Goal: Task Accomplishment & Management: Manage account settings

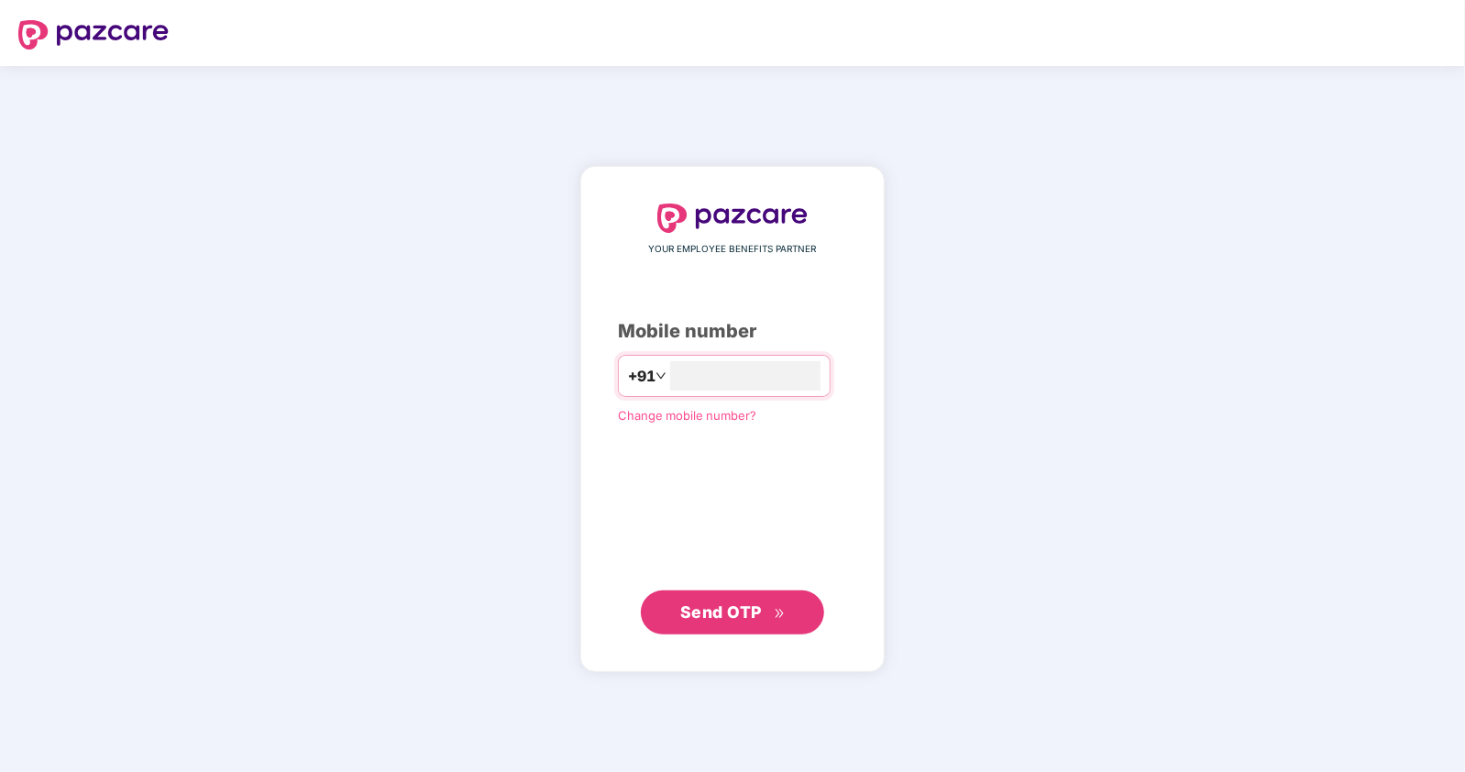
type input "**********"
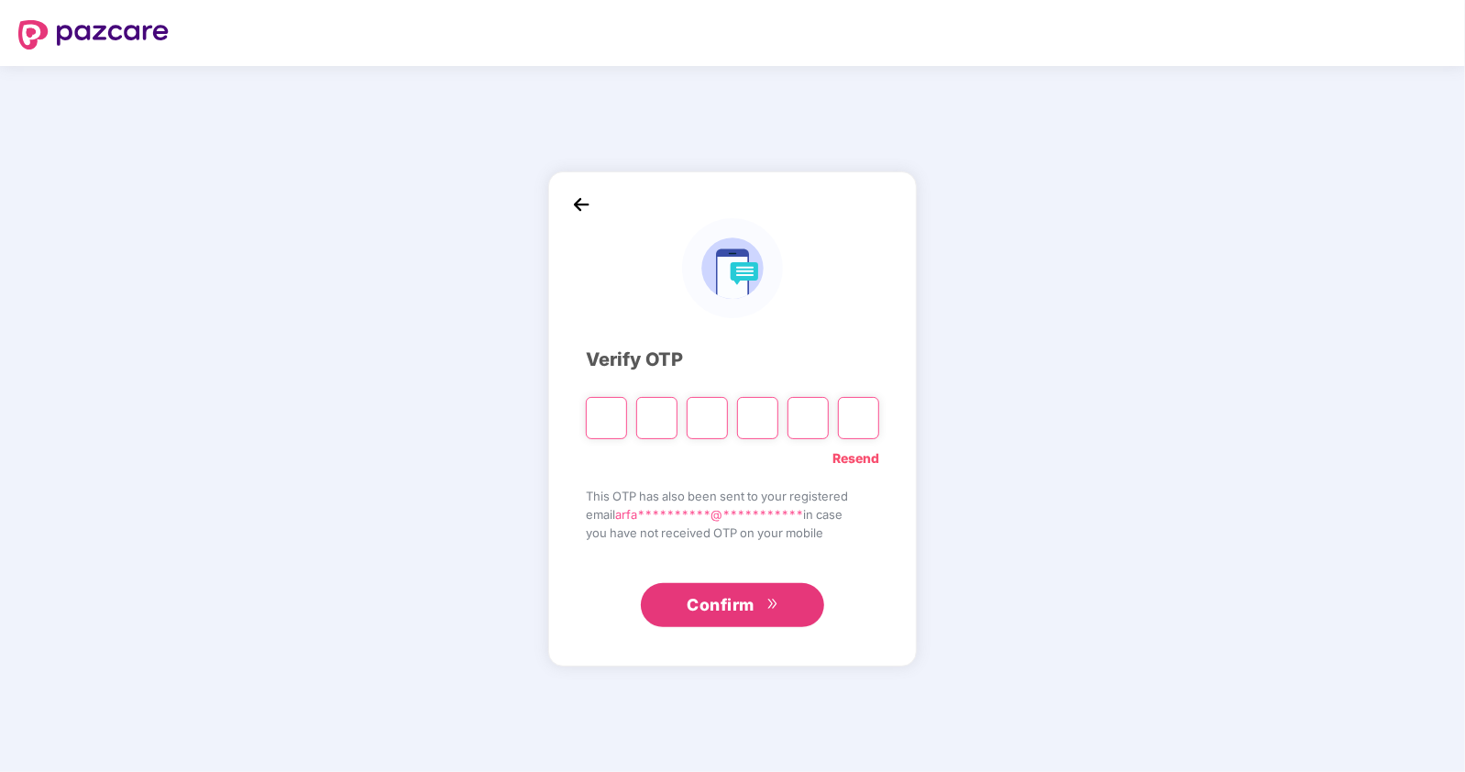
type input "*"
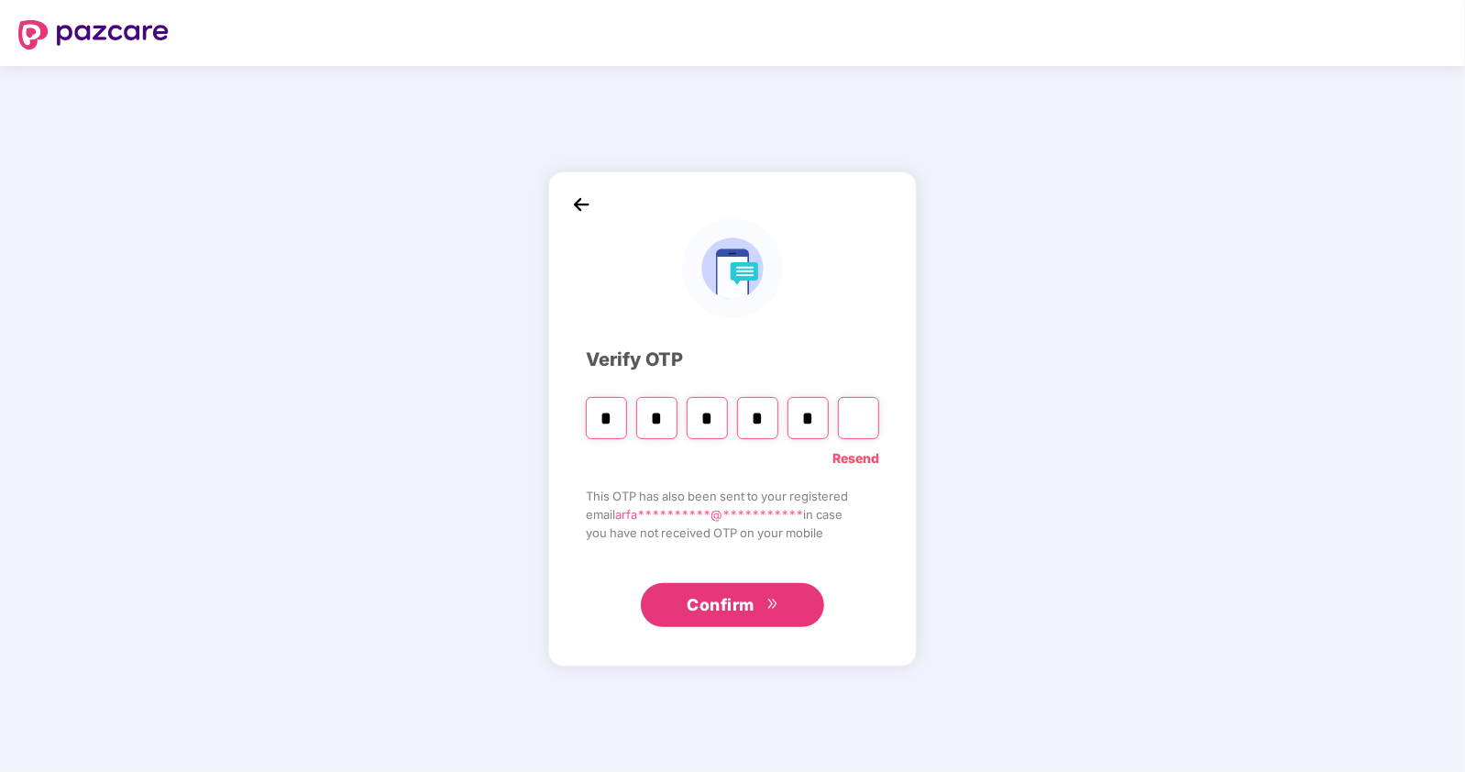
type input "*"
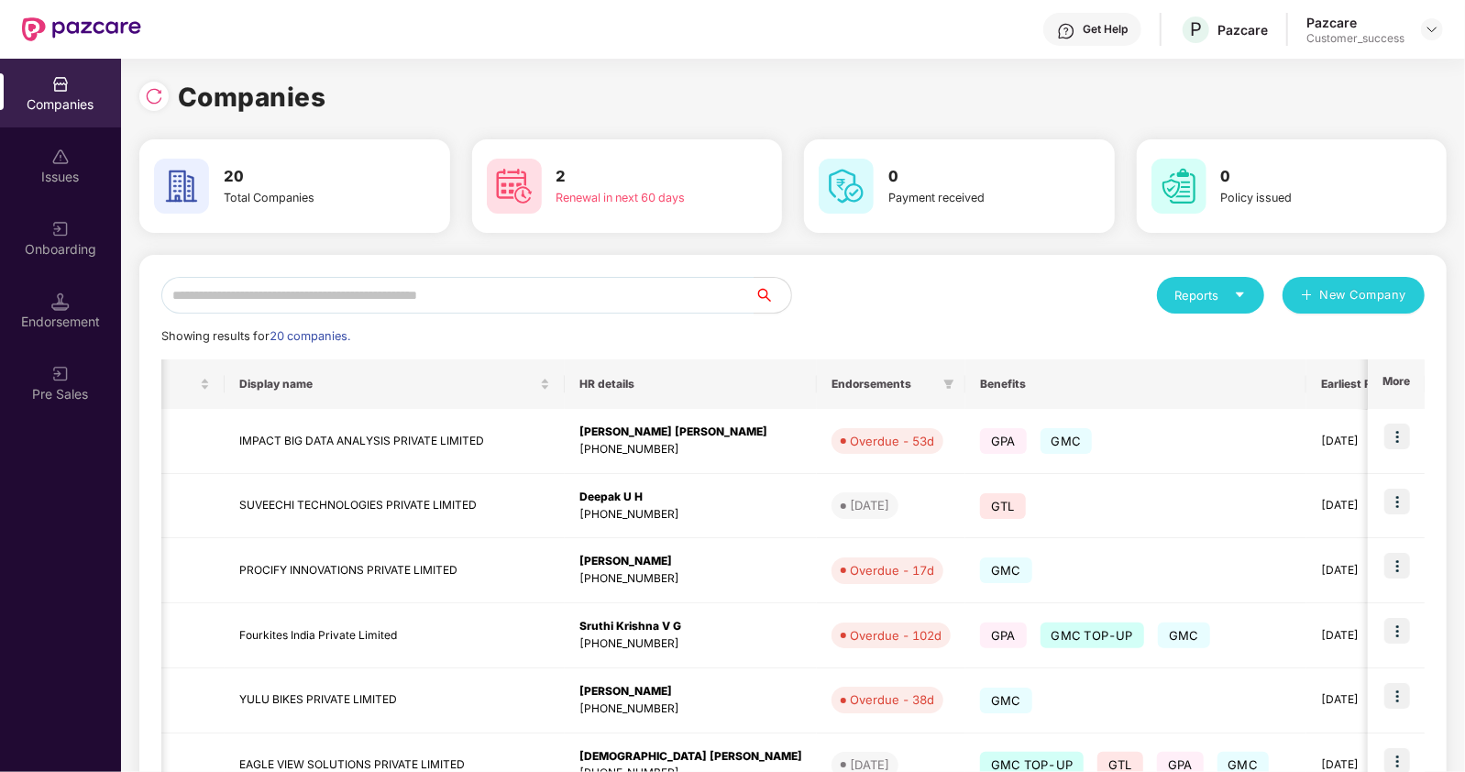
scroll to position [0, 662]
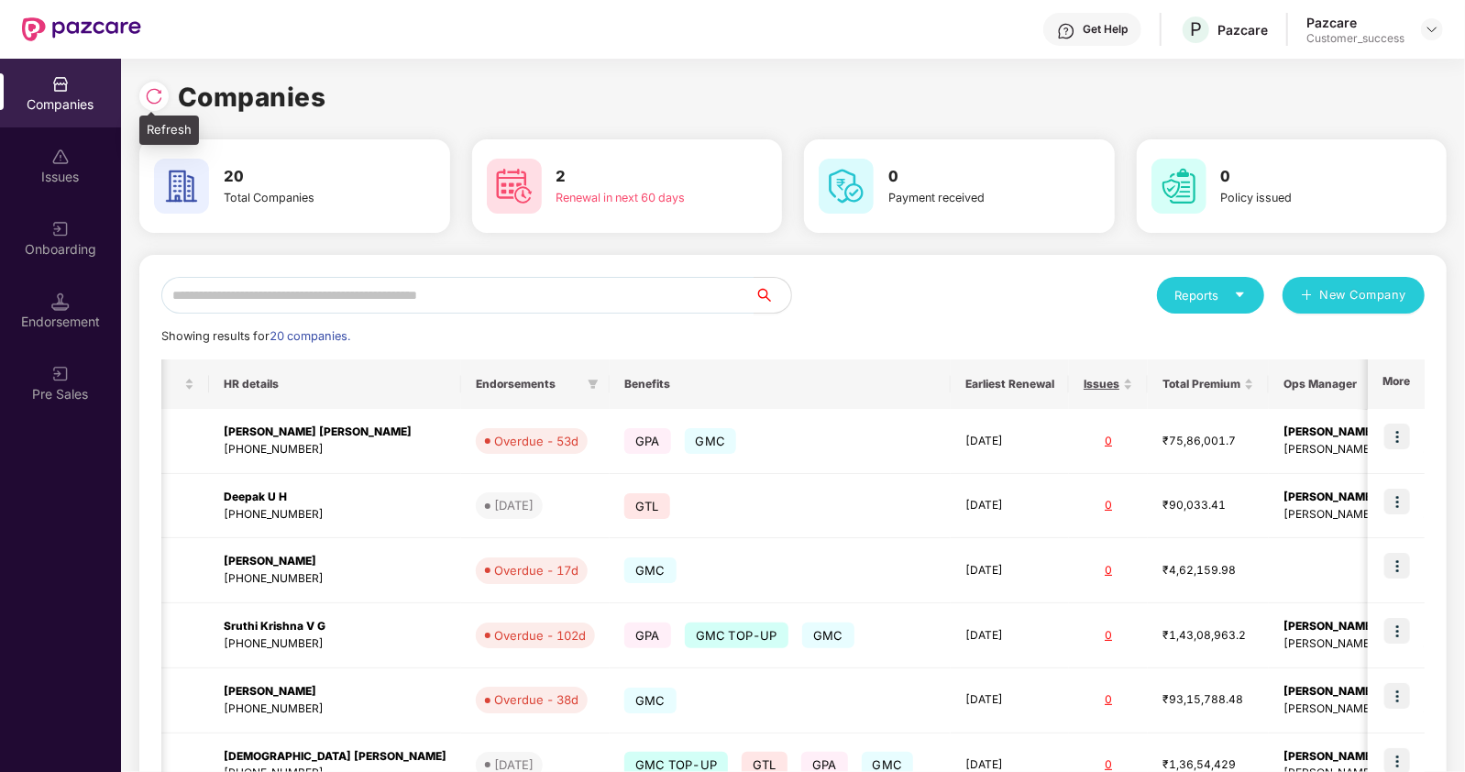
click at [163, 103] on div at bounding box center [153, 96] width 29 height 29
click at [967, 513] on td "[DATE]" at bounding box center [1010, 506] width 118 height 65
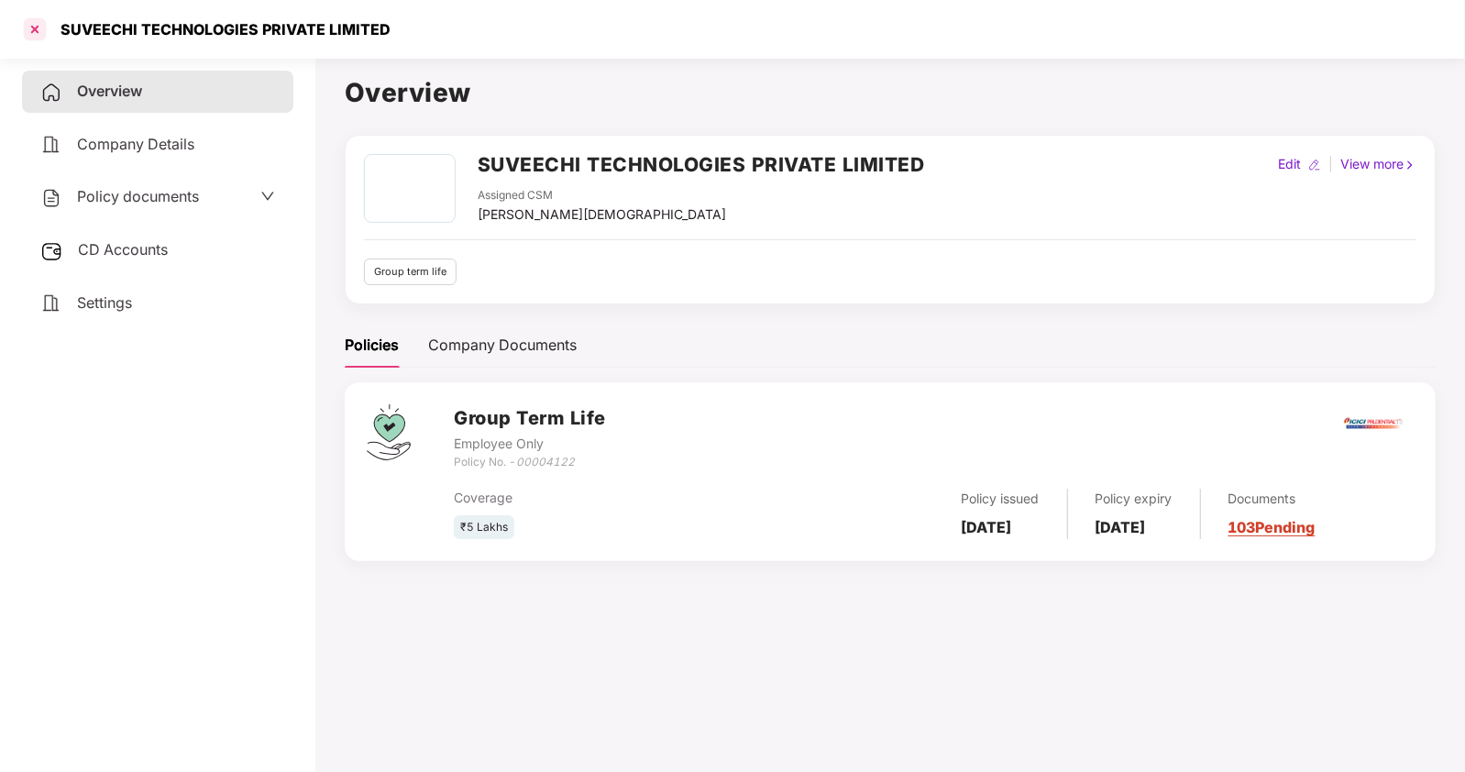
click at [34, 31] on div at bounding box center [34, 29] width 29 height 29
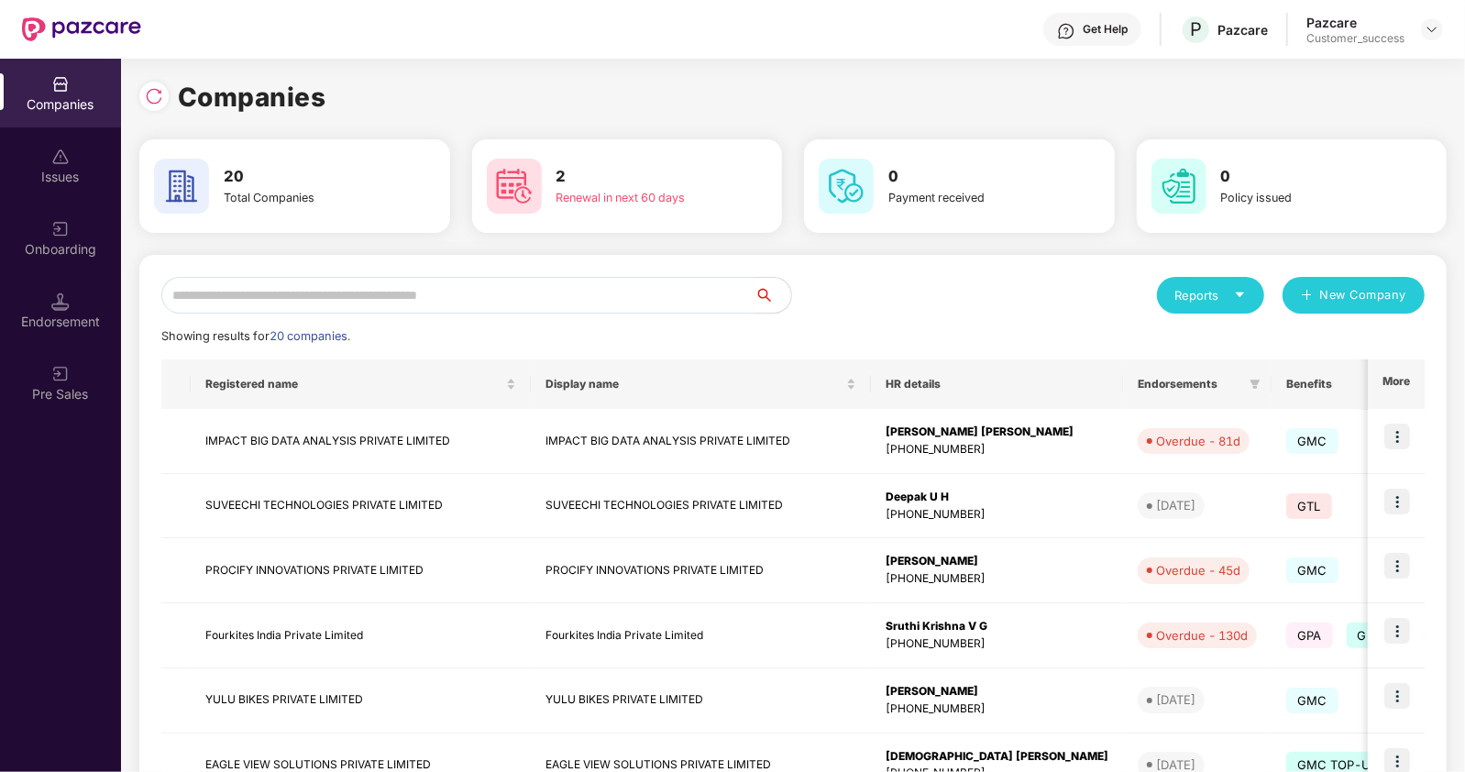
click at [306, 293] on input "text" at bounding box center [457, 295] width 593 height 37
click at [1391, 441] on img at bounding box center [1398, 437] width 26 height 26
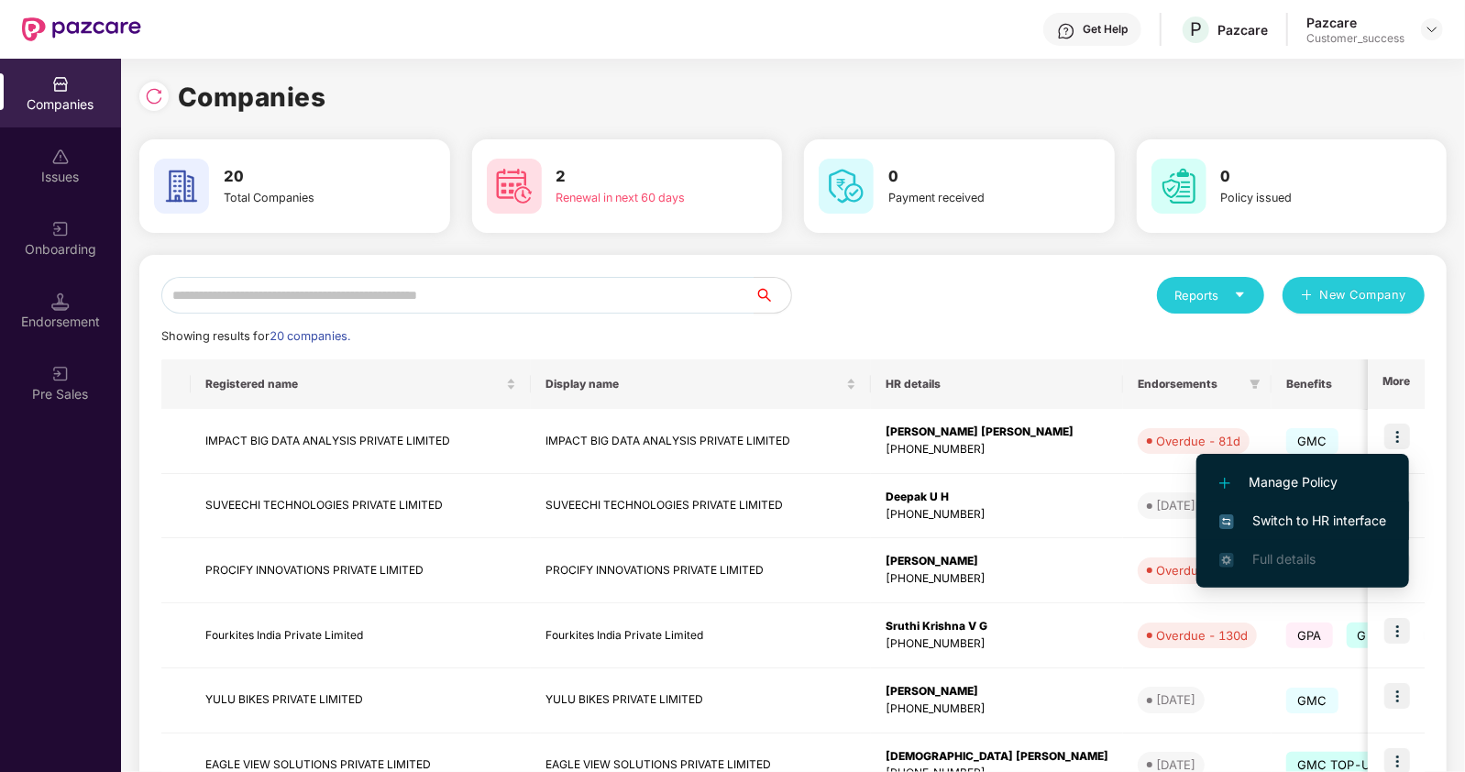
click at [1267, 511] on span "Switch to HR interface" at bounding box center [1302, 521] width 167 height 20
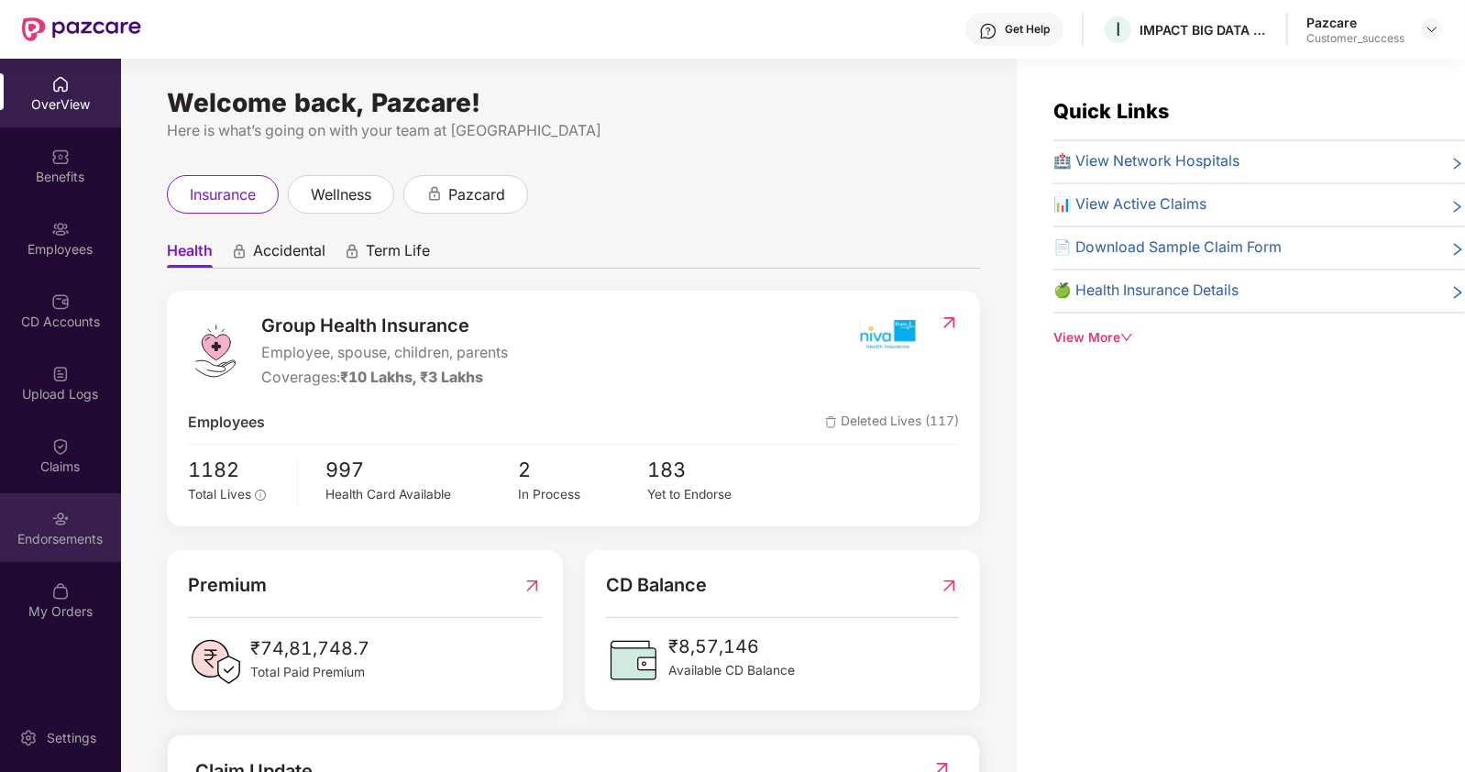
click at [68, 534] on div "Endorsements" at bounding box center [60, 539] width 121 height 18
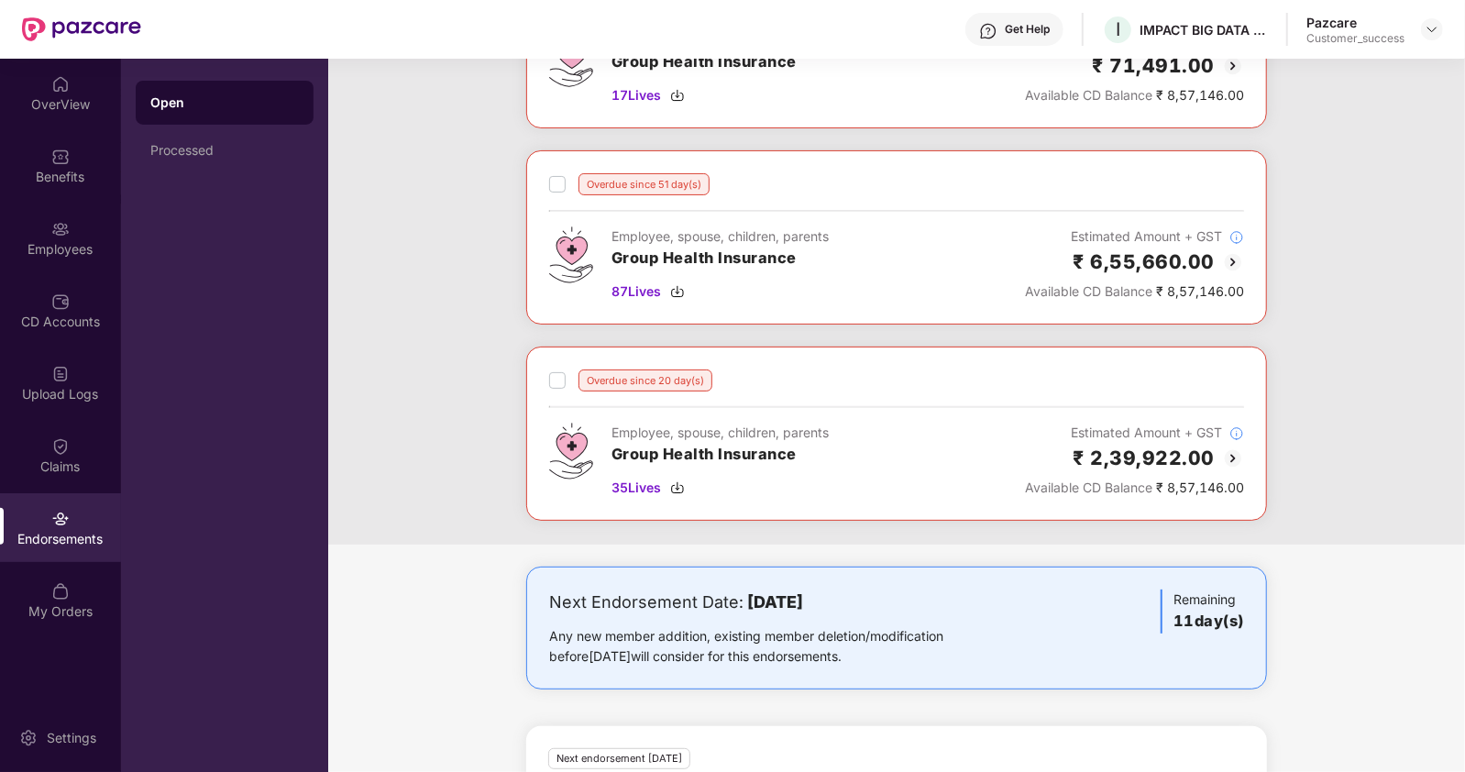
scroll to position [0, 0]
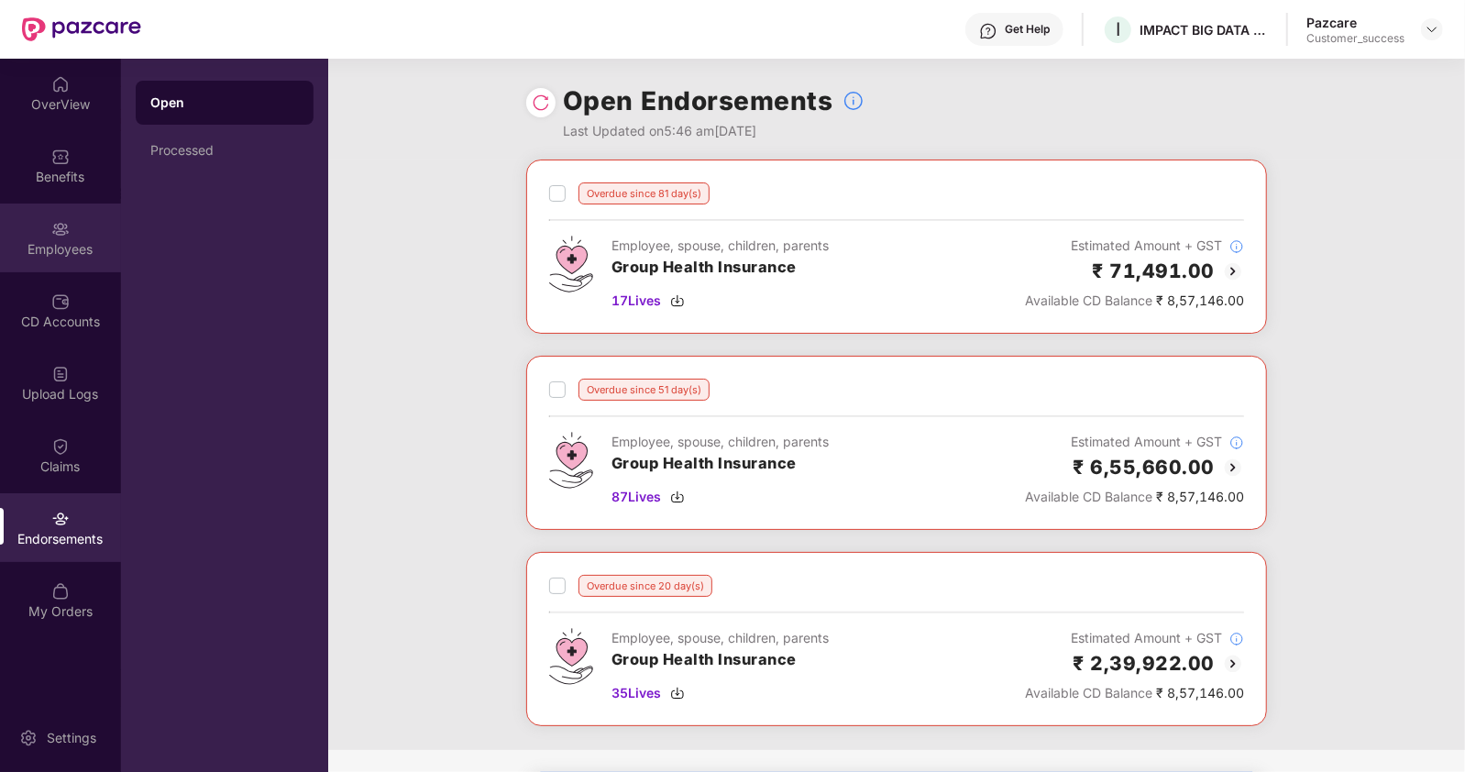
click at [62, 248] on div "Employees" at bounding box center [60, 249] width 121 height 18
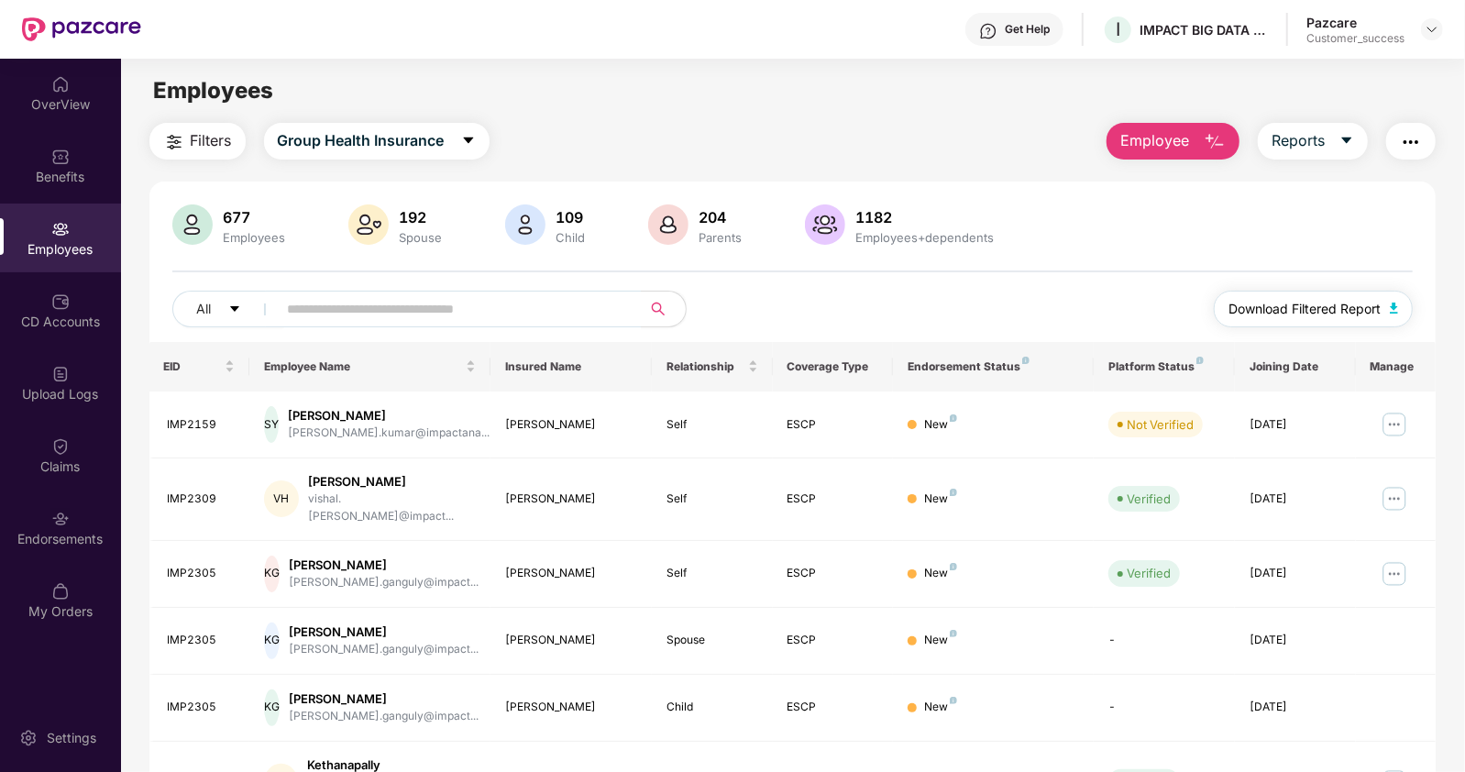
click at [1302, 307] on span "Download Filtered Report" at bounding box center [1305, 309] width 152 height 20
click at [46, 508] on div "Endorsements" at bounding box center [60, 527] width 121 height 69
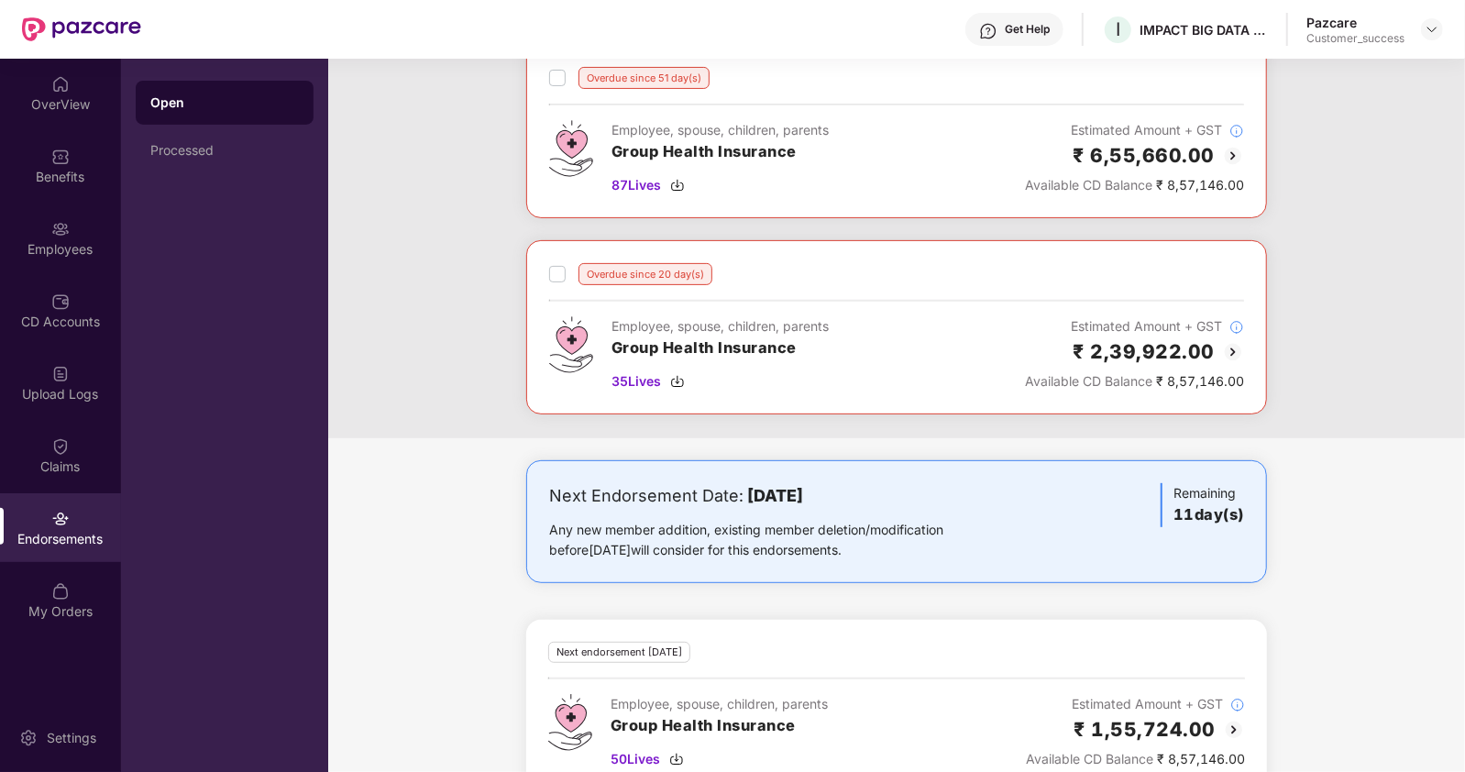
scroll to position [311, 0]
click at [646, 382] on span "35 Lives" at bounding box center [637, 382] width 50 height 20
click at [71, 238] on div "Employees" at bounding box center [60, 238] width 121 height 69
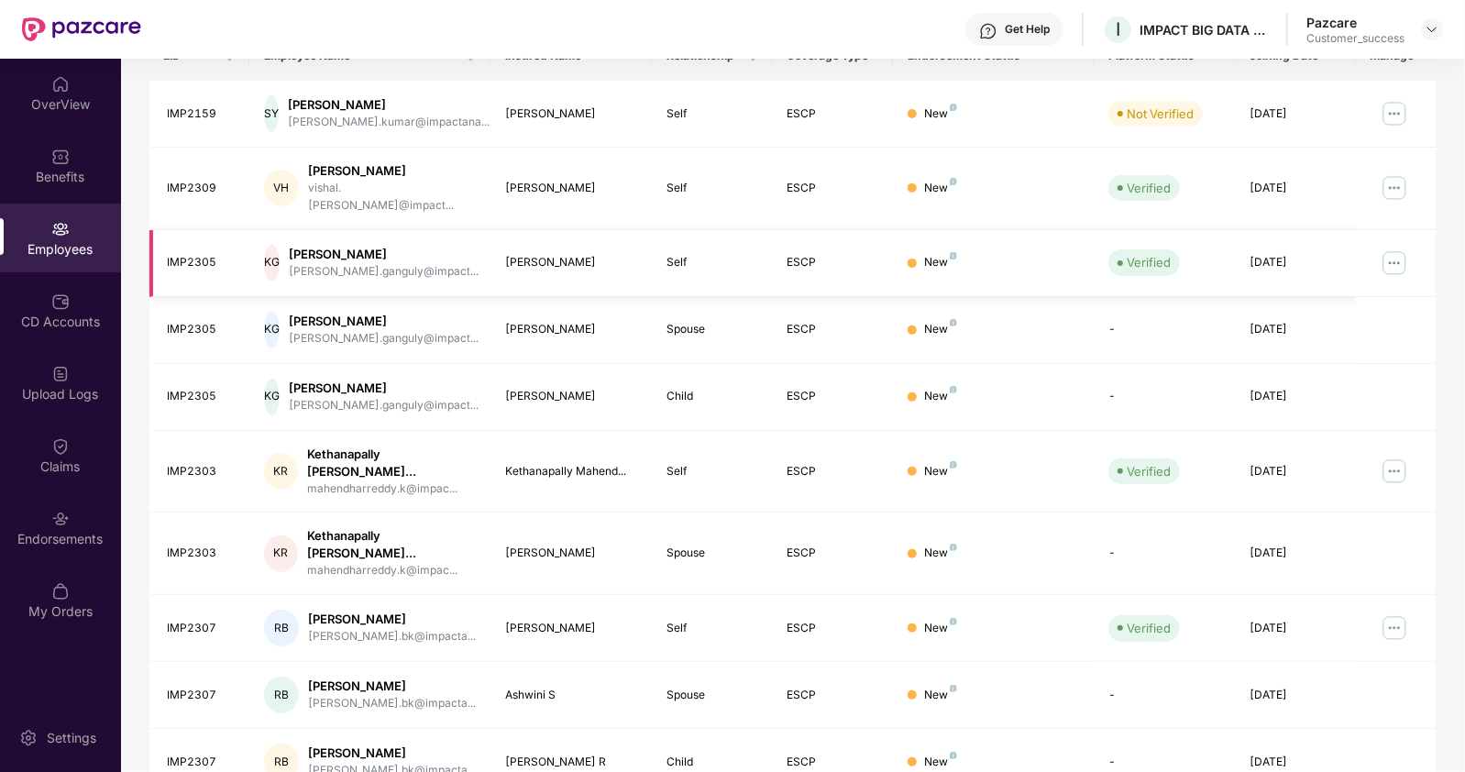
scroll to position [0, 0]
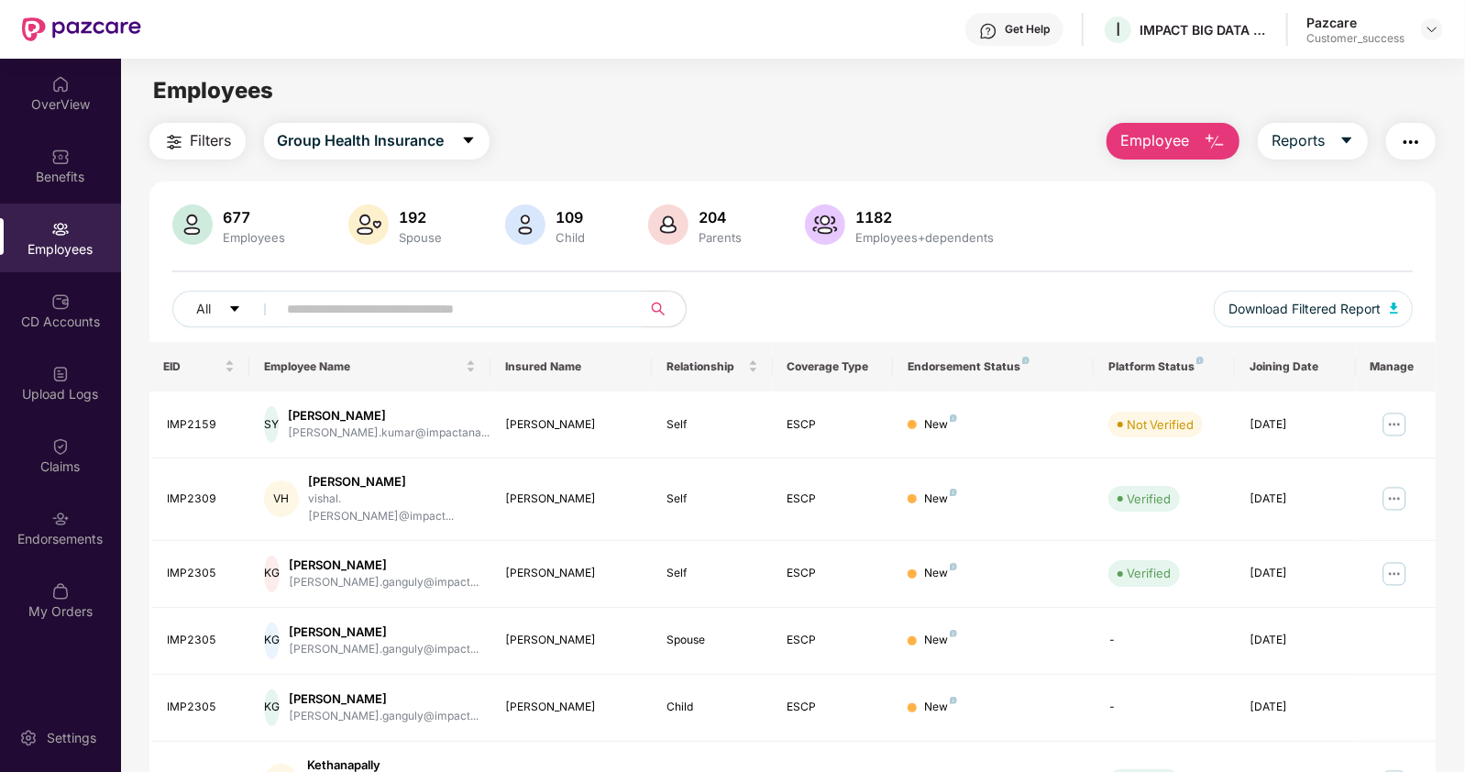
click at [463, 300] on input "text" at bounding box center [452, 309] width 329 height 28
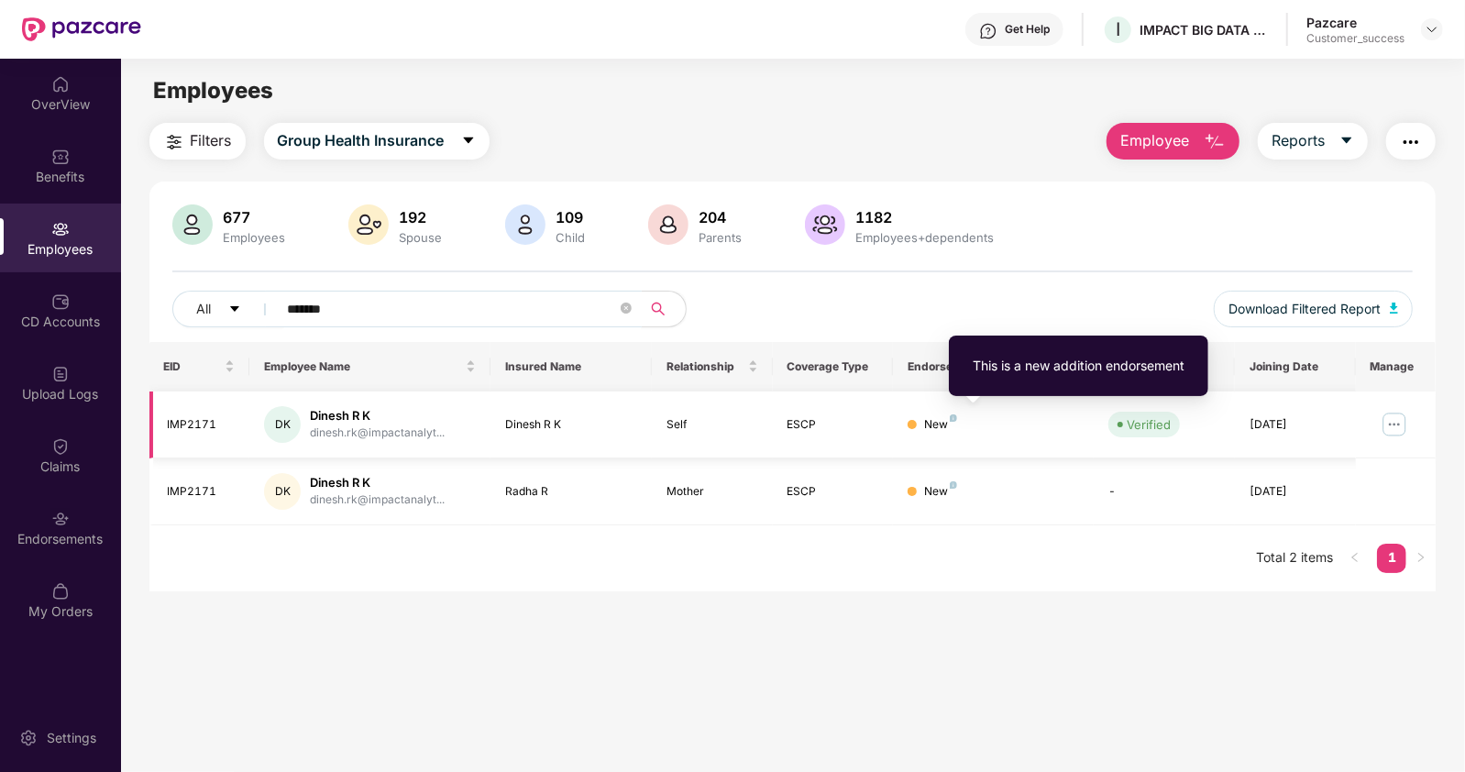
type input "*******"
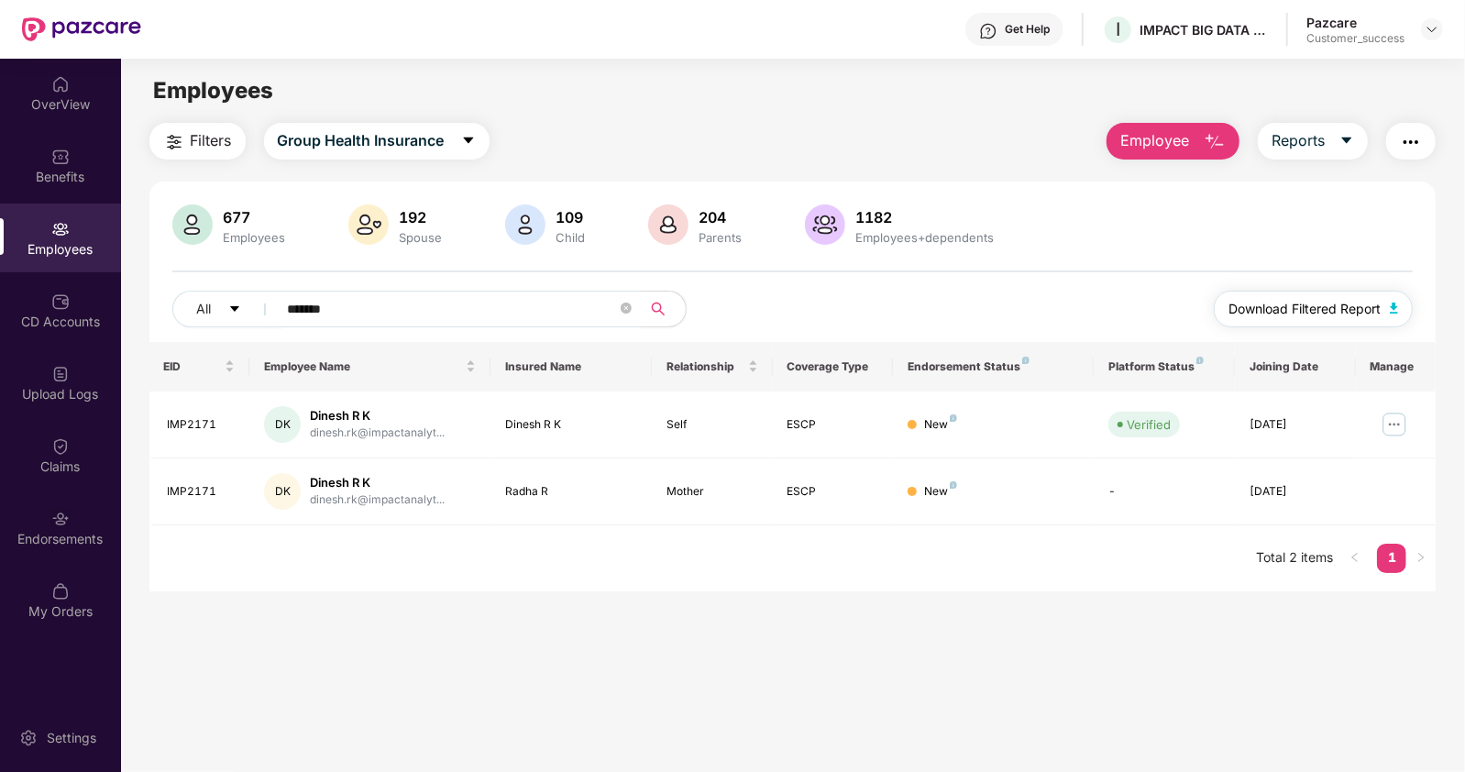
click at [1344, 305] on span "Download Filtered Report" at bounding box center [1305, 309] width 152 height 20
click at [91, 502] on div "Endorsements" at bounding box center [60, 527] width 121 height 69
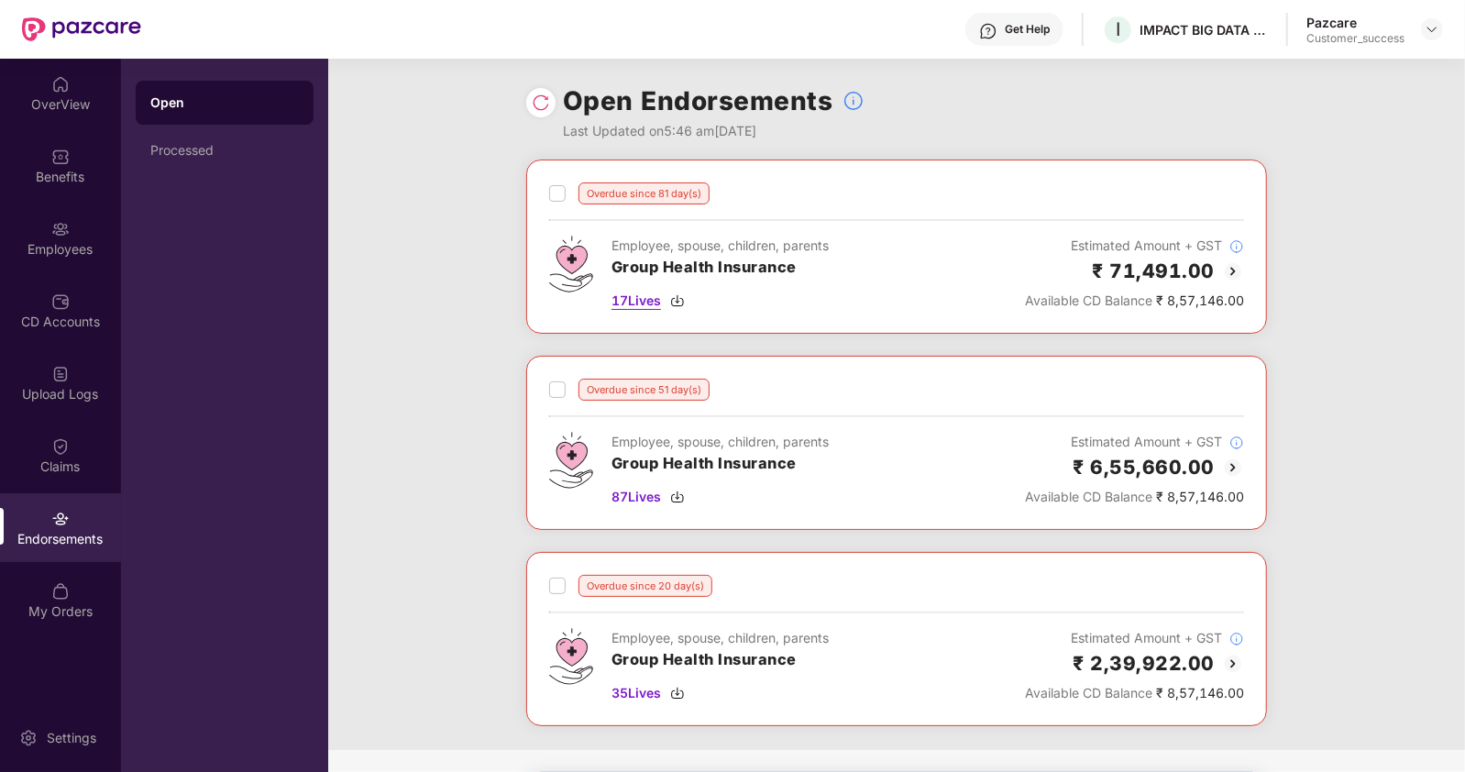
click at [675, 301] on img at bounding box center [677, 300] width 15 height 15
click at [679, 496] on img at bounding box center [677, 497] width 15 height 15
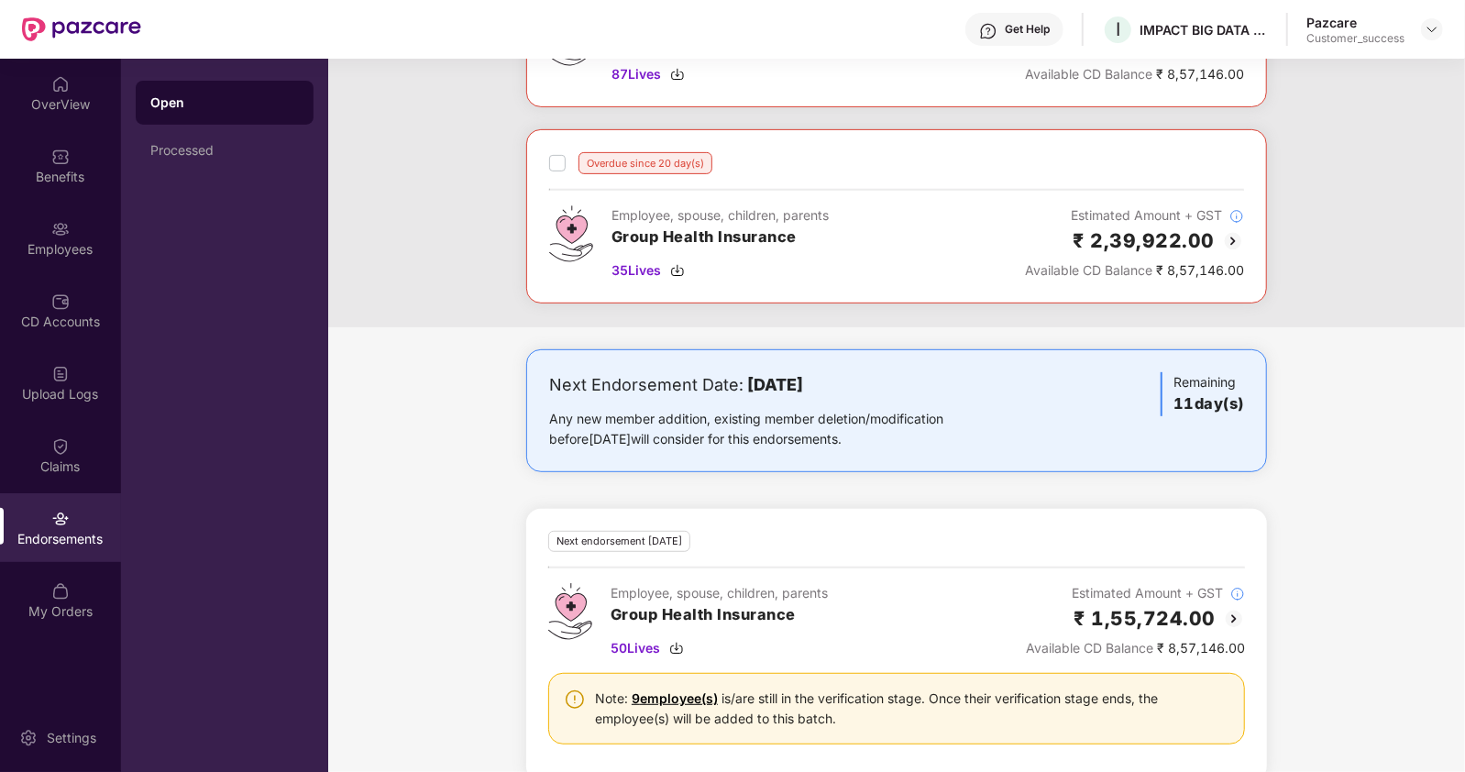
scroll to position [430, 0]
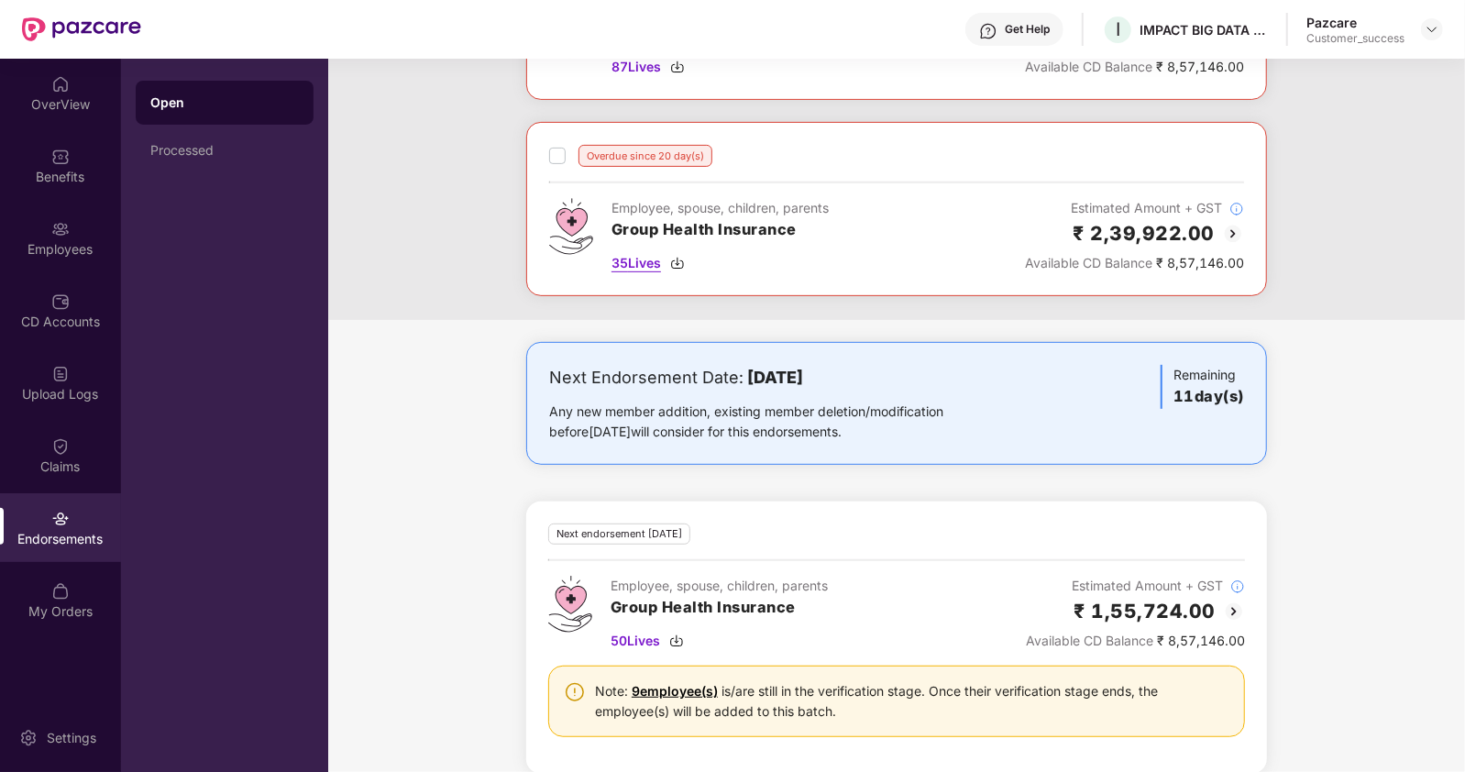
click at [679, 256] on img at bounding box center [677, 263] width 15 height 15
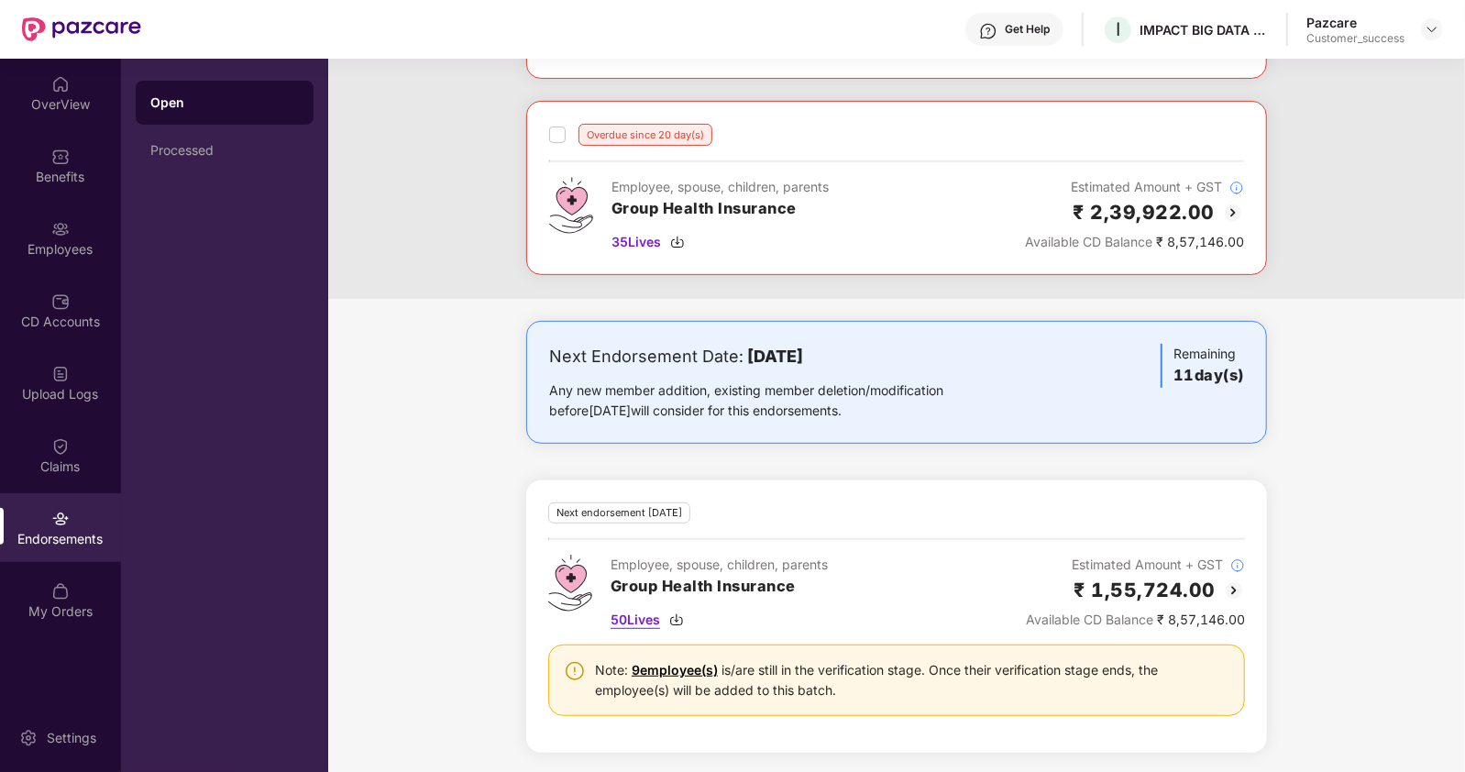
click at [678, 612] on img at bounding box center [676, 619] width 15 height 15
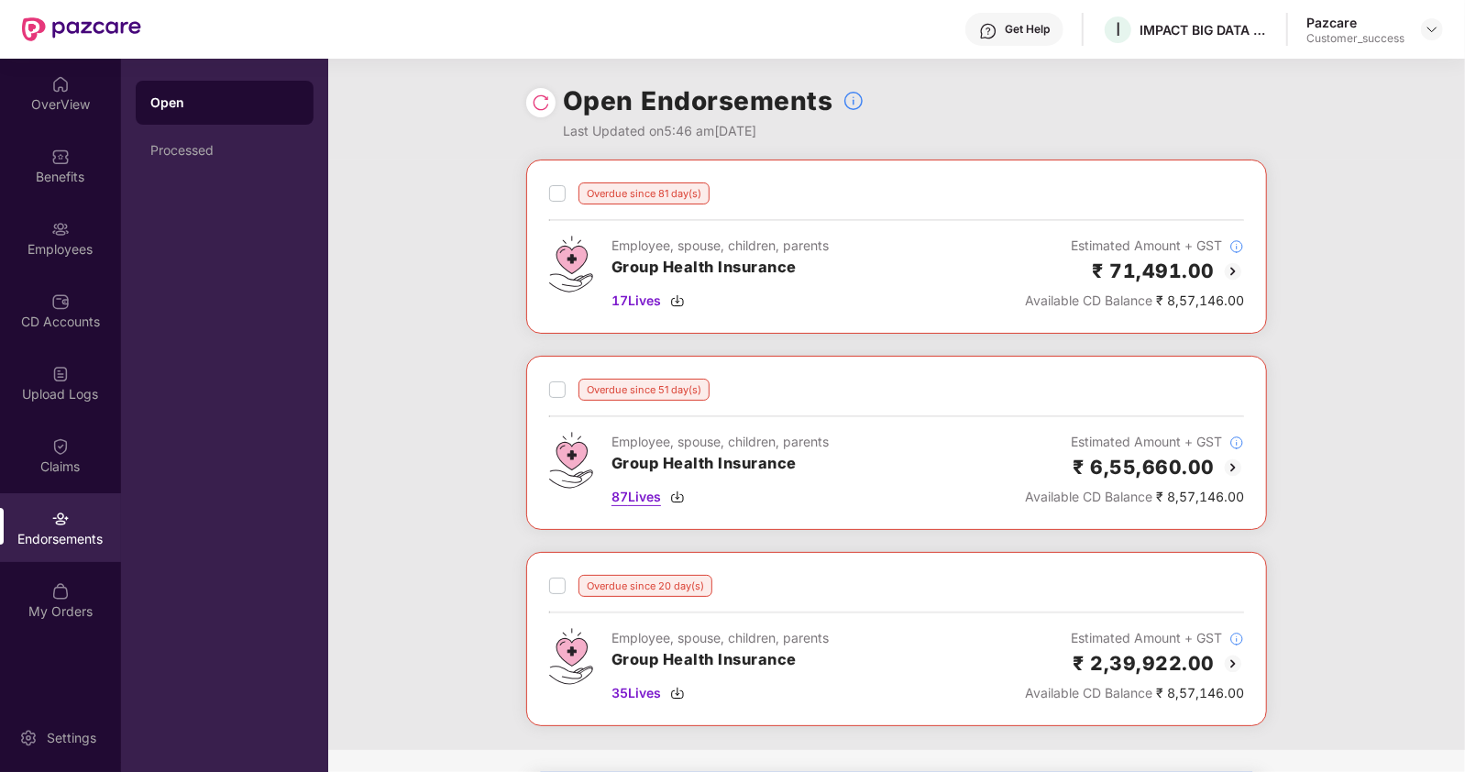
click at [632, 500] on span "87 Lives" at bounding box center [637, 497] width 50 height 20
click at [634, 687] on span "35 Lives" at bounding box center [637, 693] width 50 height 20
click at [55, 236] on img at bounding box center [60, 229] width 18 height 18
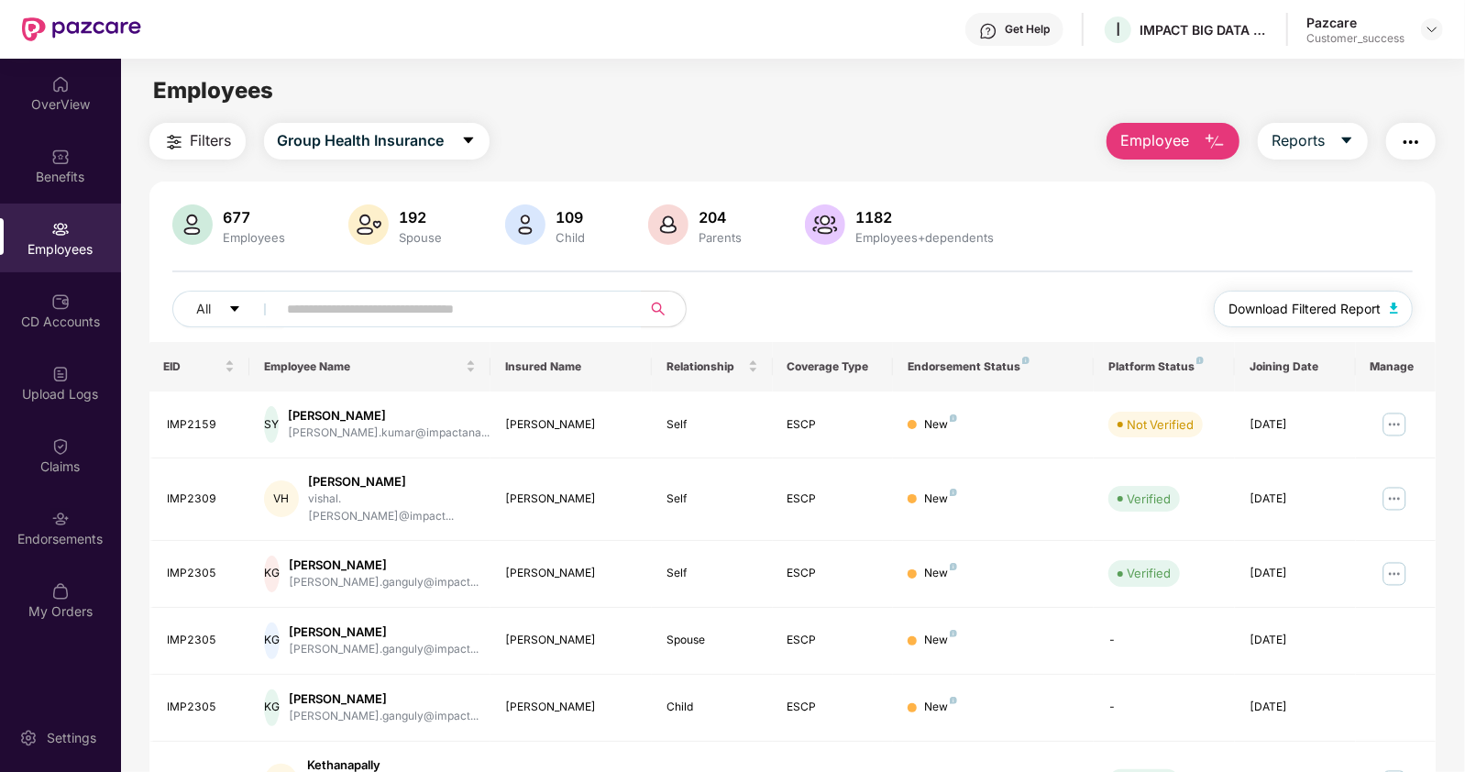
click at [1261, 314] on span "Download Filtered Report" at bounding box center [1305, 309] width 152 height 20
click at [390, 301] on input "text" at bounding box center [452, 309] width 329 height 28
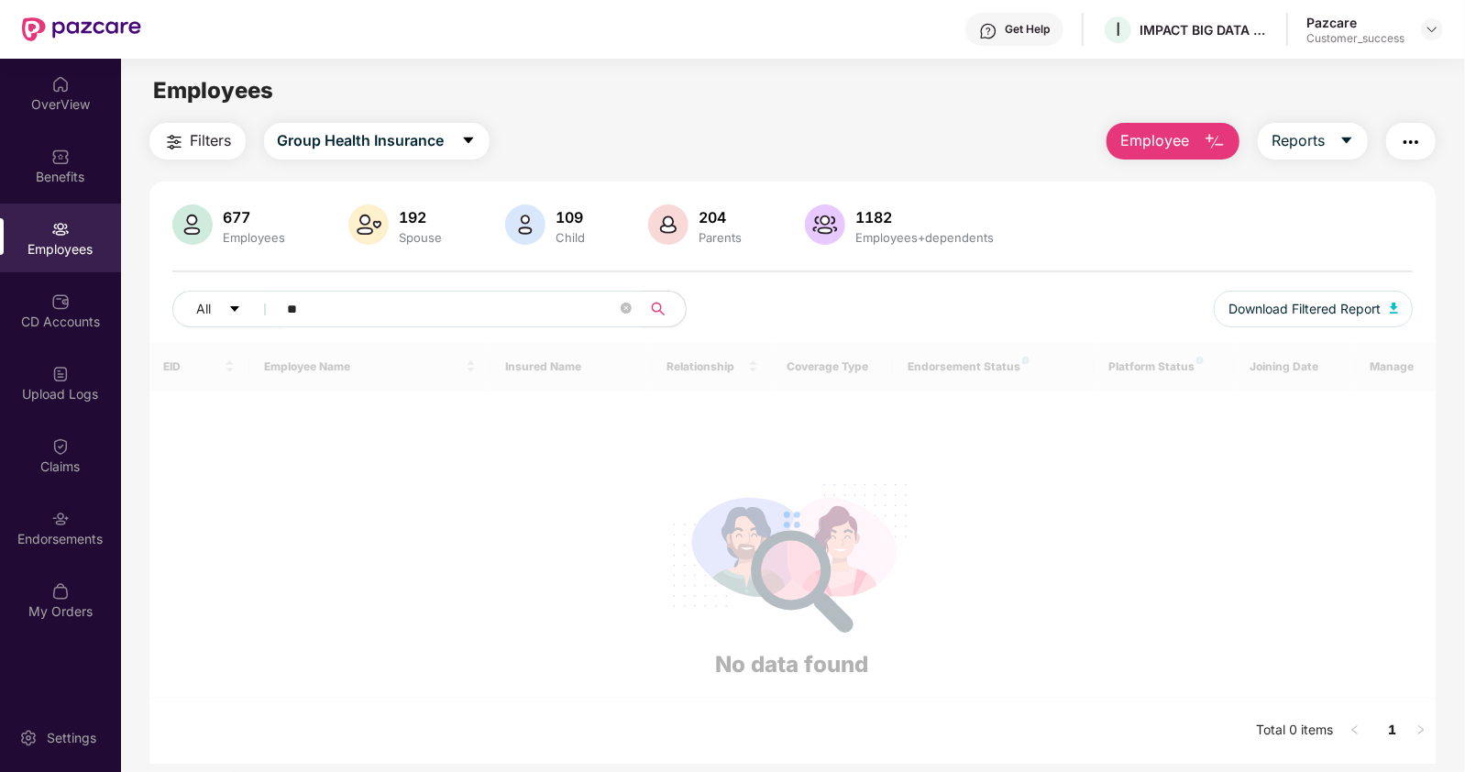
type input "*"
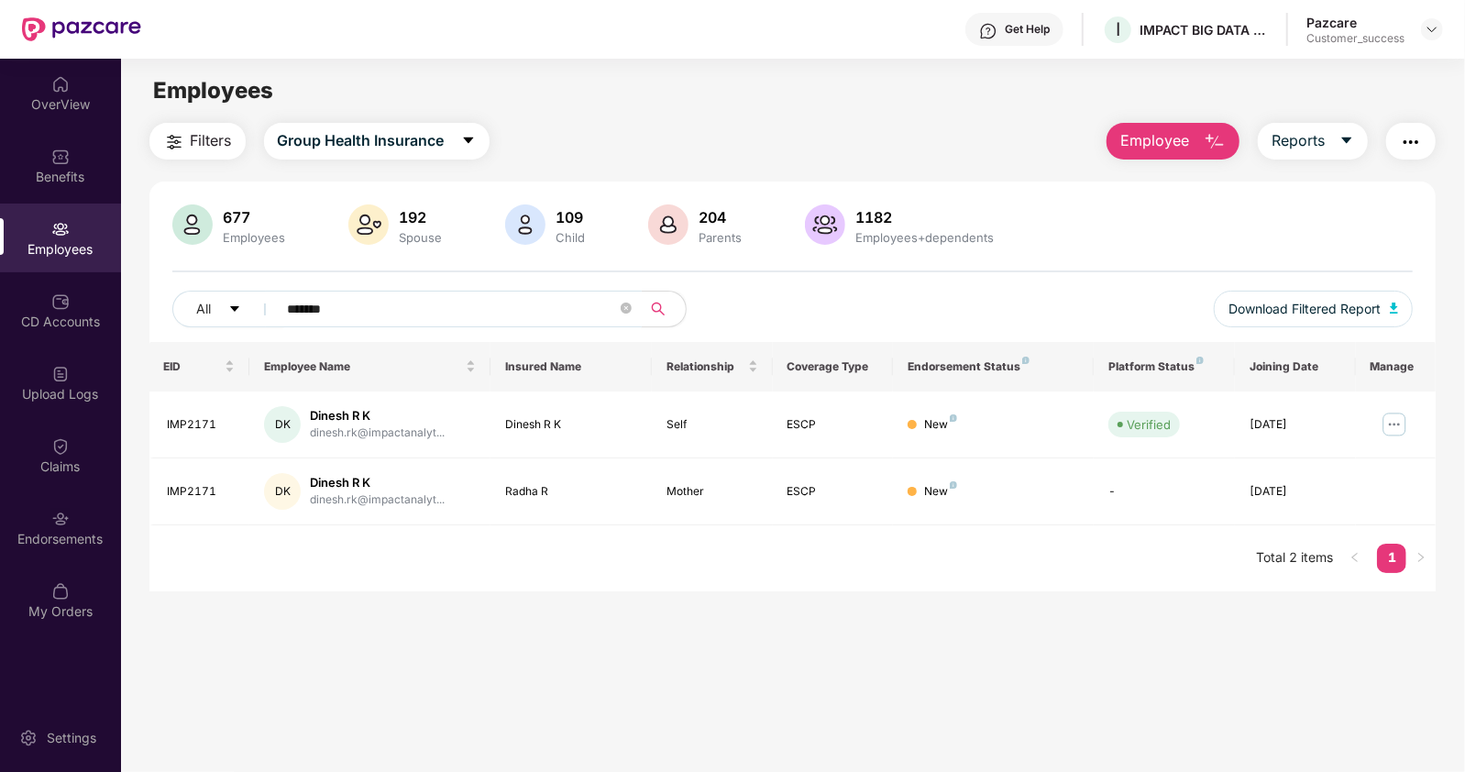
type input "*******"
click at [41, 527] on div "Endorsements" at bounding box center [60, 527] width 121 height 69
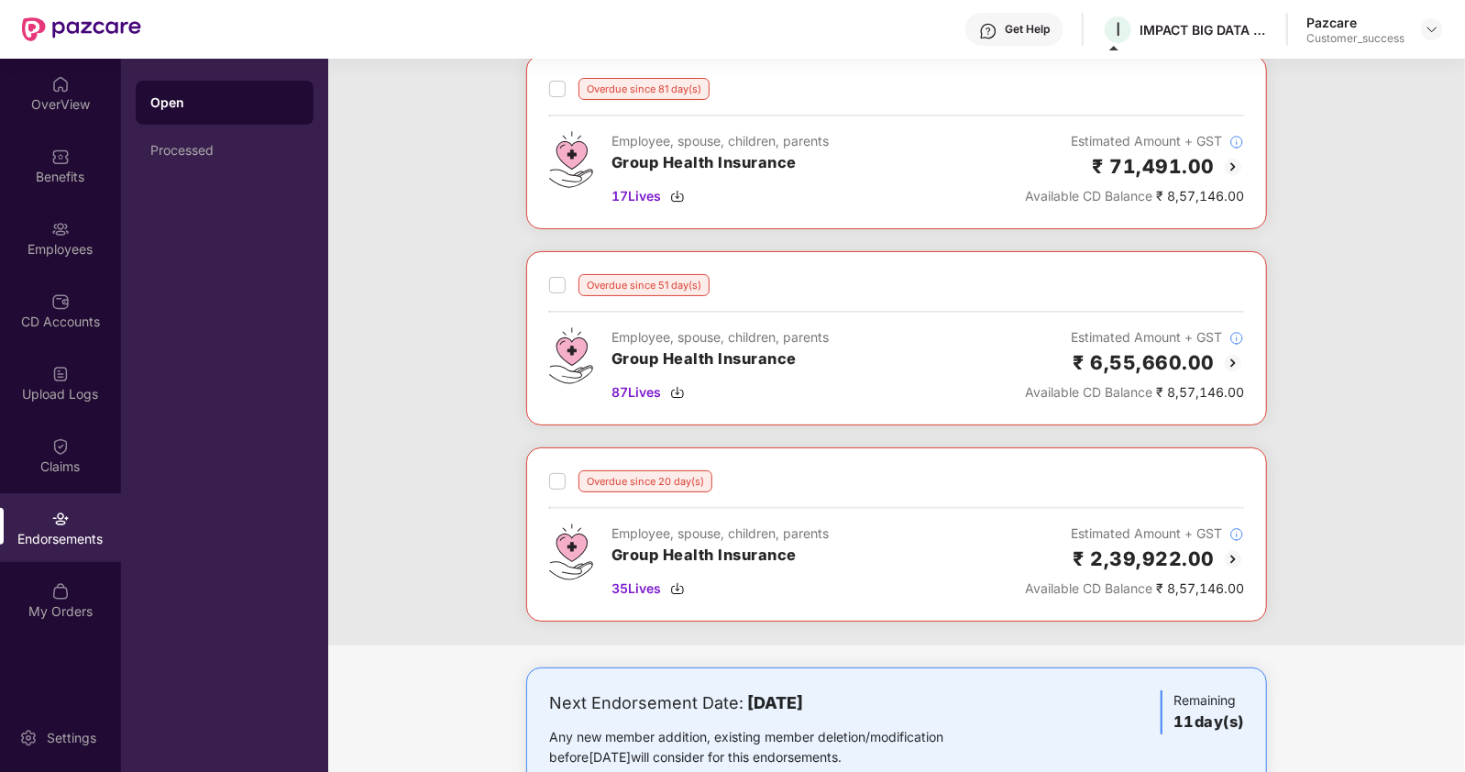
scroll to position [116, 0]
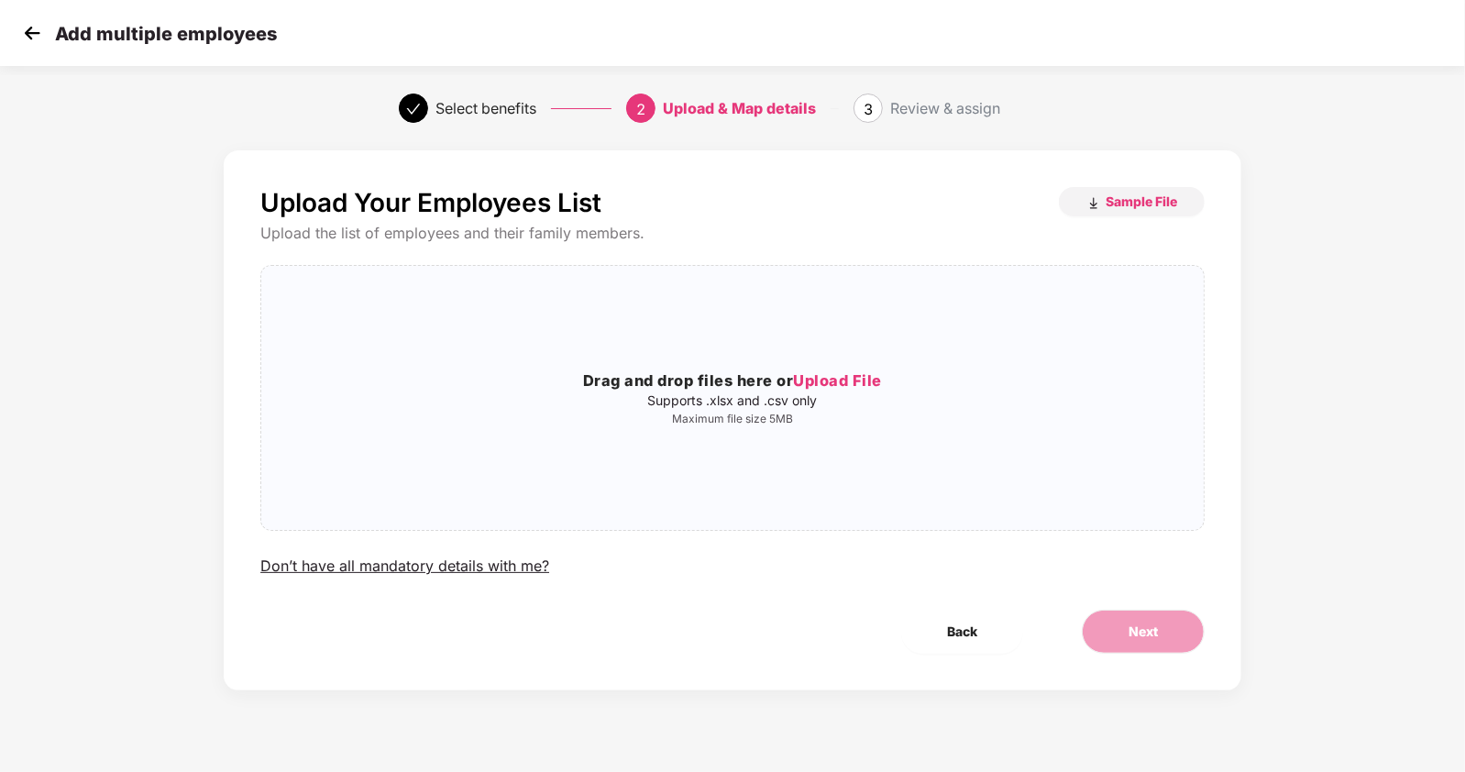
click at [31, 29] on img at bounding box center [32, 33] width 28 height 28
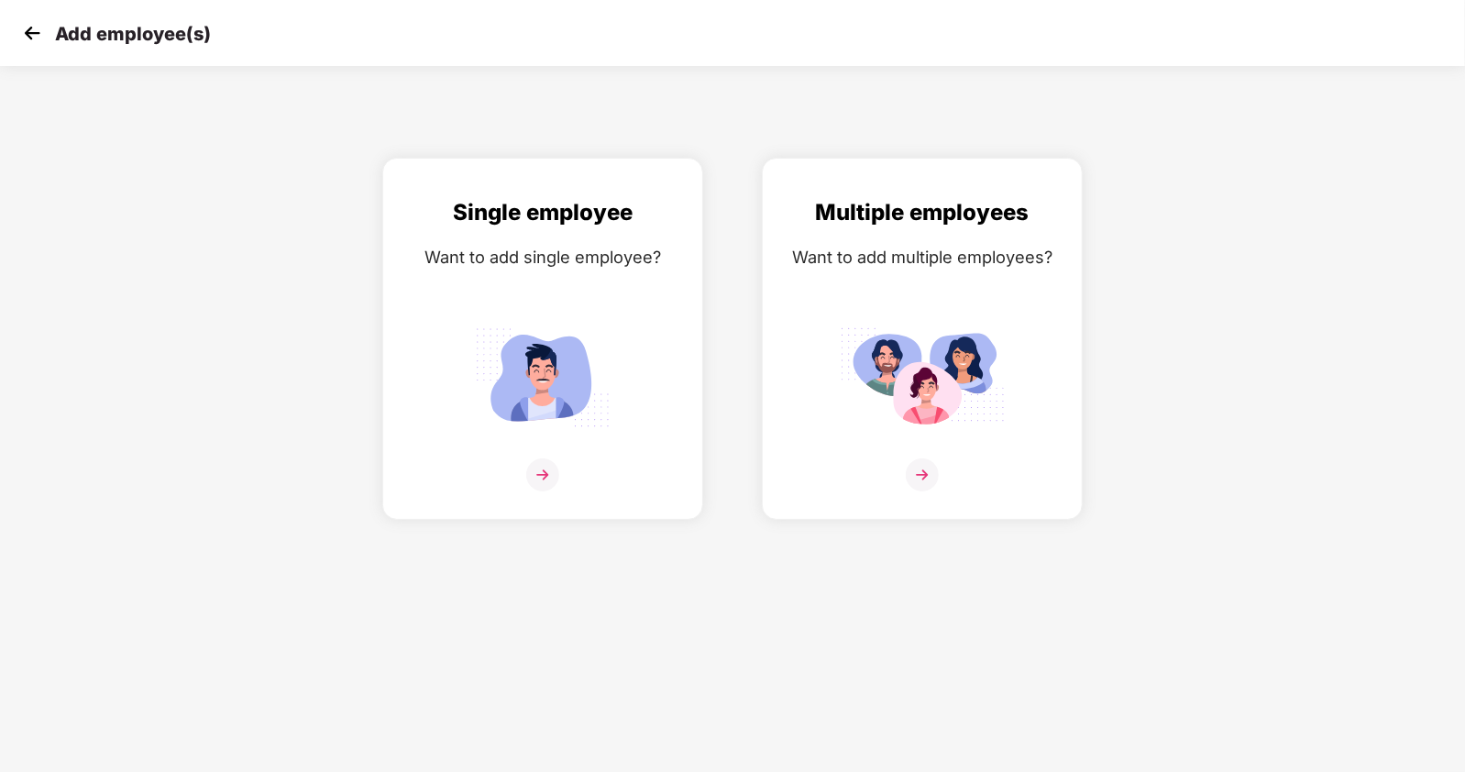
click at [31, 29] on img at bounding box center [32, 33] width 28 height 28
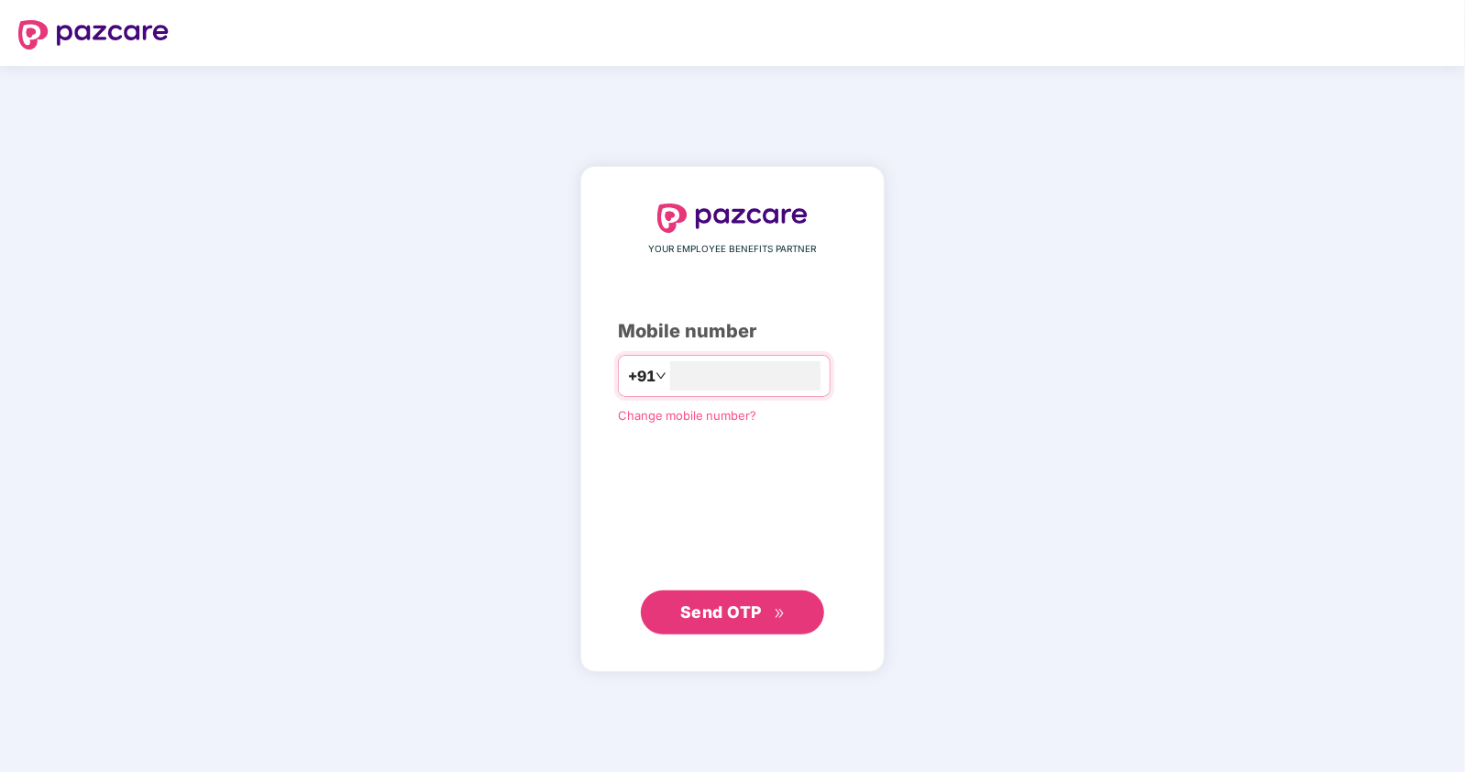
type input "**********"
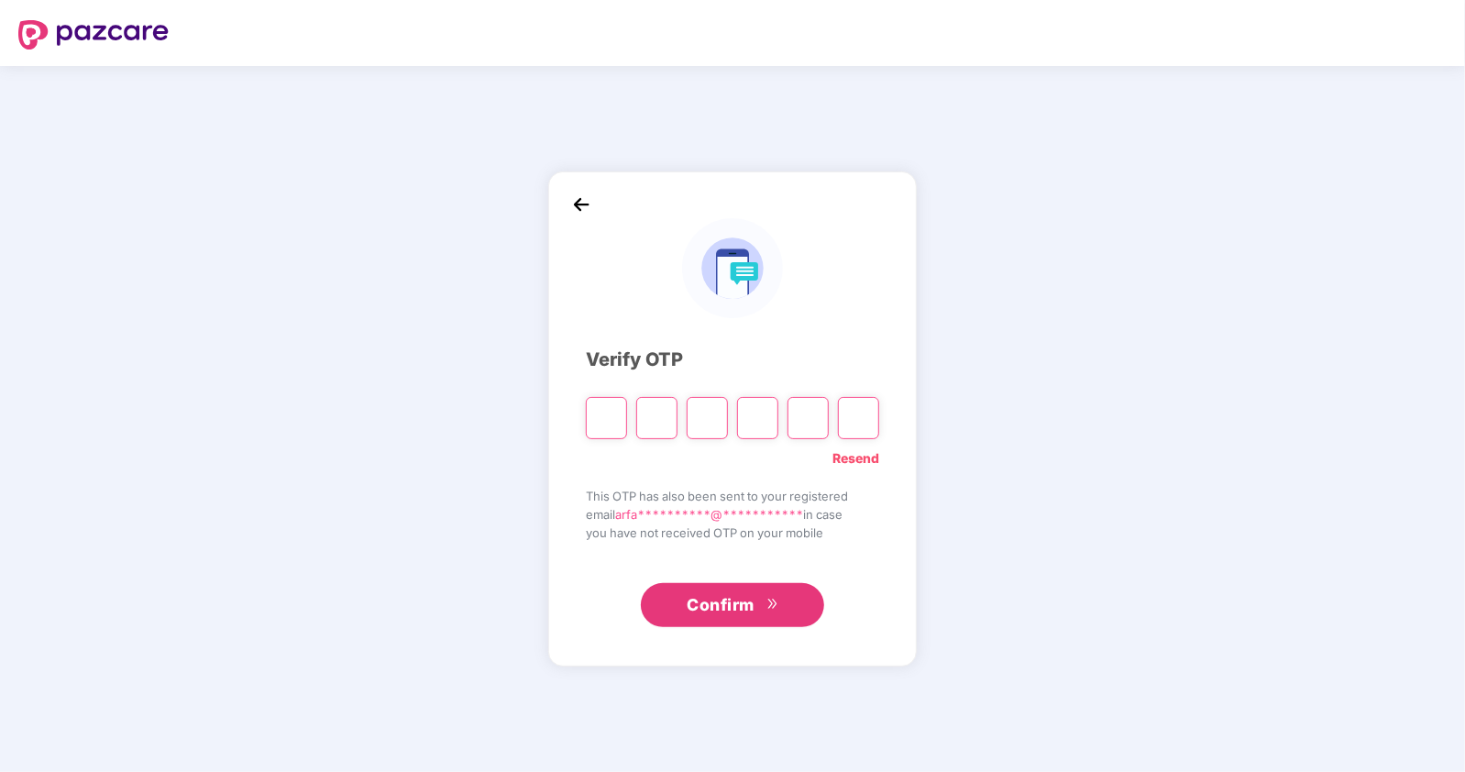
type input "*"
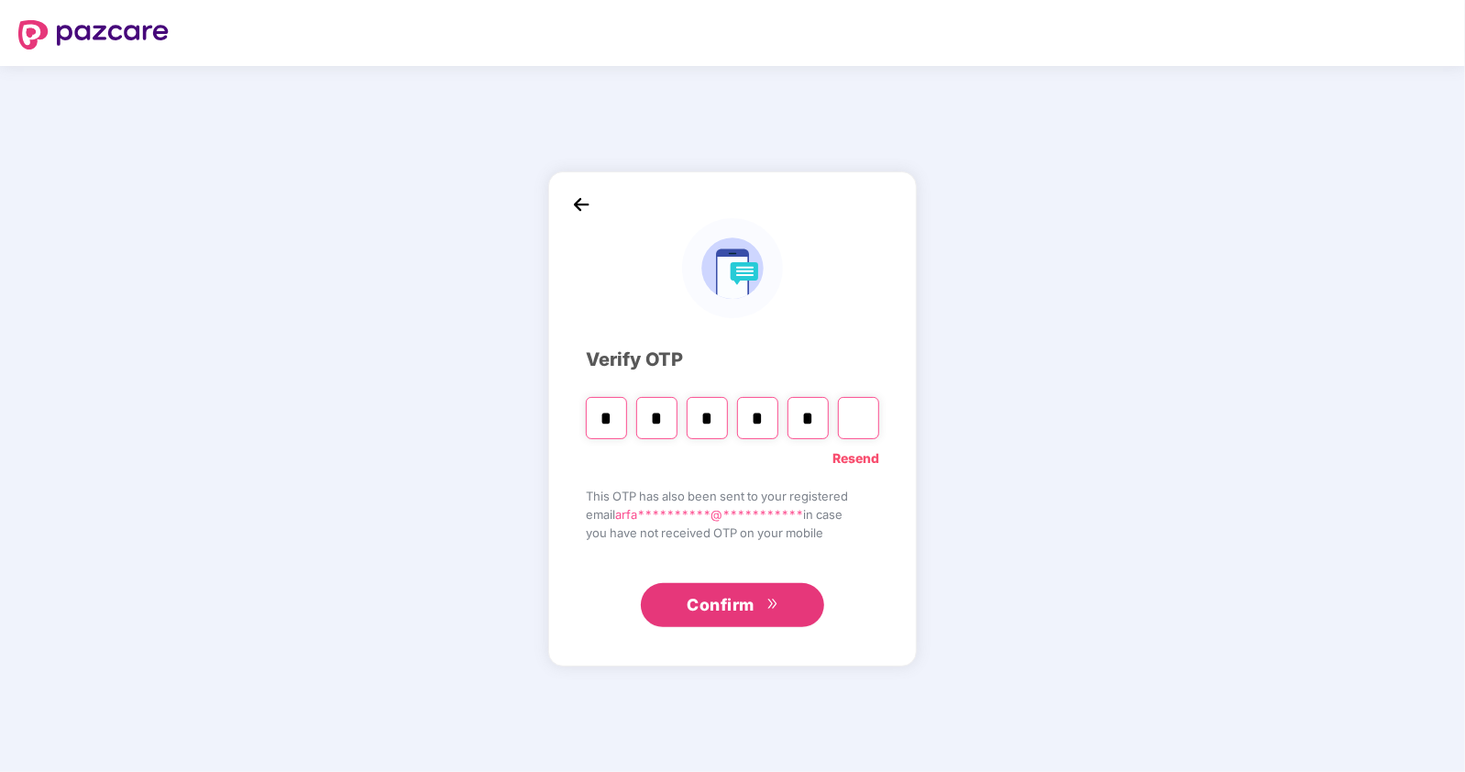
type input "*"
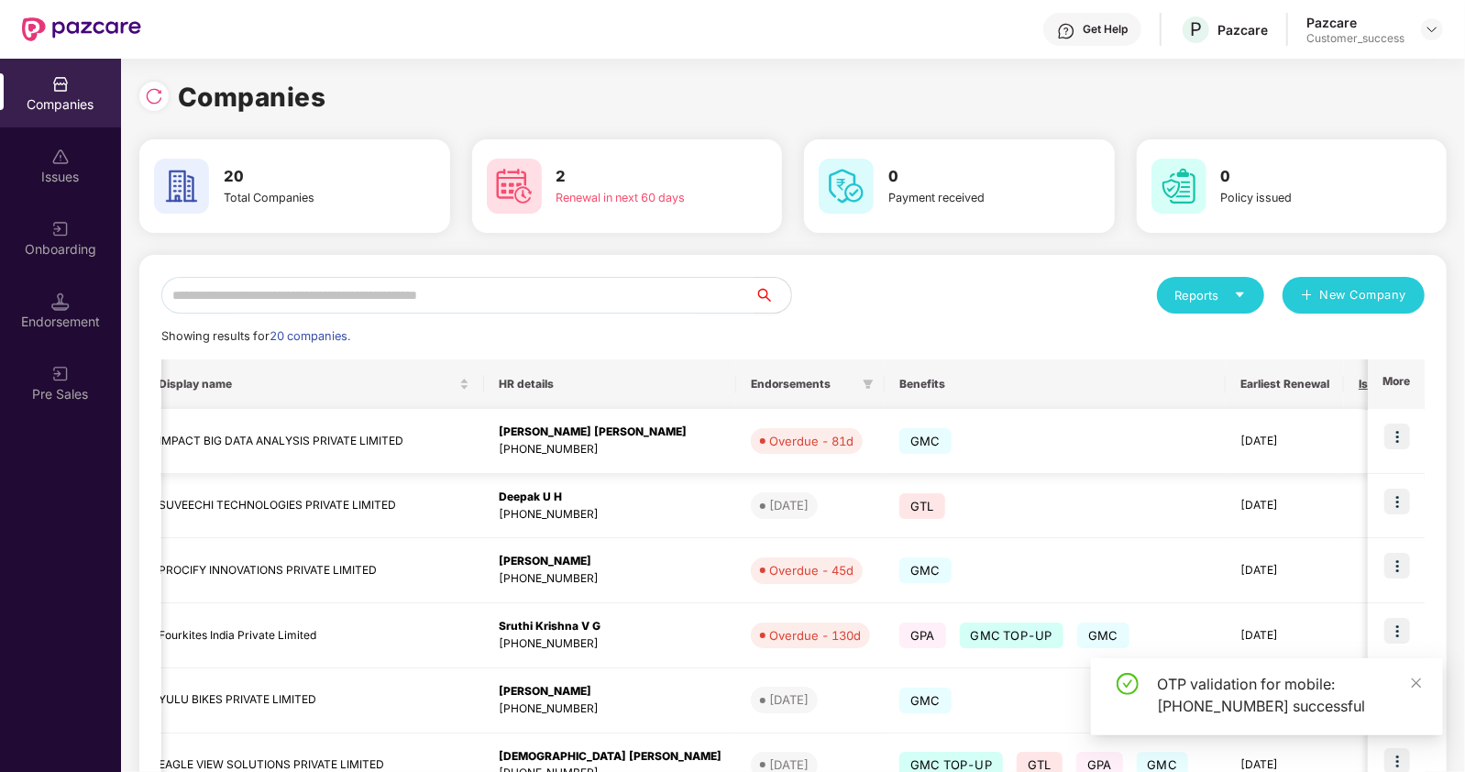
scroll to position [0, 662]
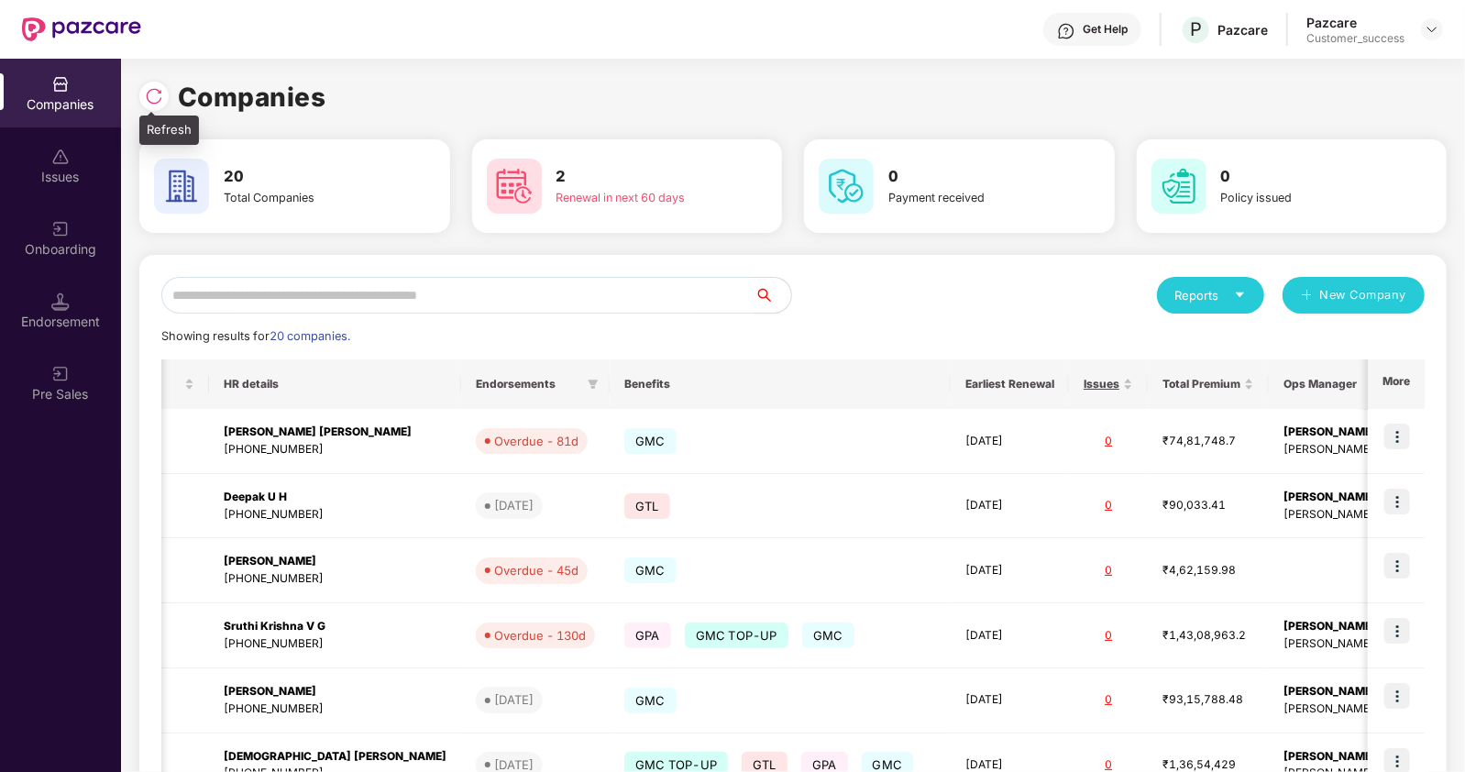
click at [157, 94] on img at bounding box center [154, 96] width 18 height 18
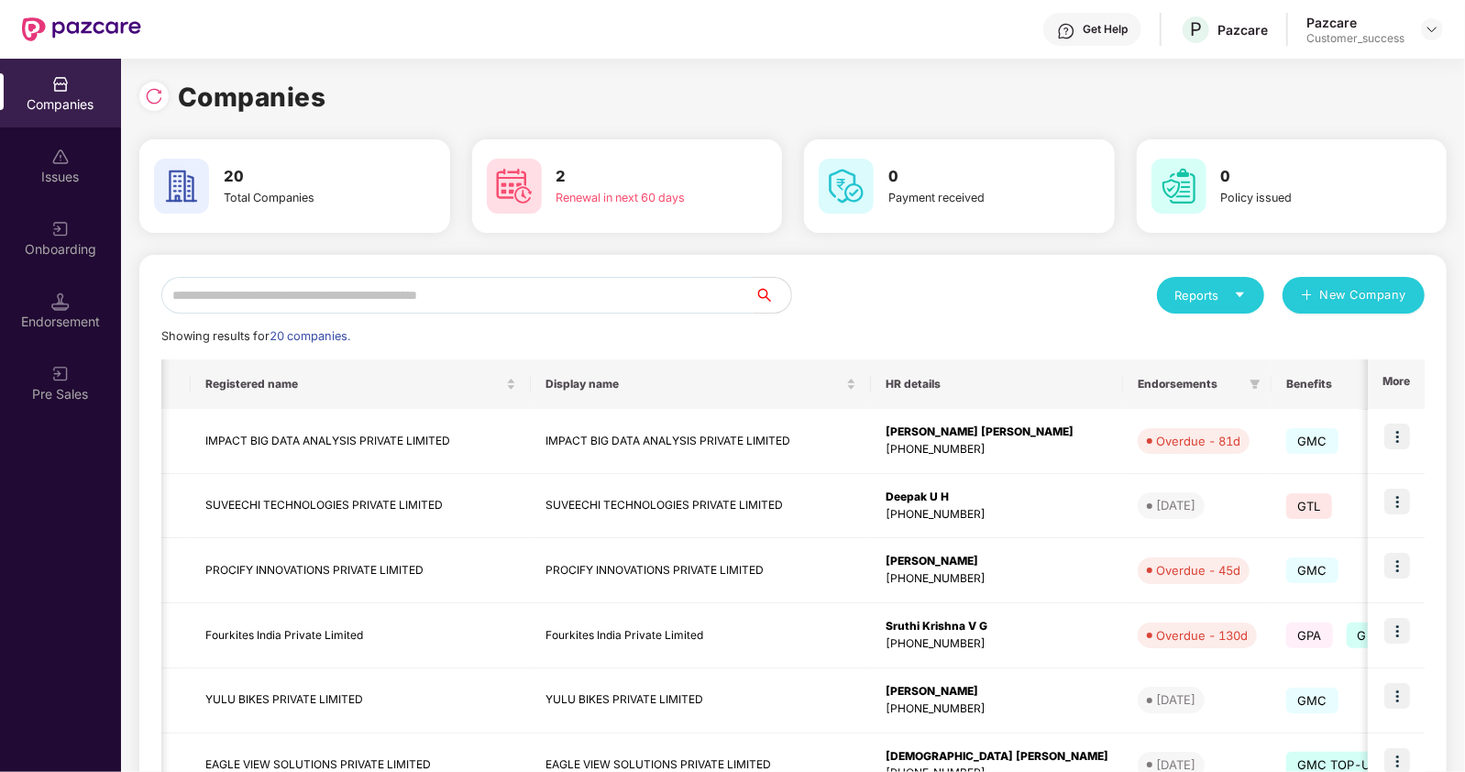
scroll to position [0, 662]
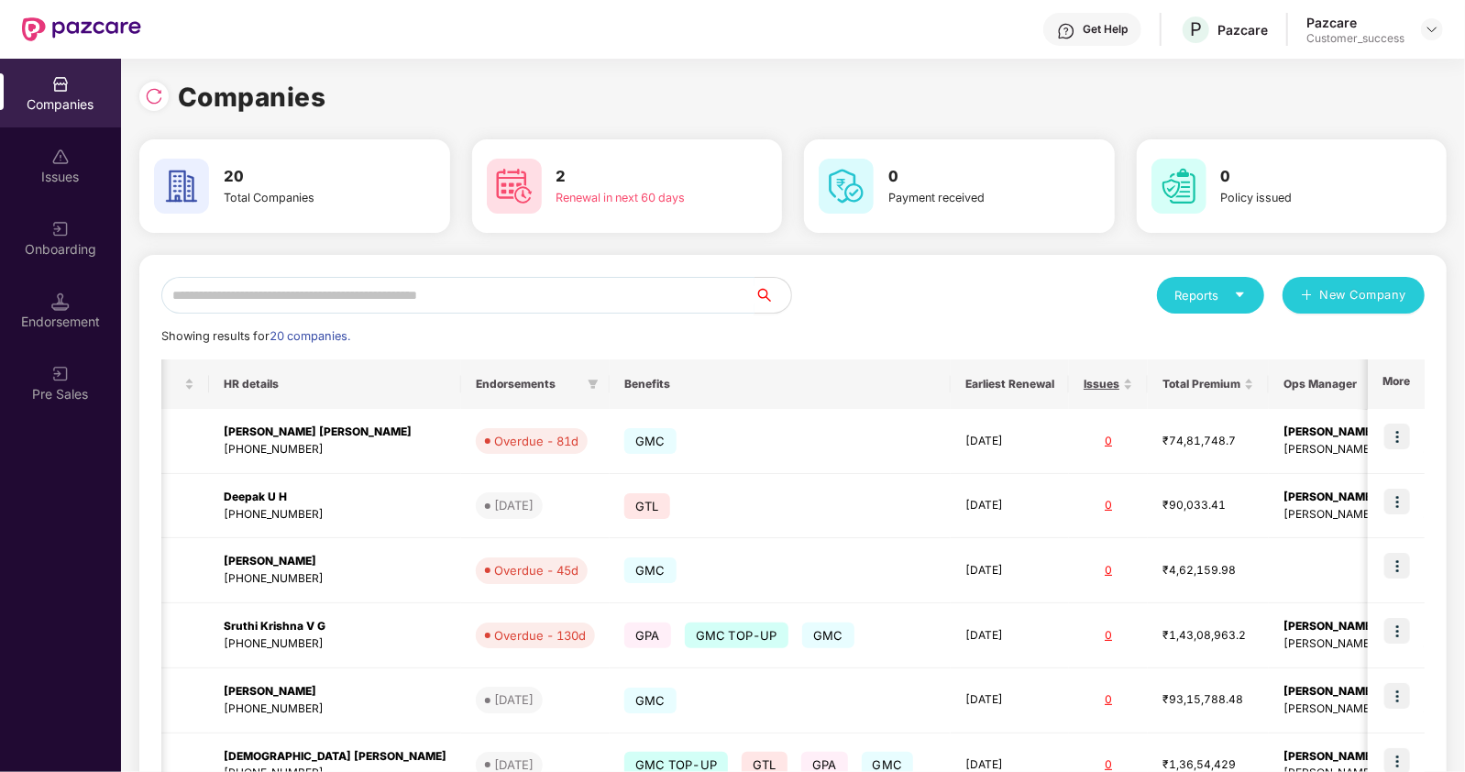
click at [436, 287] on input "text" at bounding box center [457, 295] width 593 height 37
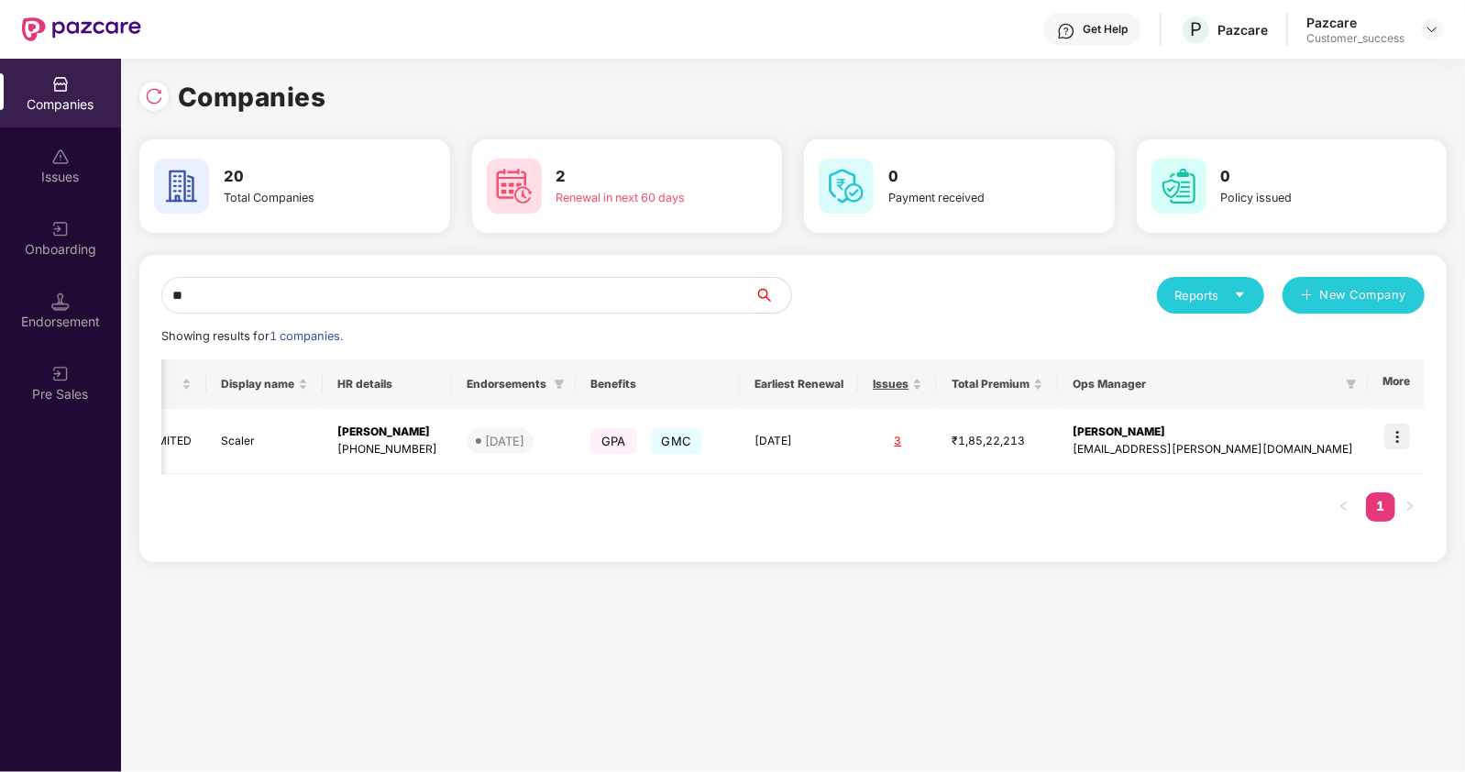
scroll to position [0, 179]
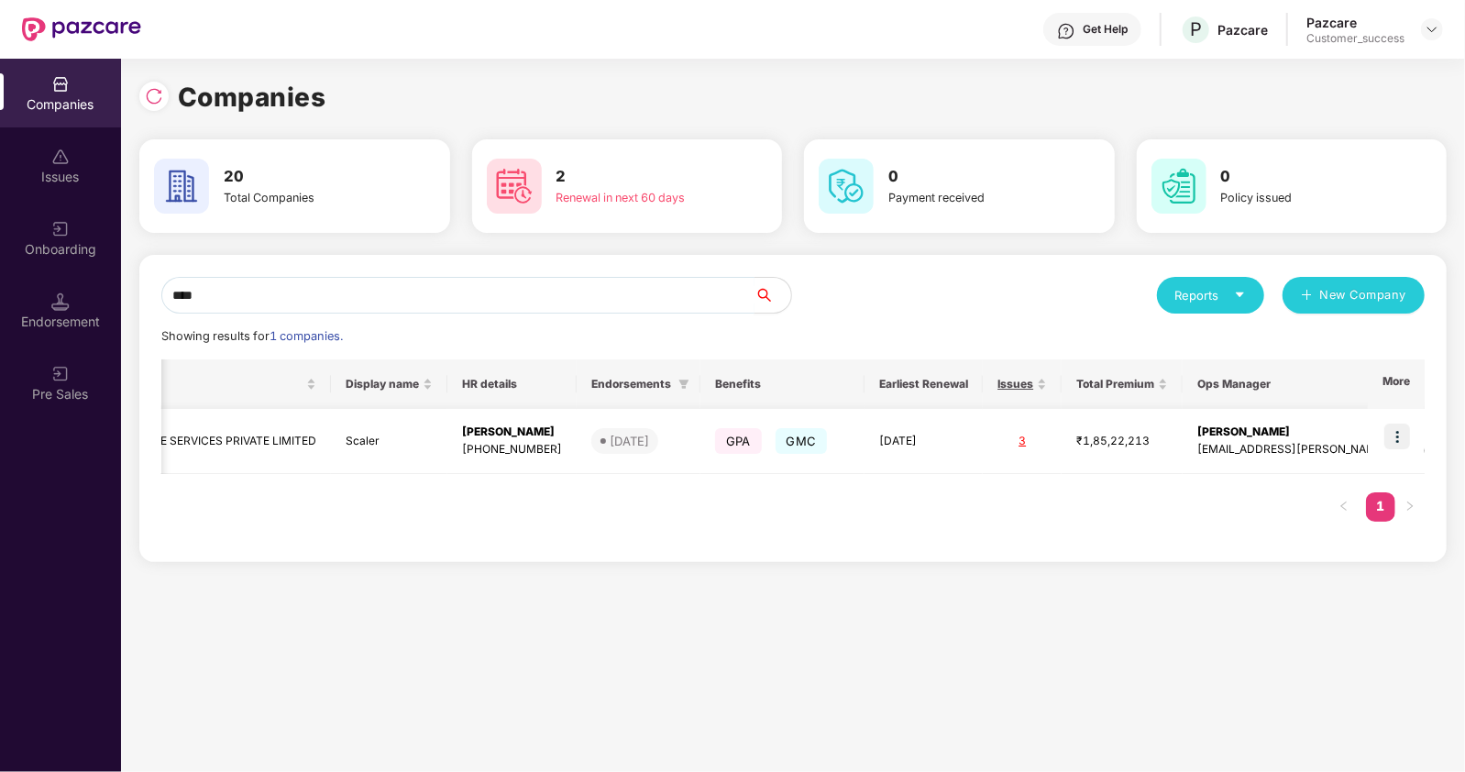
type input "****"
click at [1398, 434] on img at bounding box center [1398, 437] width 26 height 26
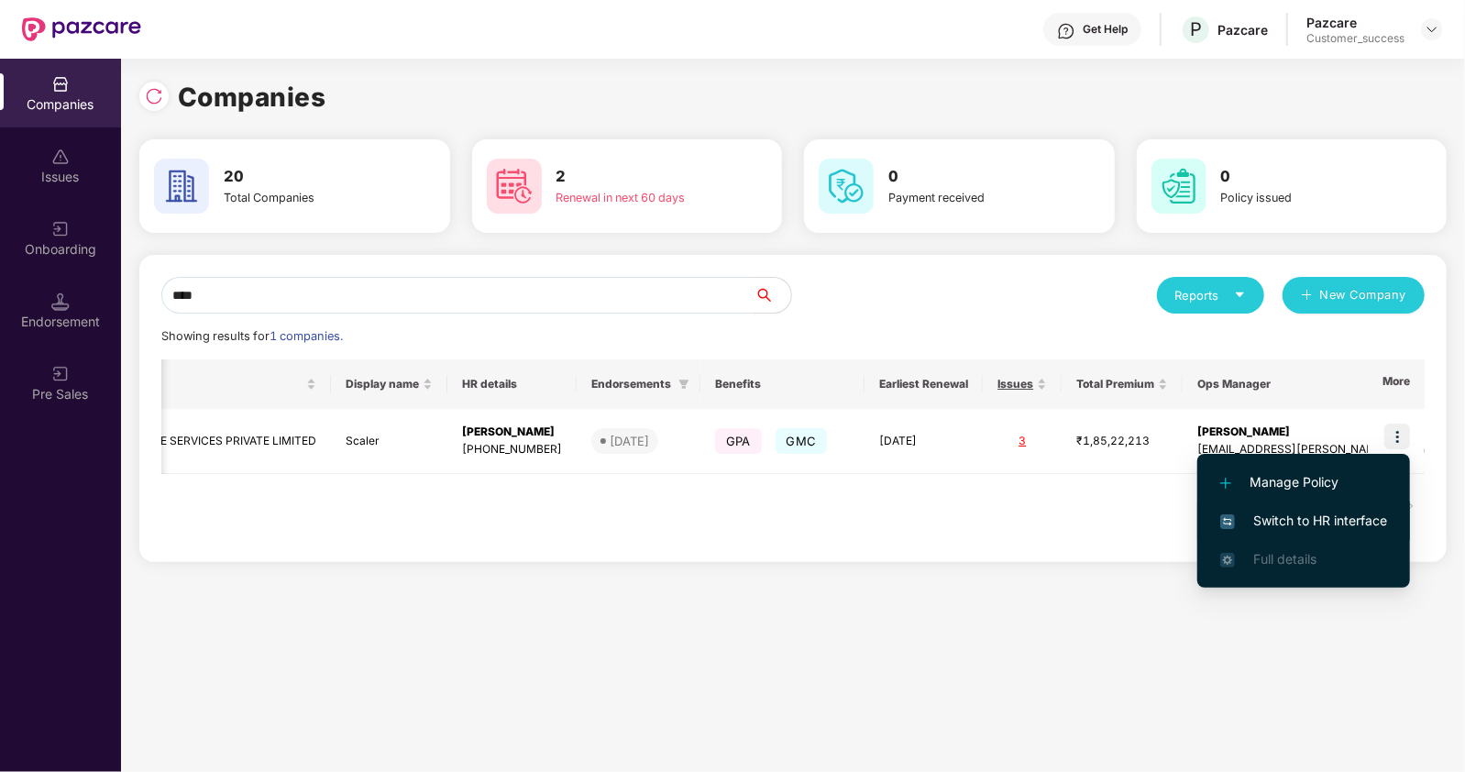
click at [1268, 513] on span "Switch to HR interface" at bounding box center [1303, 521] width 167 height 20
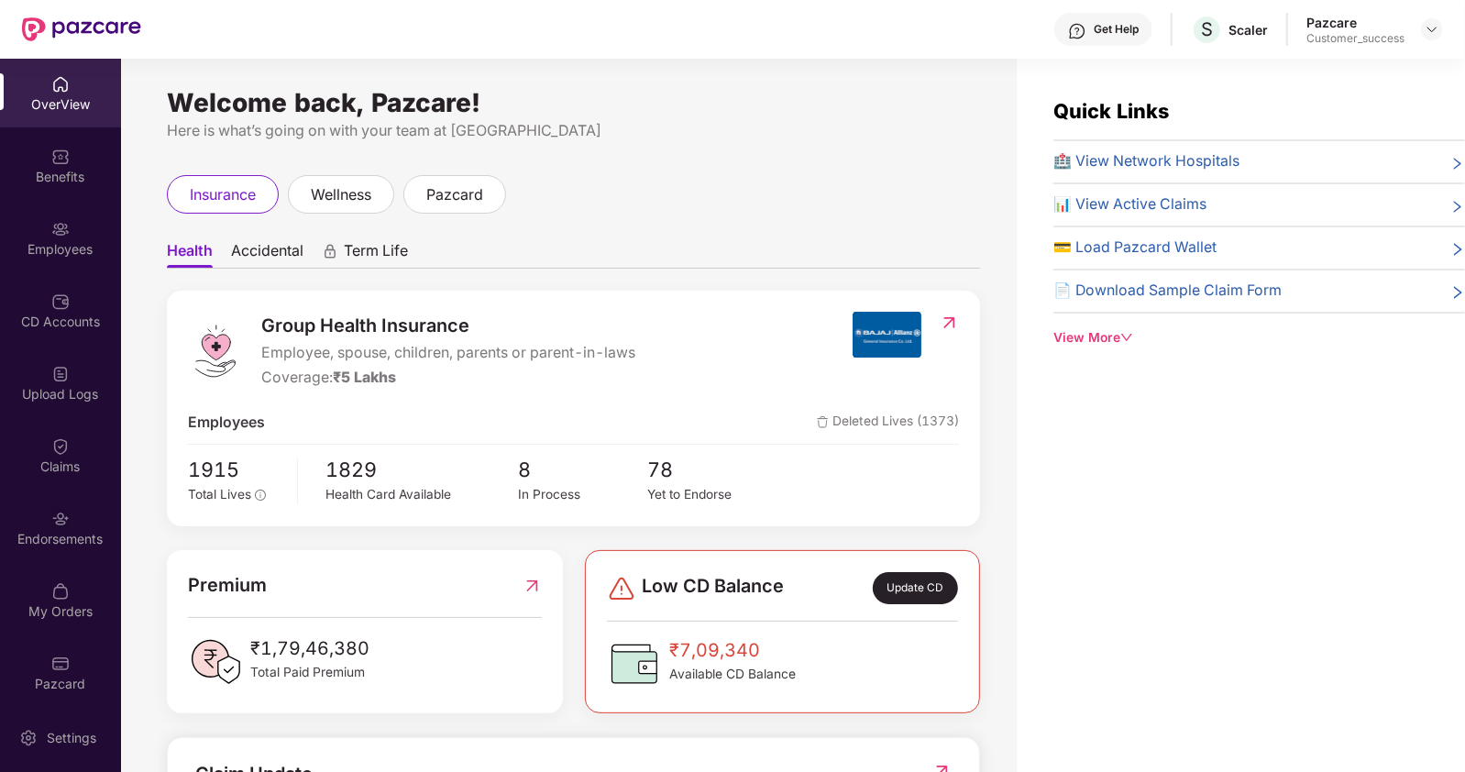
click at [48, 250] on div "Employees" at bounding box center [60, 249] width 121 height 18
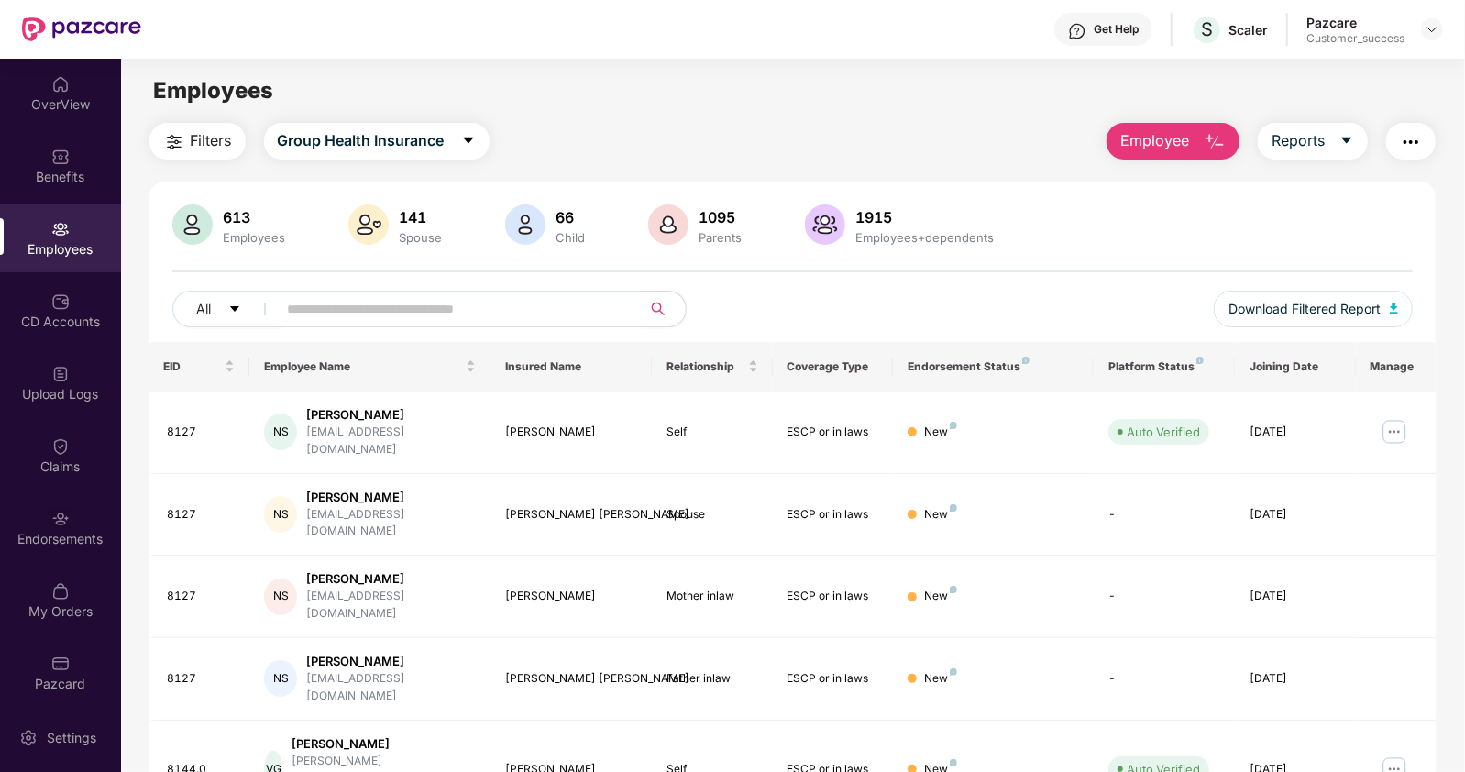
click at [1416, 136] on img "button" at bounding box center [1411, 142] width 22 height 22
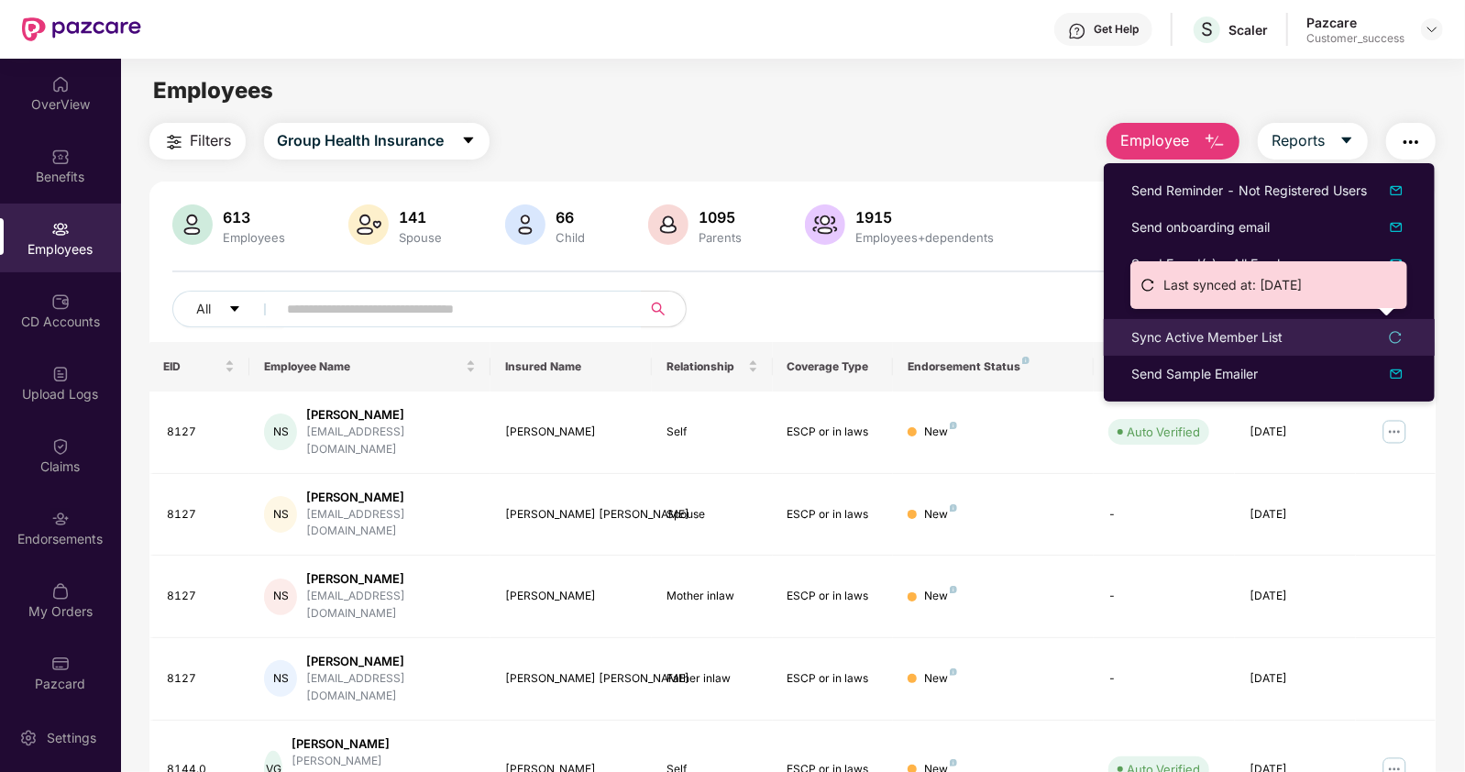
click at [1161, 331] on div "Sync Active Member List" at bounding box center [1206, 337] width 151 height 20
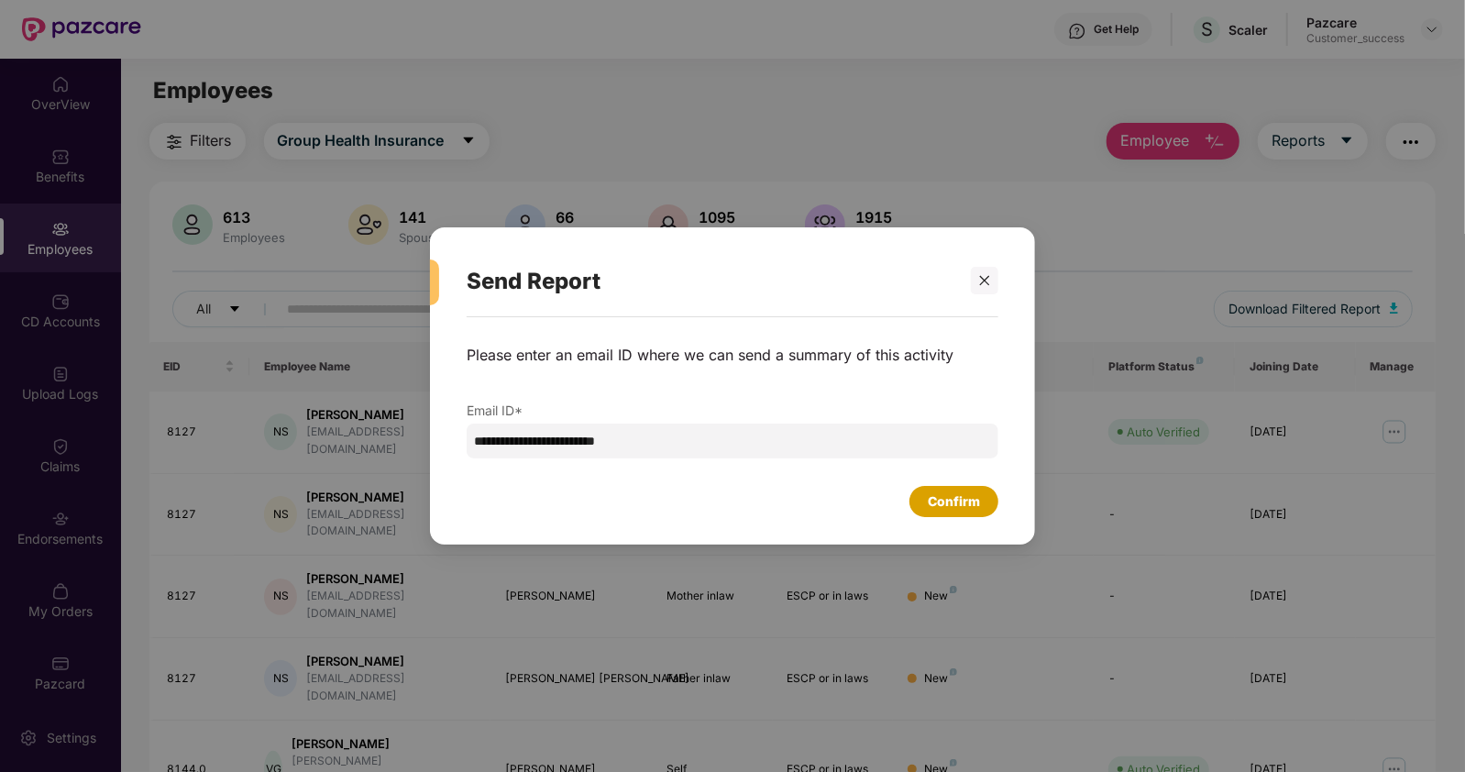
click at [955, 495] on div "Confirm" at bounding box center [954, 501] width 52 height 20
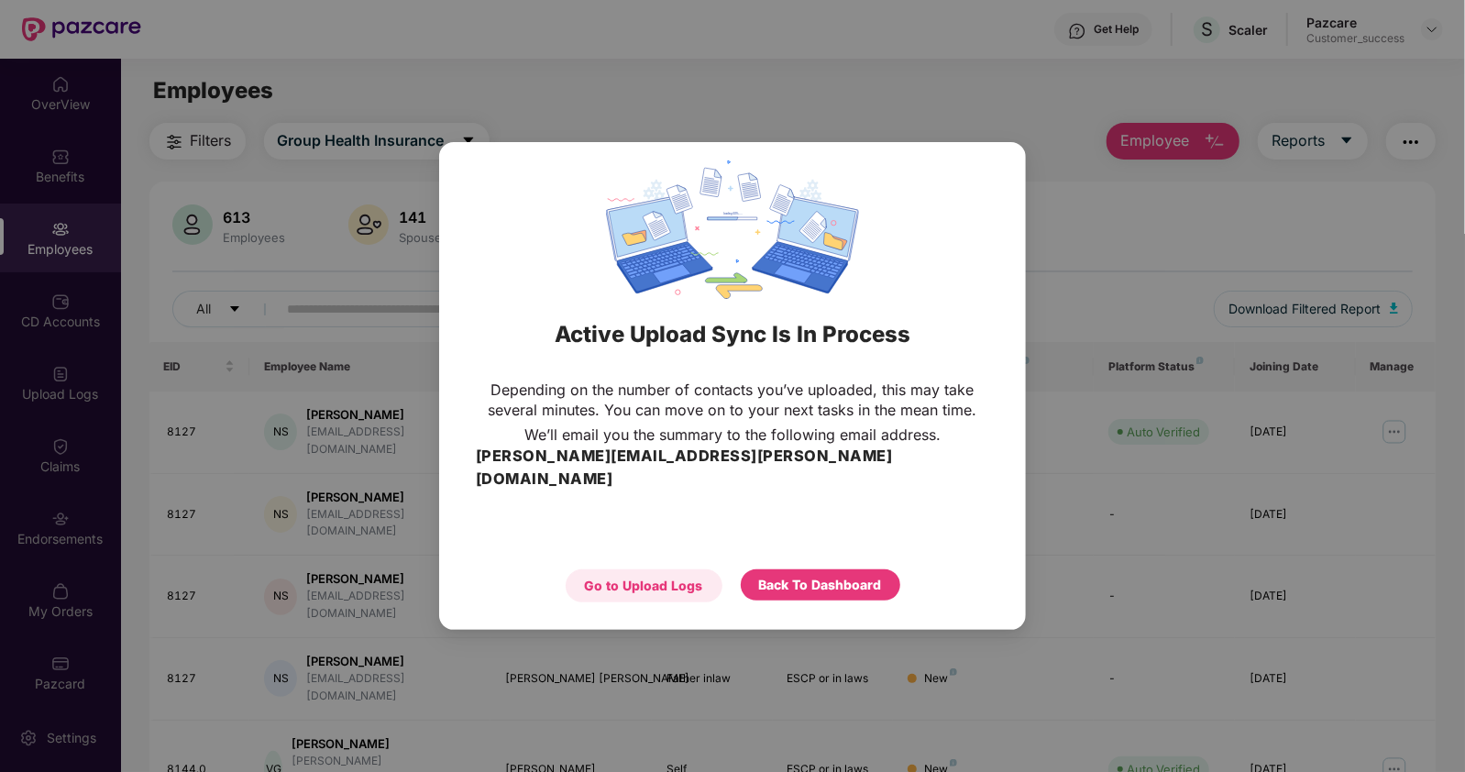
click at [675, 576] on div "Go to Upload Logs" at bounding box center [644, 586] width 118 height 20
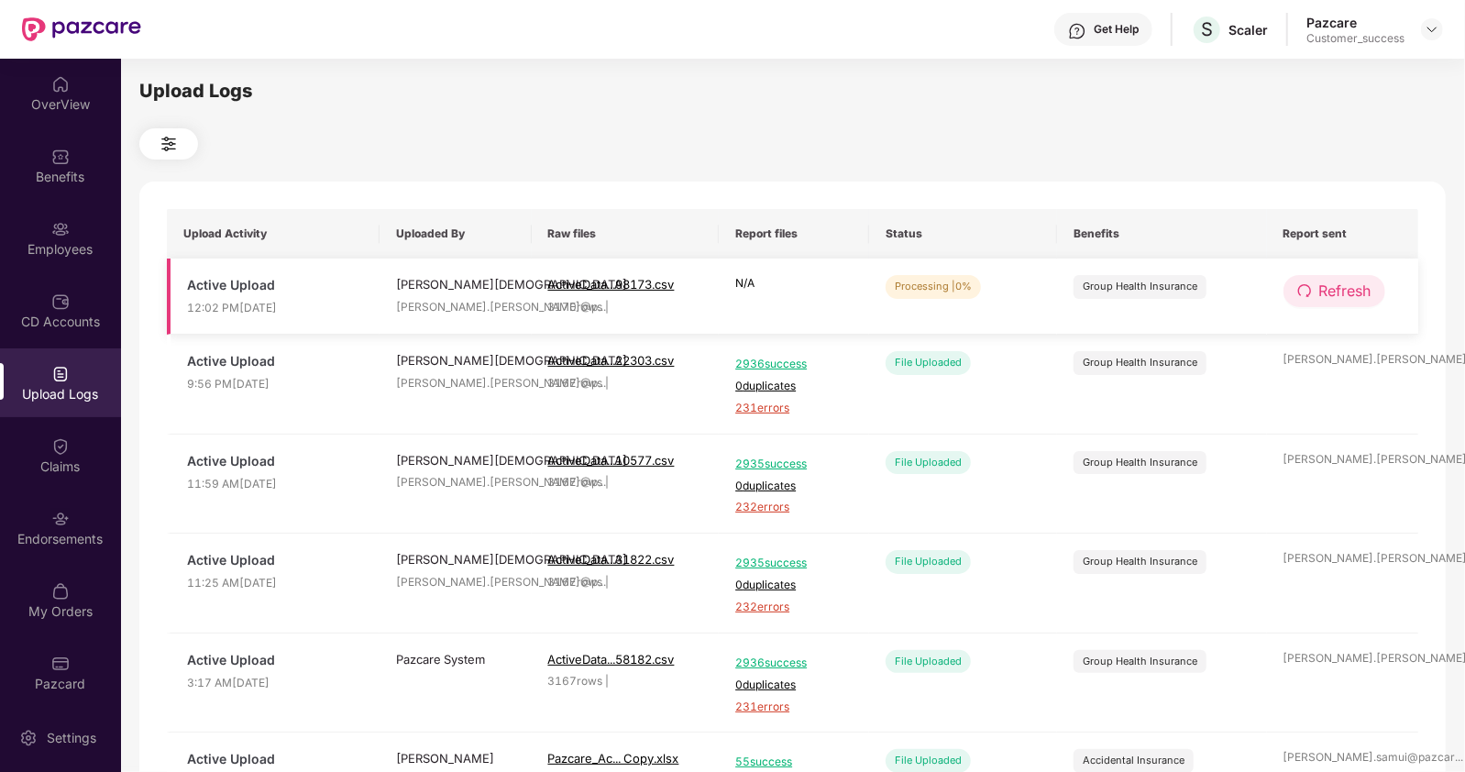
click at [1332, 294] on span "Refresh" at bounding box center [1345, 291] width 52 height 23
click at [1332, 294] on span "Refresh" at bounding box center [1346, 291] width 52 height 23
click at [1334, 296] on span "Refresh" at bounding box center [1345, 291] width 52 height 23
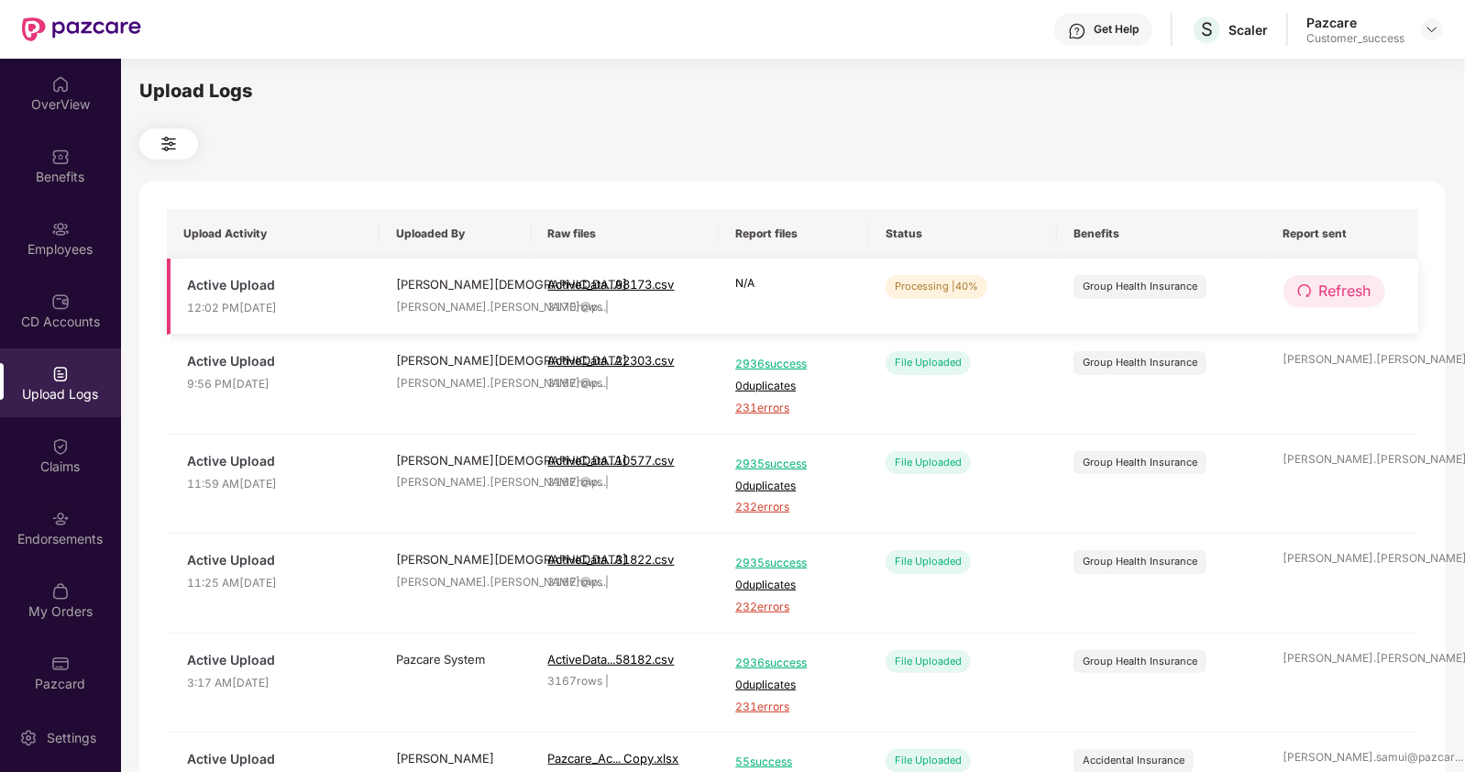
click at [1323, 292] on span "Refresh" at bounding box center [1345, 291] width 52 height 23
click at [55, 250] on div "Employees" at bounding box center [60, 249] width 121 height 18
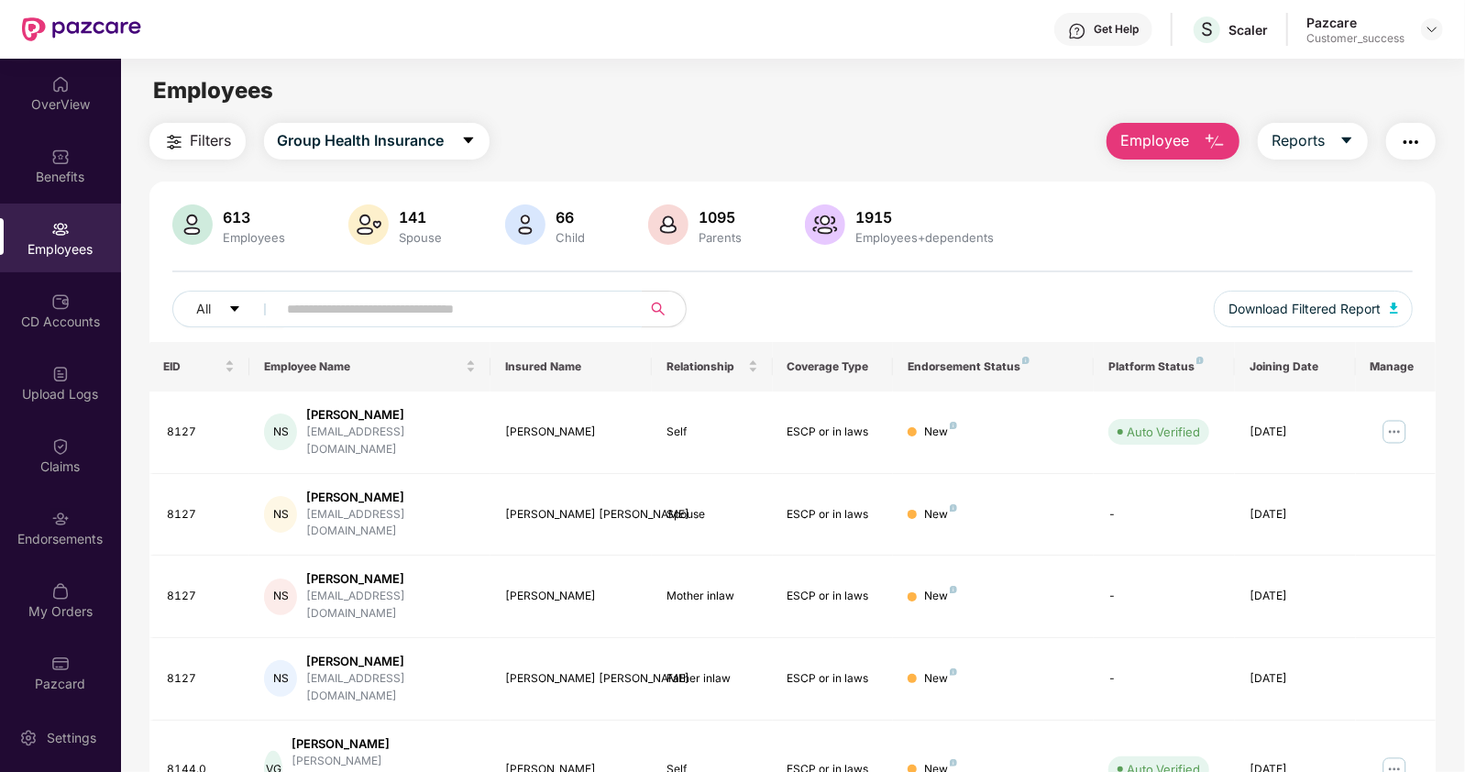
click at [381, 301] on input "text" at bounding box center [452, 309] width 329 height 28
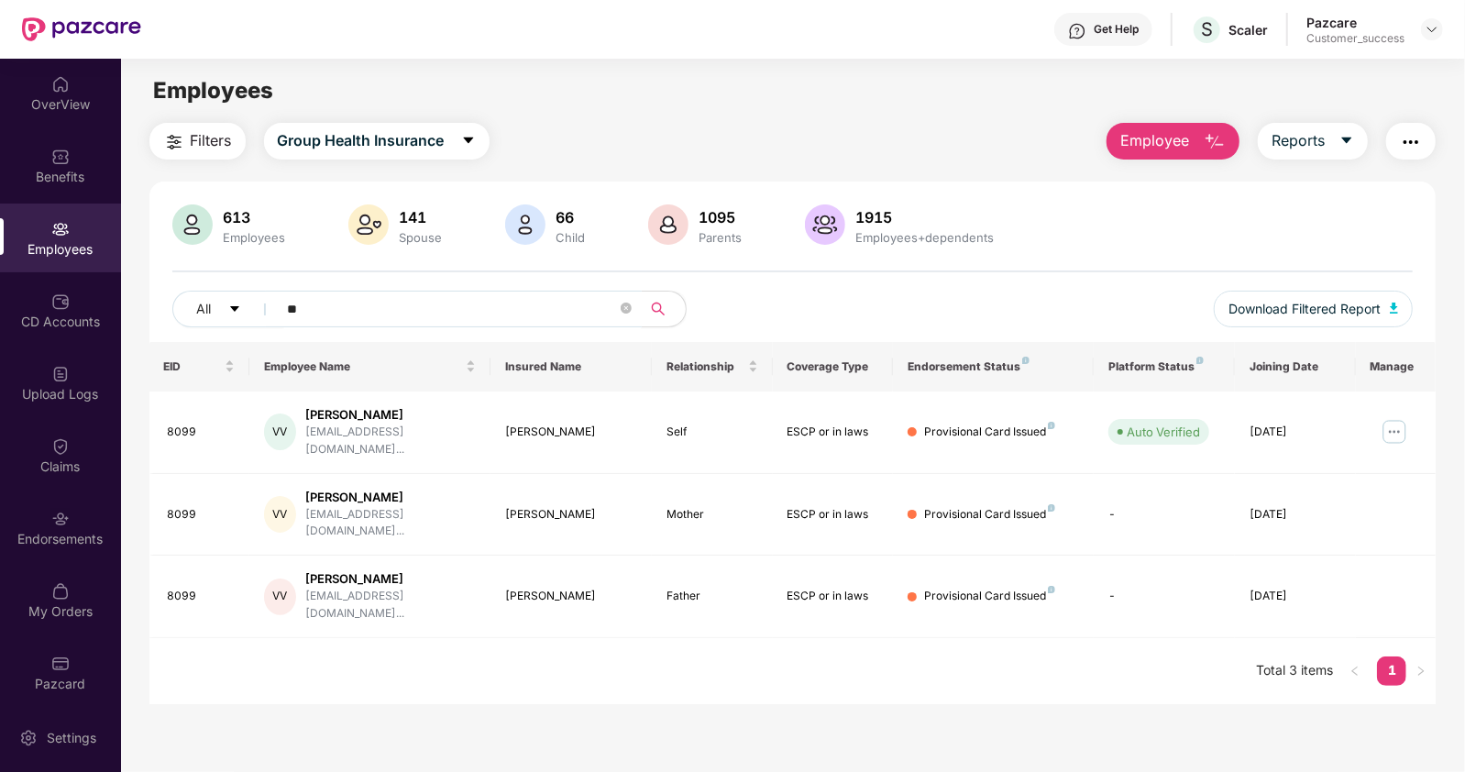
type input "*"
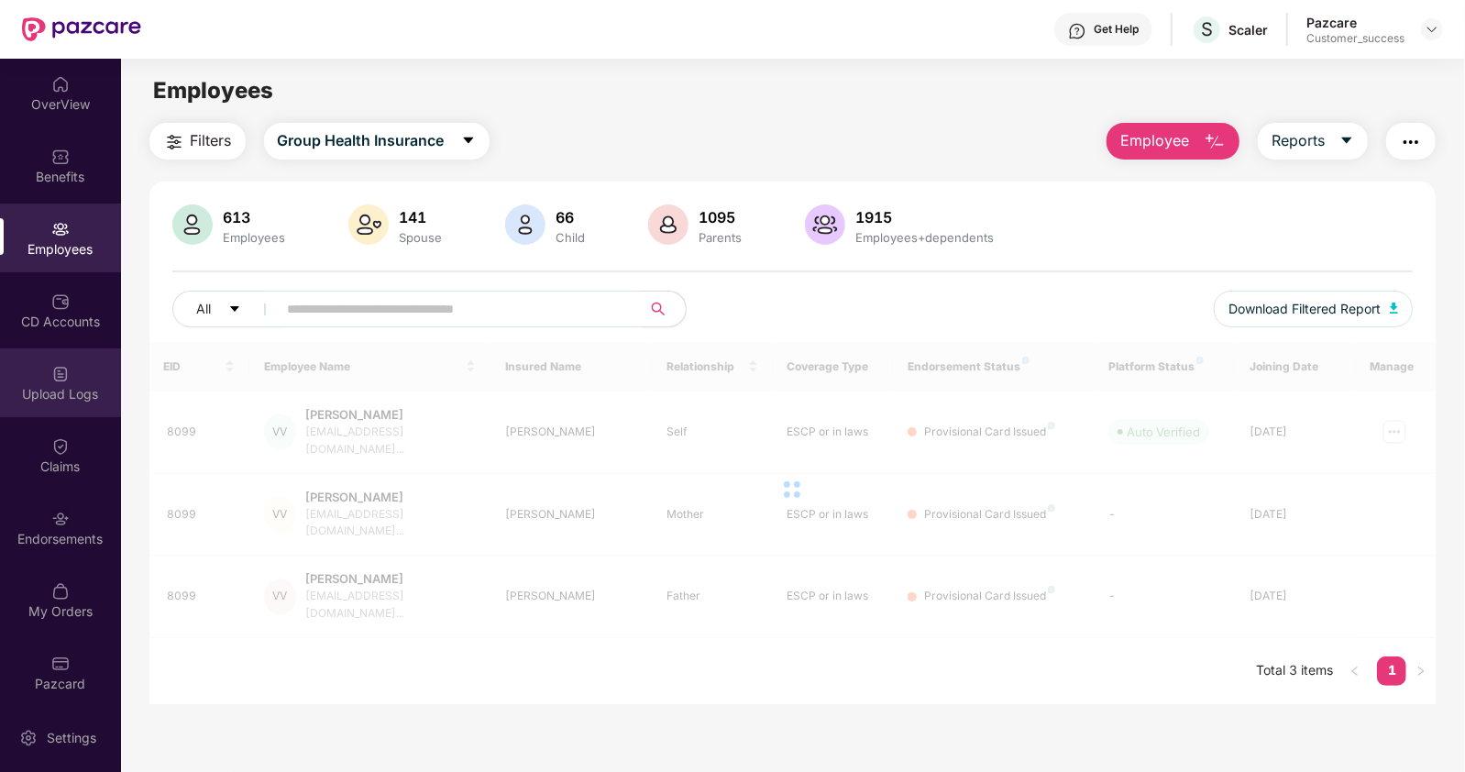
click at [52, 392] on div "Upload Logs" at bounding box center [60, 394] width 121 height 18
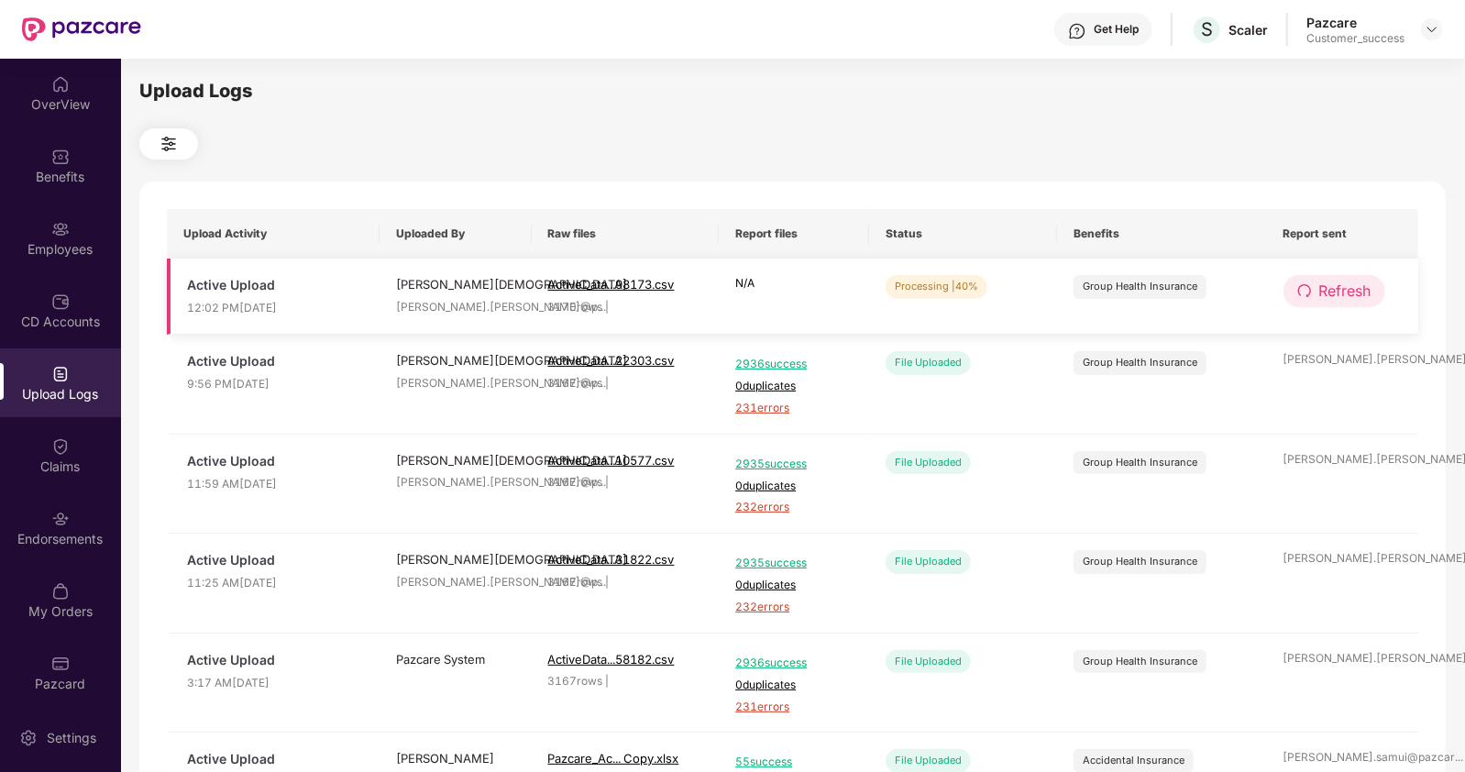
click at [1312, 281] on button "Refresh" at bounding box center [1335, 291] width 102 height 32
click at [1319, 295] on span "Refresh" at bounding box center [1345, 291] width 52 height 23
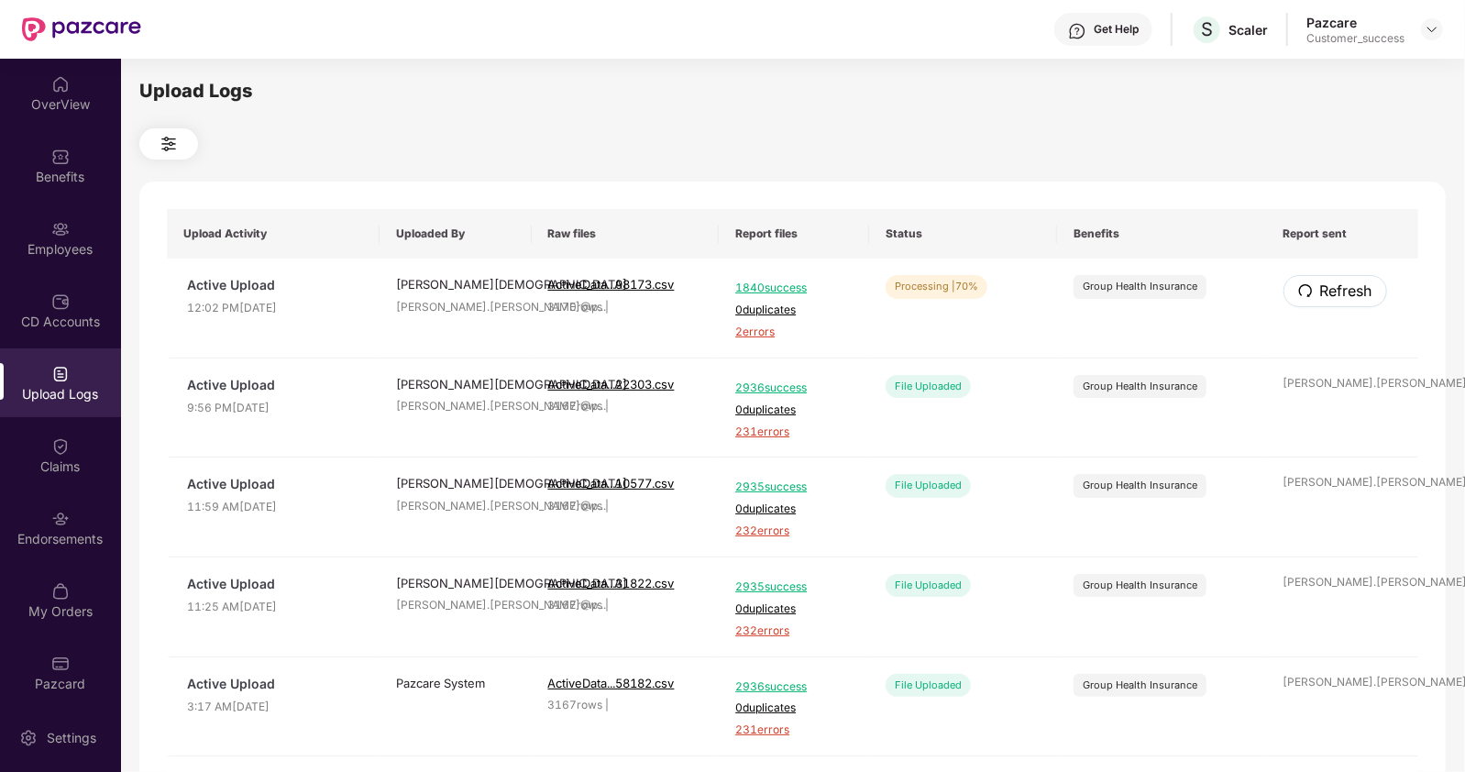
click at [1320, 295] on span "Refresh" at bounding box center [1346, 291] width 52 height 23
click at [50, 244] on div "Employees" at bounding box center [60, 249] width 121 height 18
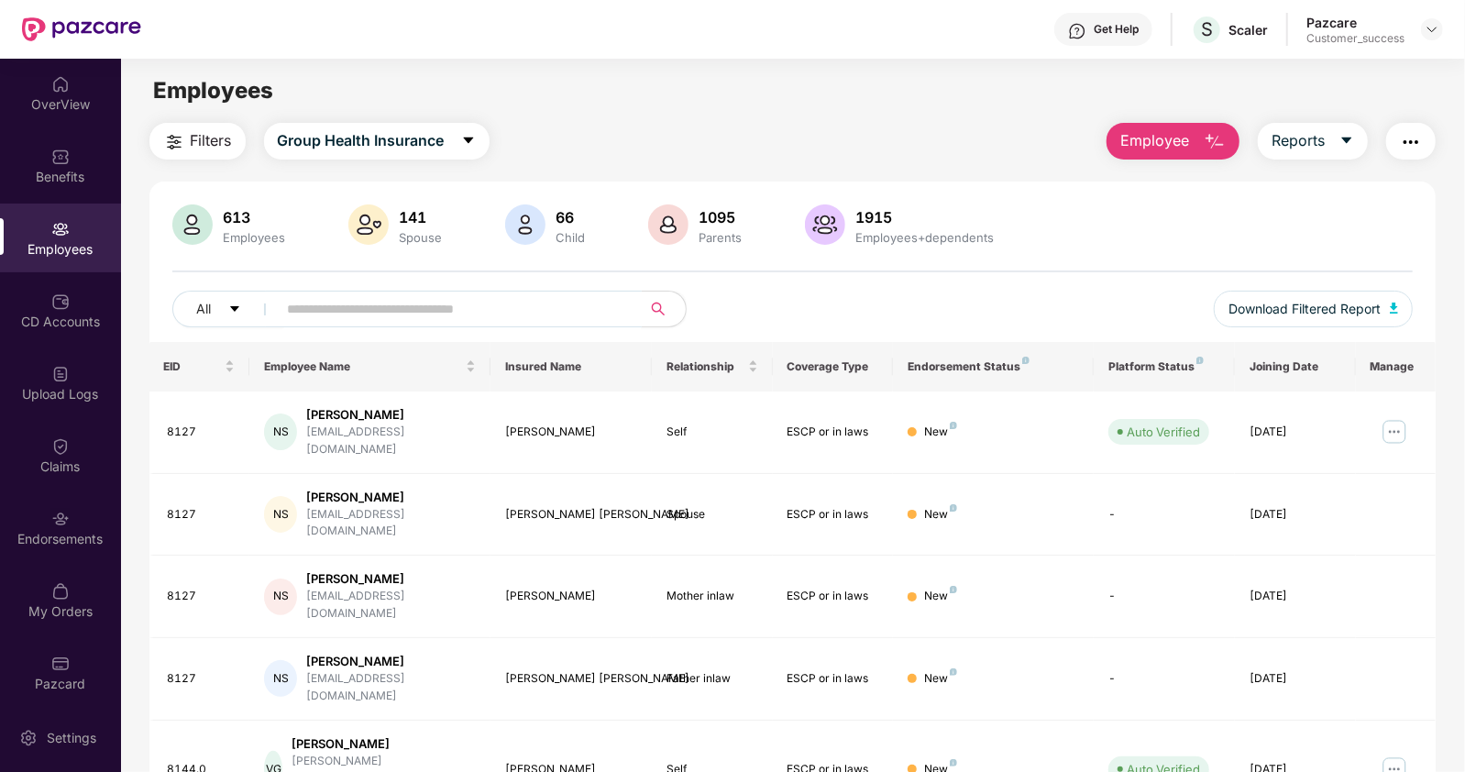
click at [331, 309] on input "text" at bounding box center [452, 309] width 329 height 28
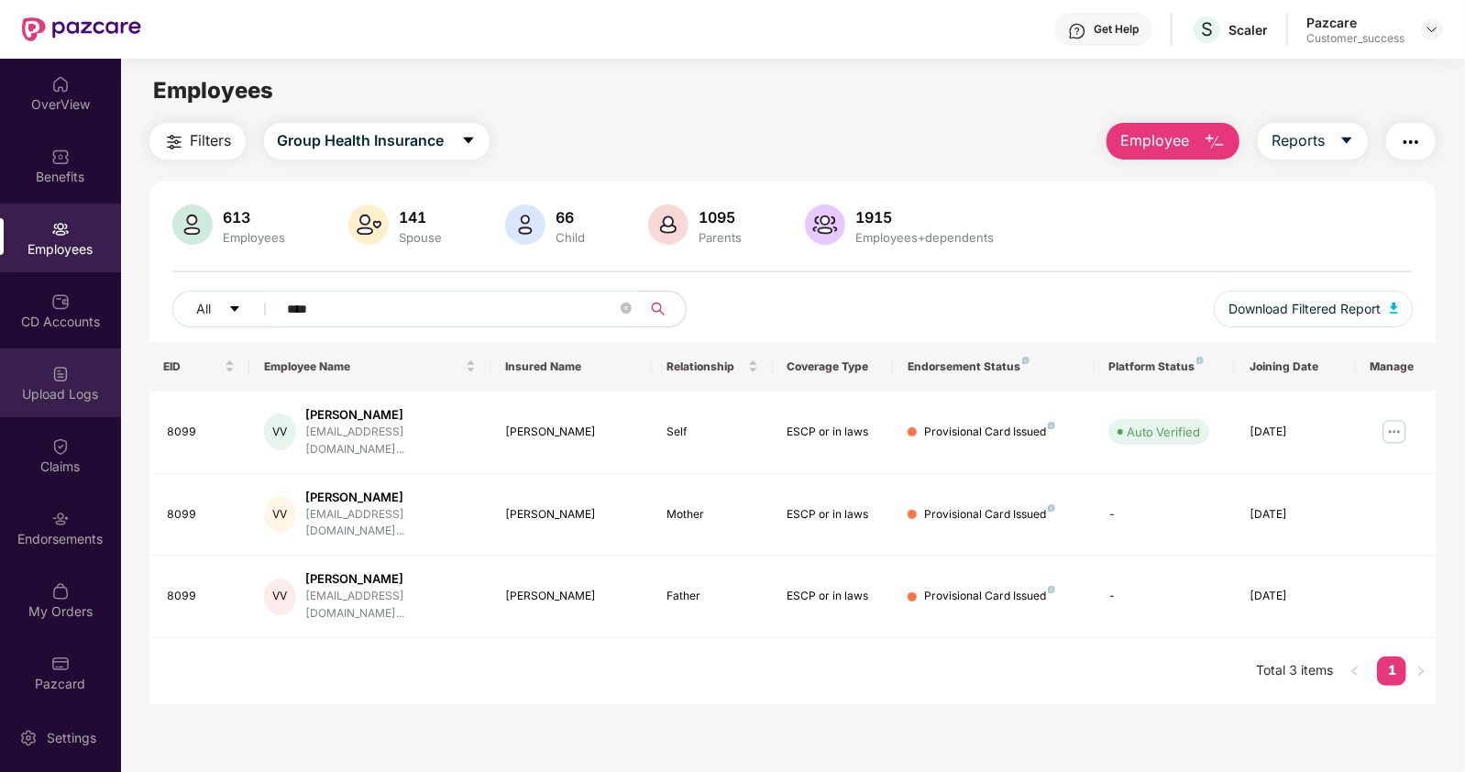
type input "****"
click at [64, 370] on img at bounding box center [60, 374] width 18 height 18
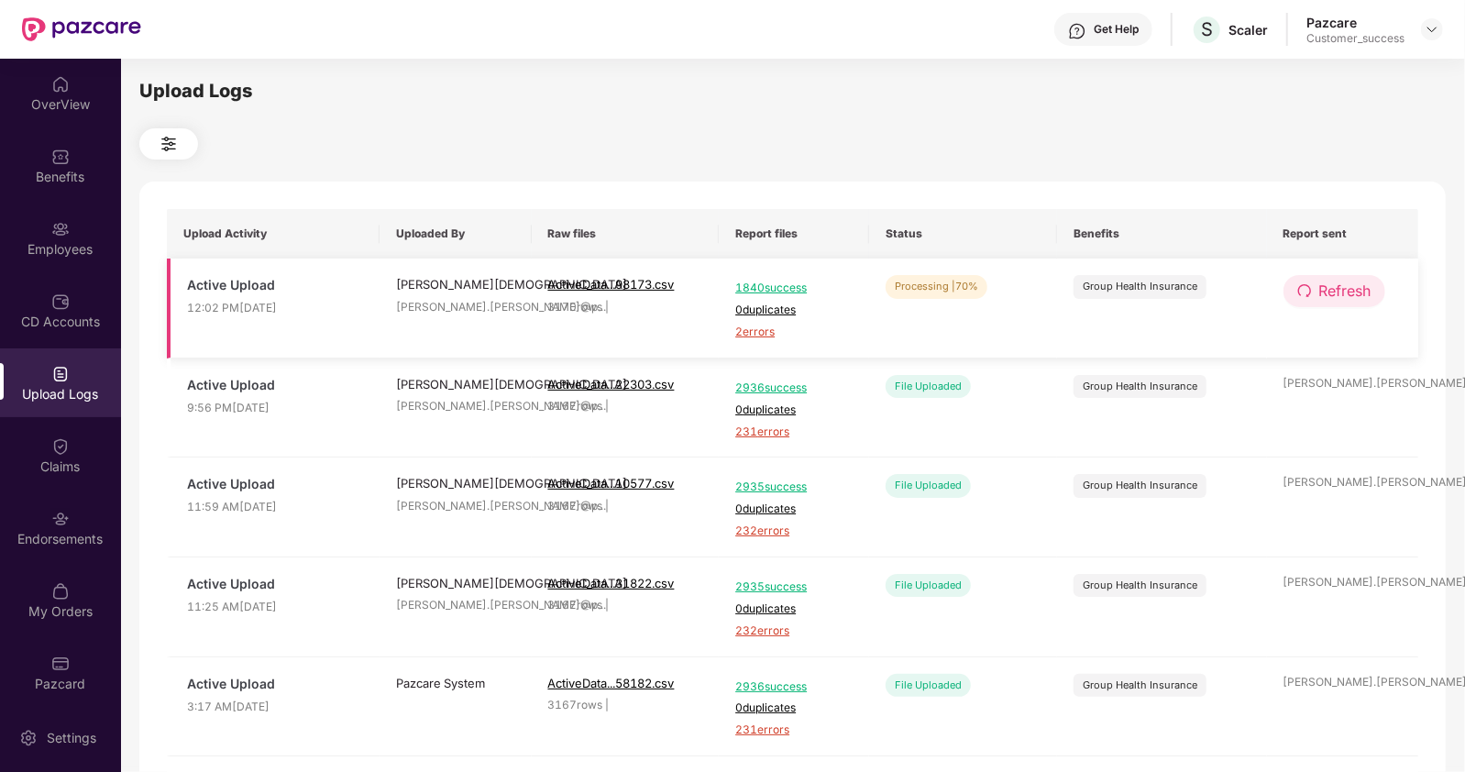
click at [1348, 278] on button "Refresh" at bounding box center [1335, 291] width 102 height 32
click at [1348, 278] on button "Refresh" at bounding box center [1336, 291] width 104 height 32
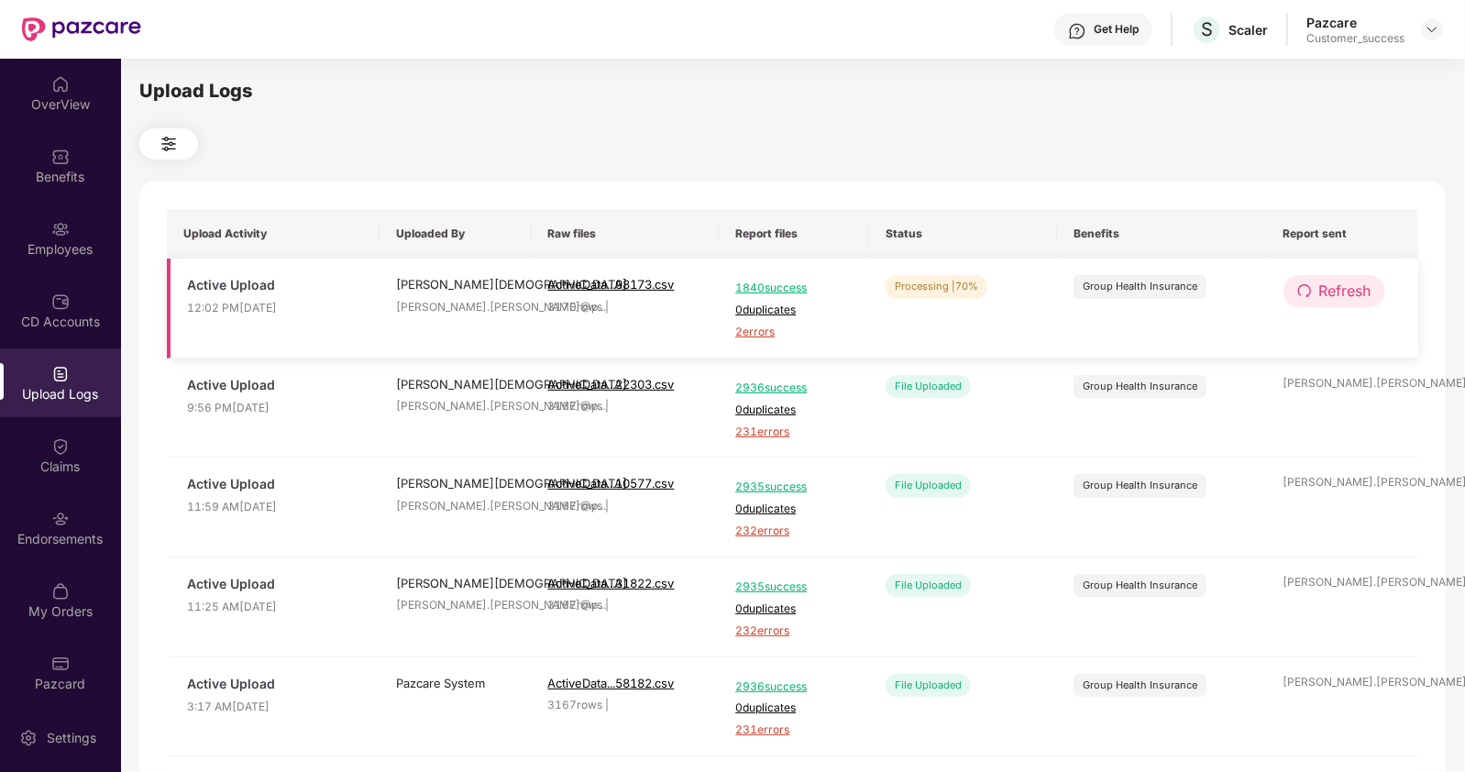
click at [1311, 287] on button "Refresh" at bounding box center [1335, 291] width 102 height 32
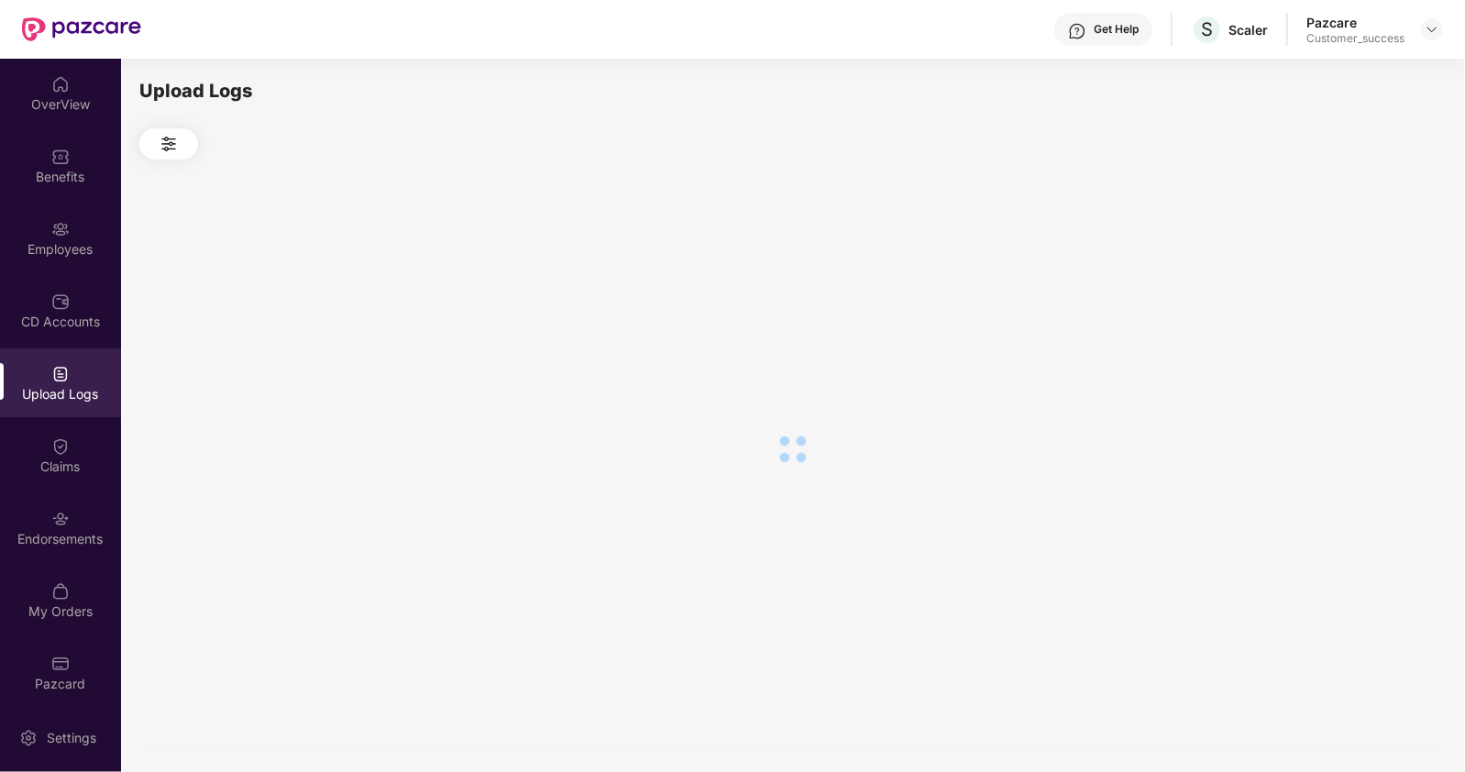
click at [1311, 287] on div at bounding box center [792, 449] width 1307 height 579
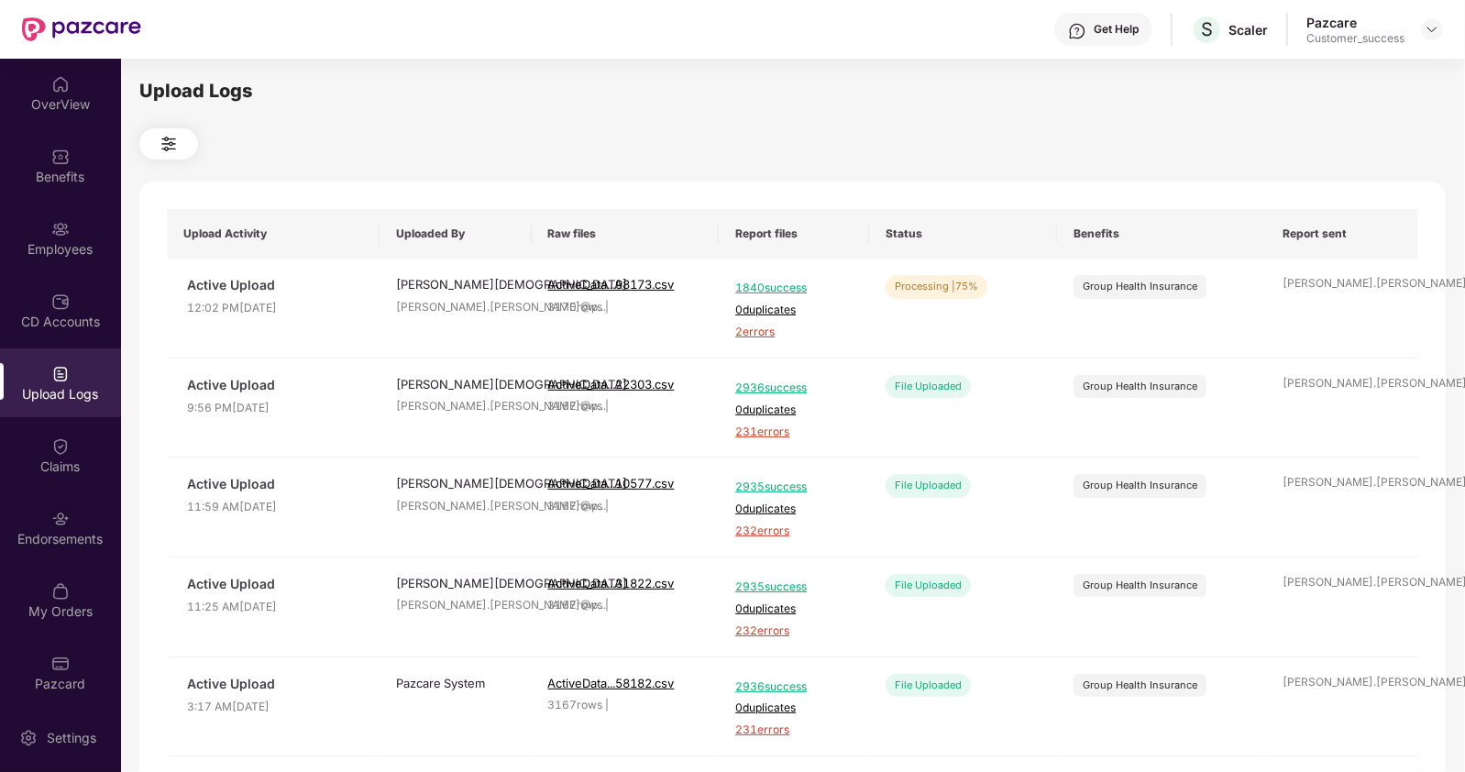
click at [942, 101] on div "Upload Logs" at bounding box center [792, 91] width 1307 height 28
click at [1323, 305] on button "Refresh" at bounding box center [1335, 291] width 102 height 32
click at [1322, 299] on span "Refresh" at bounding box center [1345, 291] width 52 height 23
click at [35, 248] on div "Employees" at bounding box center [60, 249] width 121 height 18
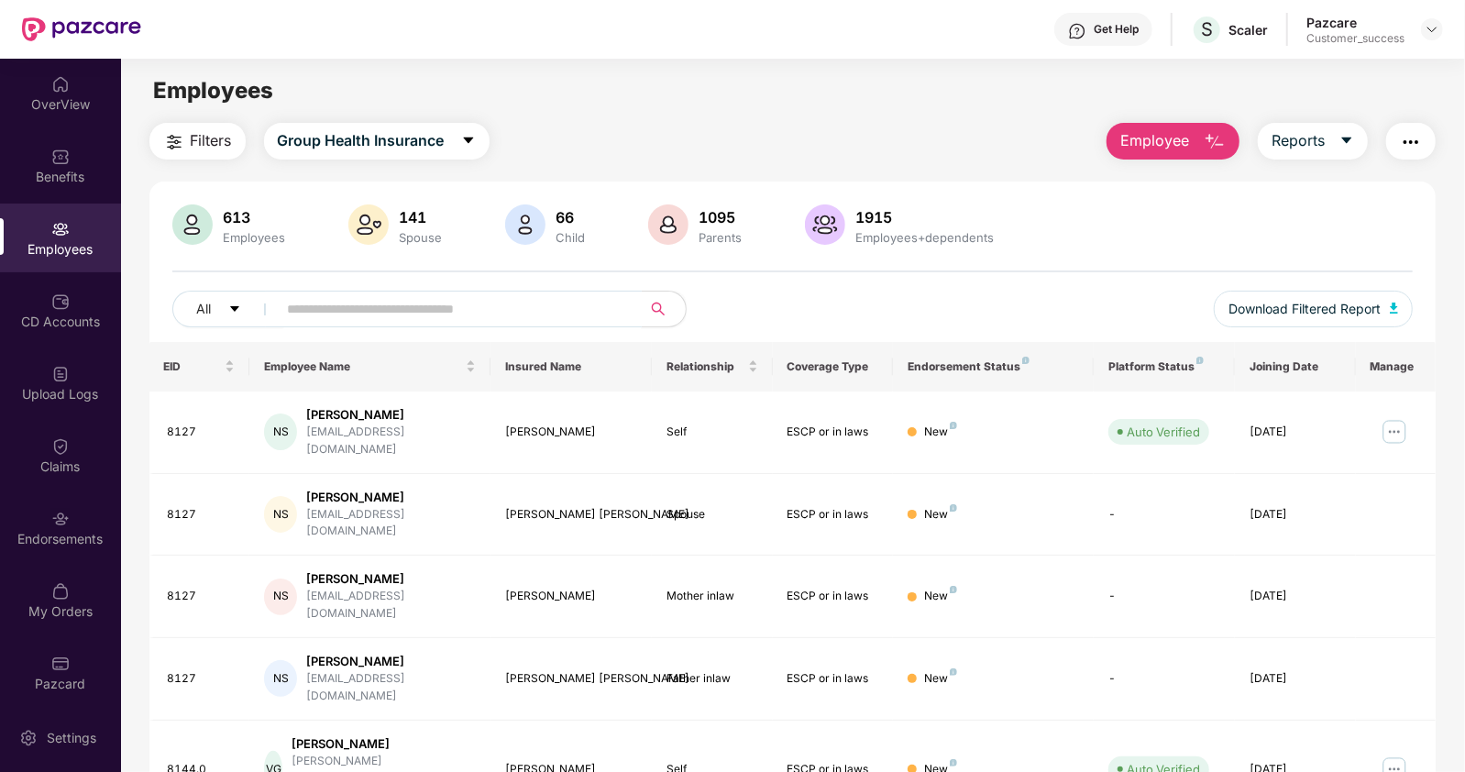
click at [297, 299] on input "text" at bounding box center [452, 309] width 329 height 28
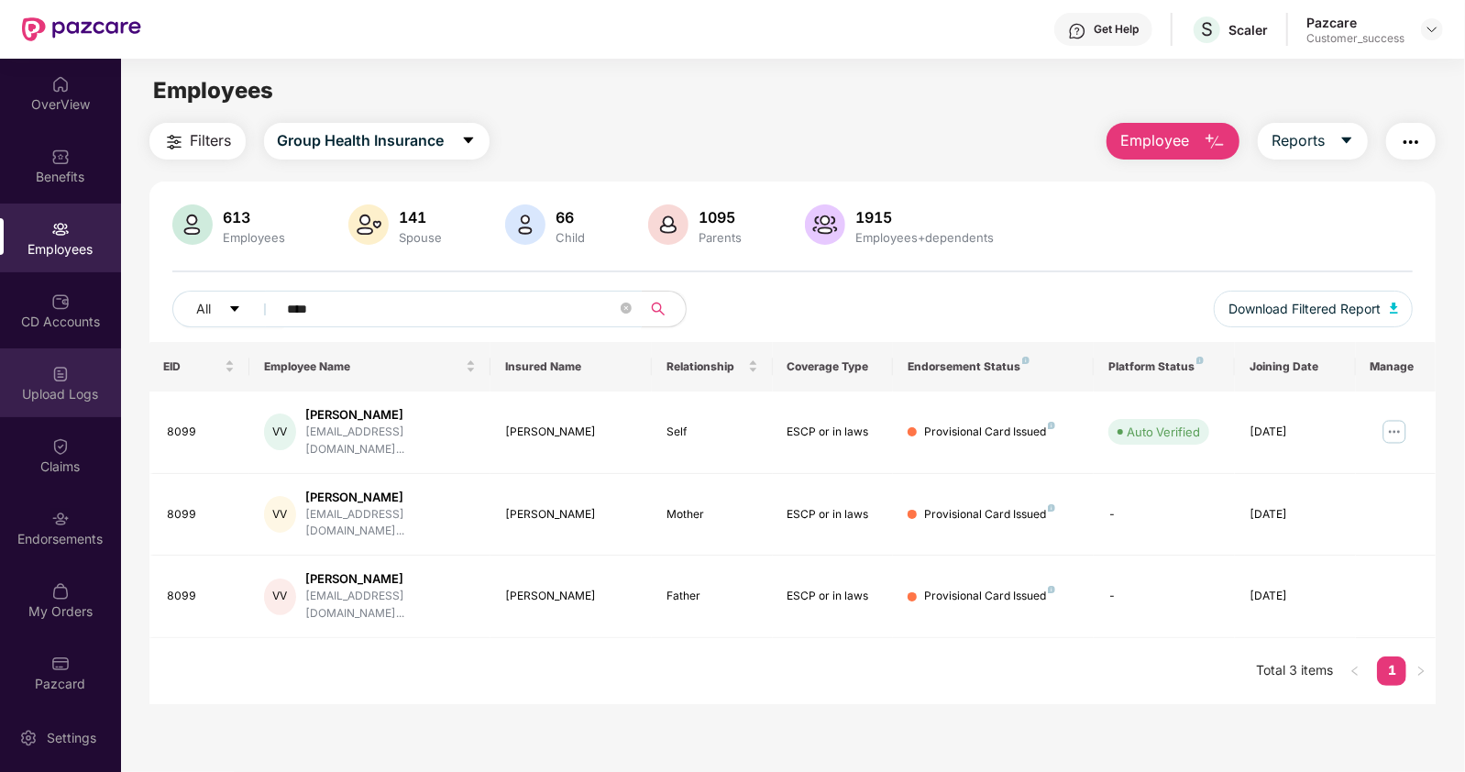
type input "****"
click at [40, 362] on div "Upload Logs" at bounding box center [60, 382] width 121 height 69
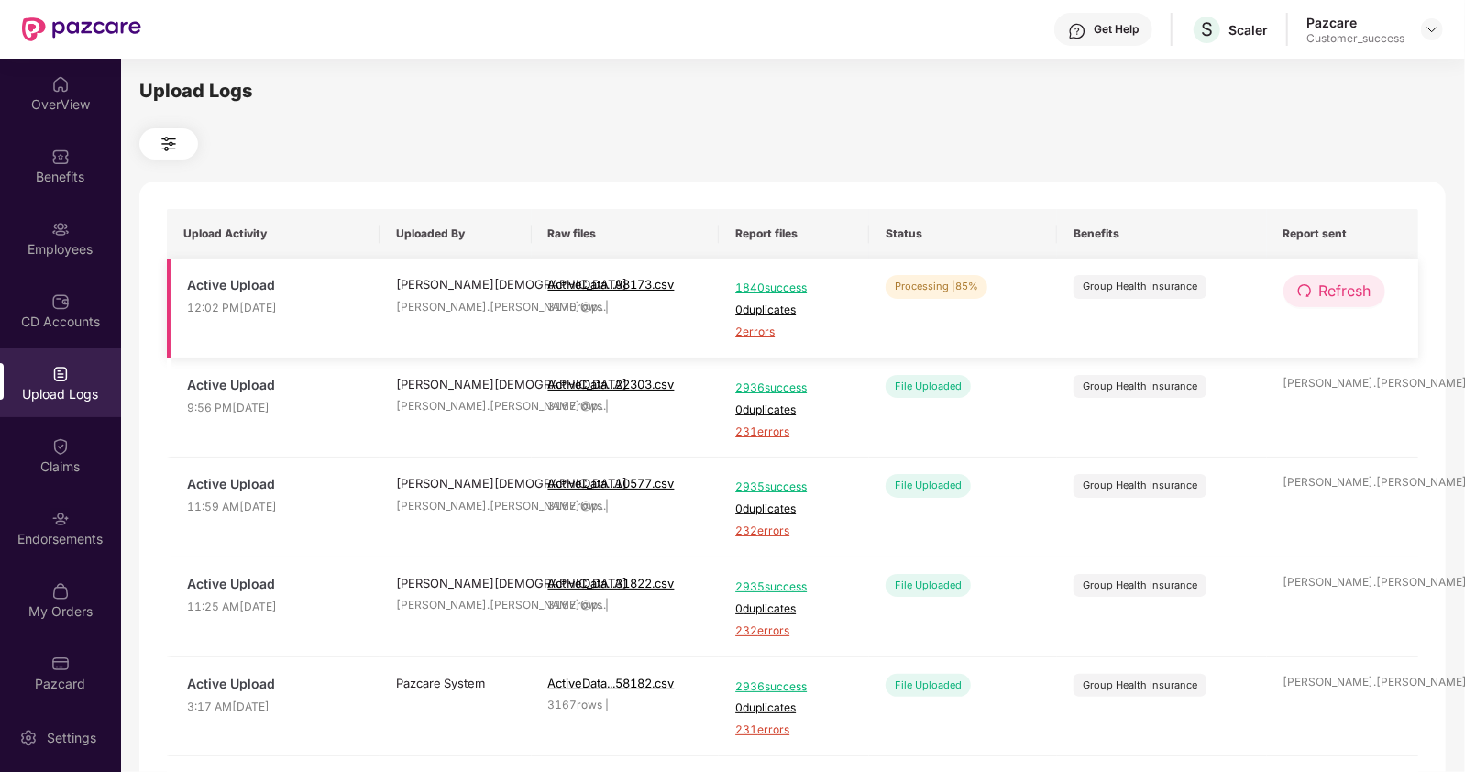
click at [1324, 292] on span "Refresh" at bounding box center [1345, 291] width 52 height 23
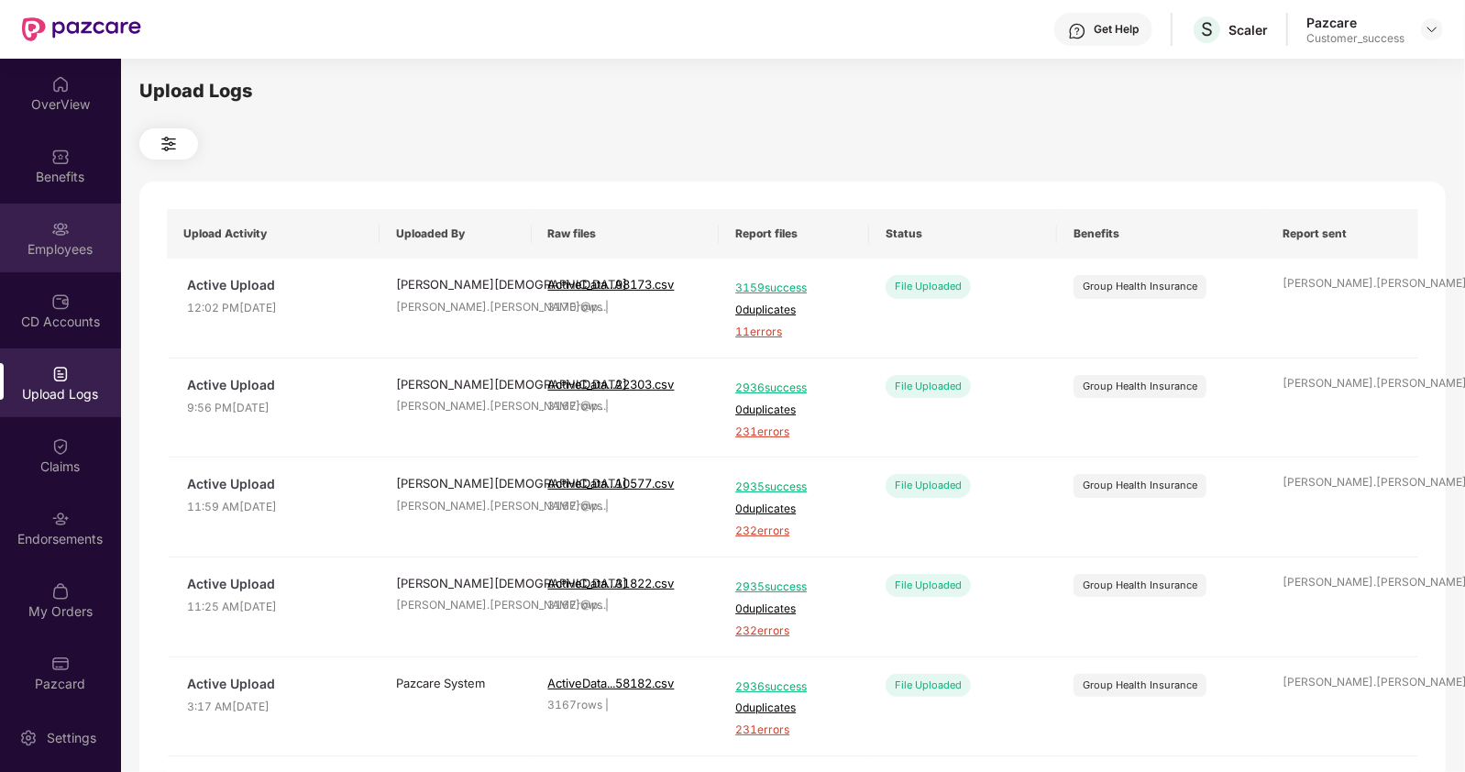
click at [41, 210] on div "Employees" at bounding box center [60, 238] width 121 height 69
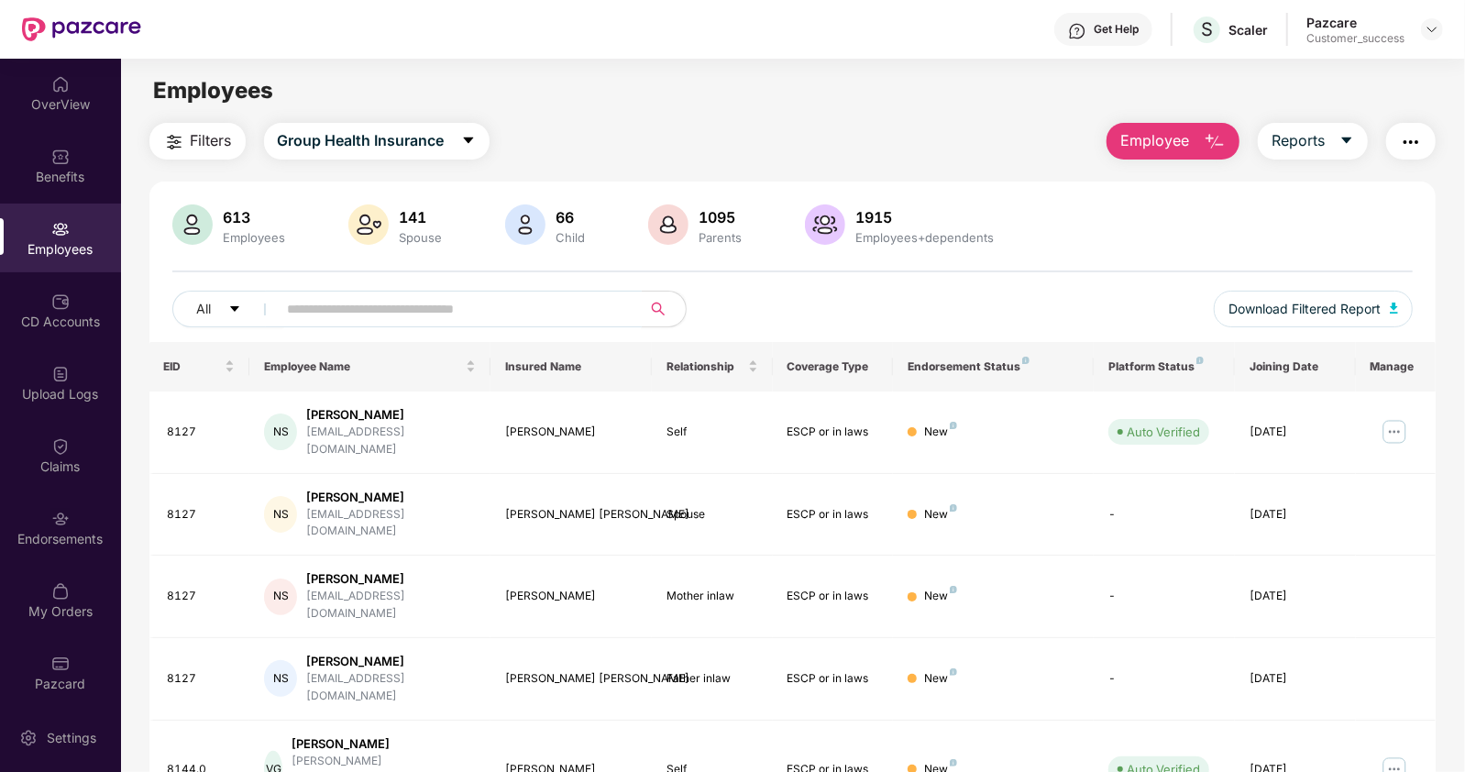
click at [392, 311] on input "text" at bounding box center [452, 309] width 329 height 28
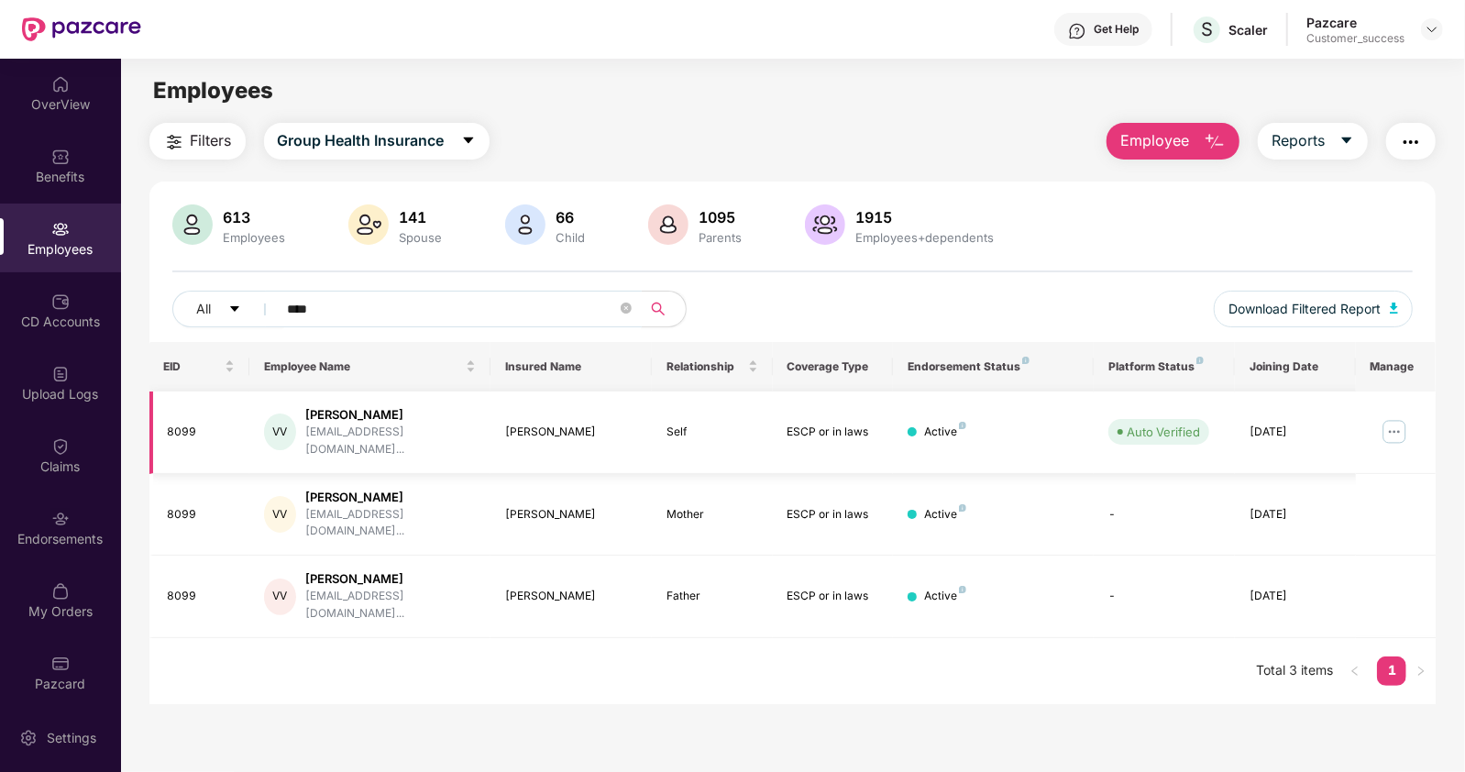
type input "****"
click at [1388, 417] on img at bounding box center [1394, 431] width 29 height 29
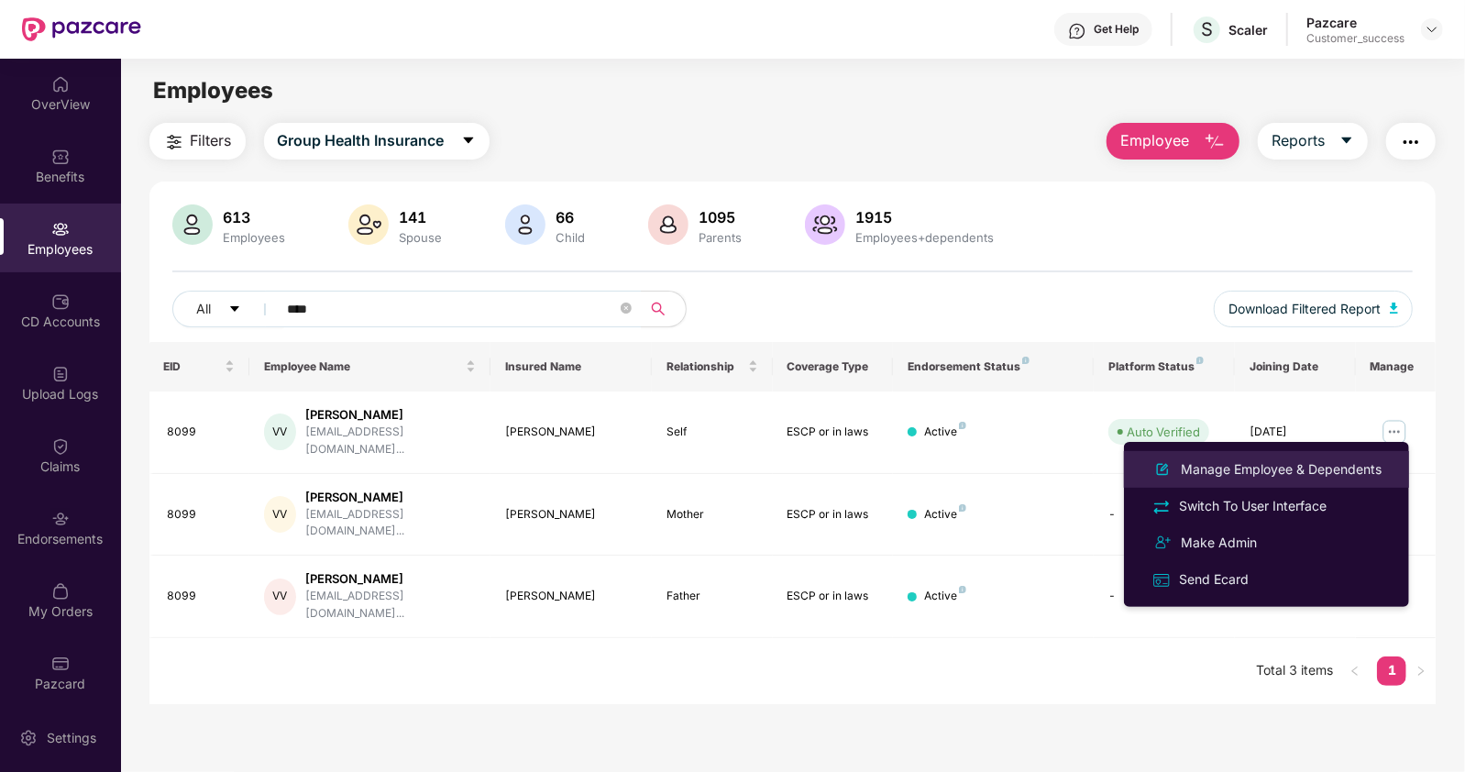
click at [1233, 460] on div "Manage Employee & Dependents" at bounding box center [1281, 469] width 208 height 20
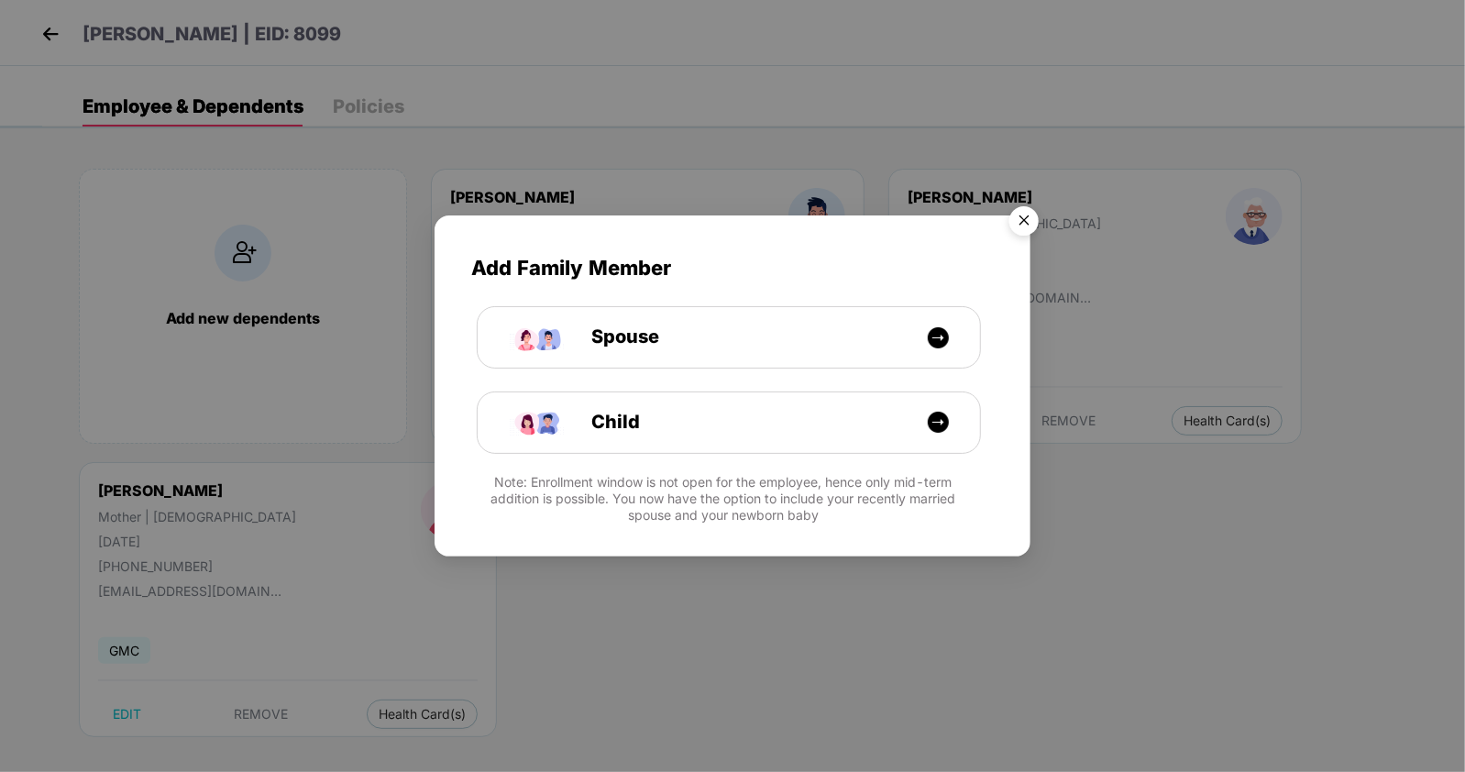
click at [1019, 219] on img "Close" at bounding box center [1024, 223] width 51 height 51
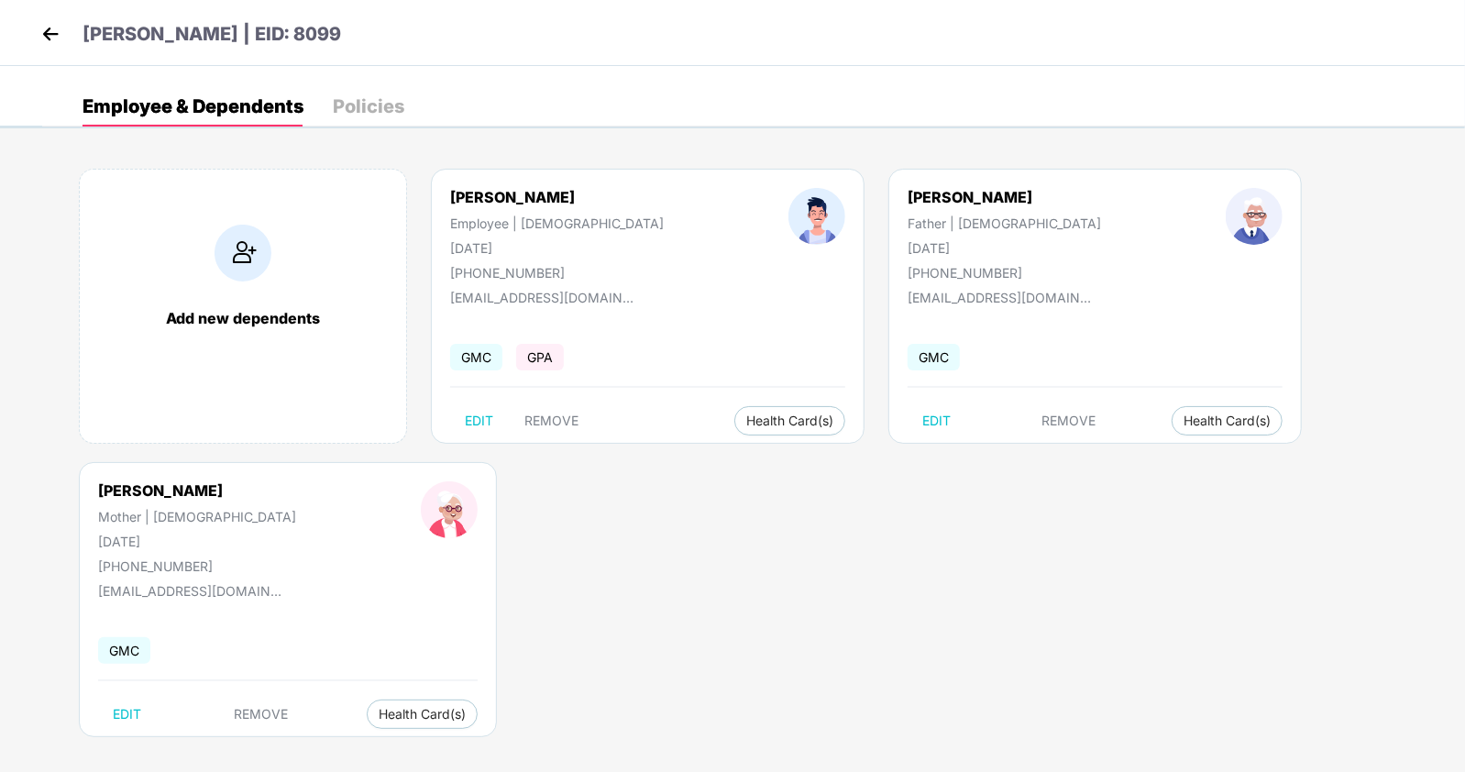
scroll to position [11, 0]
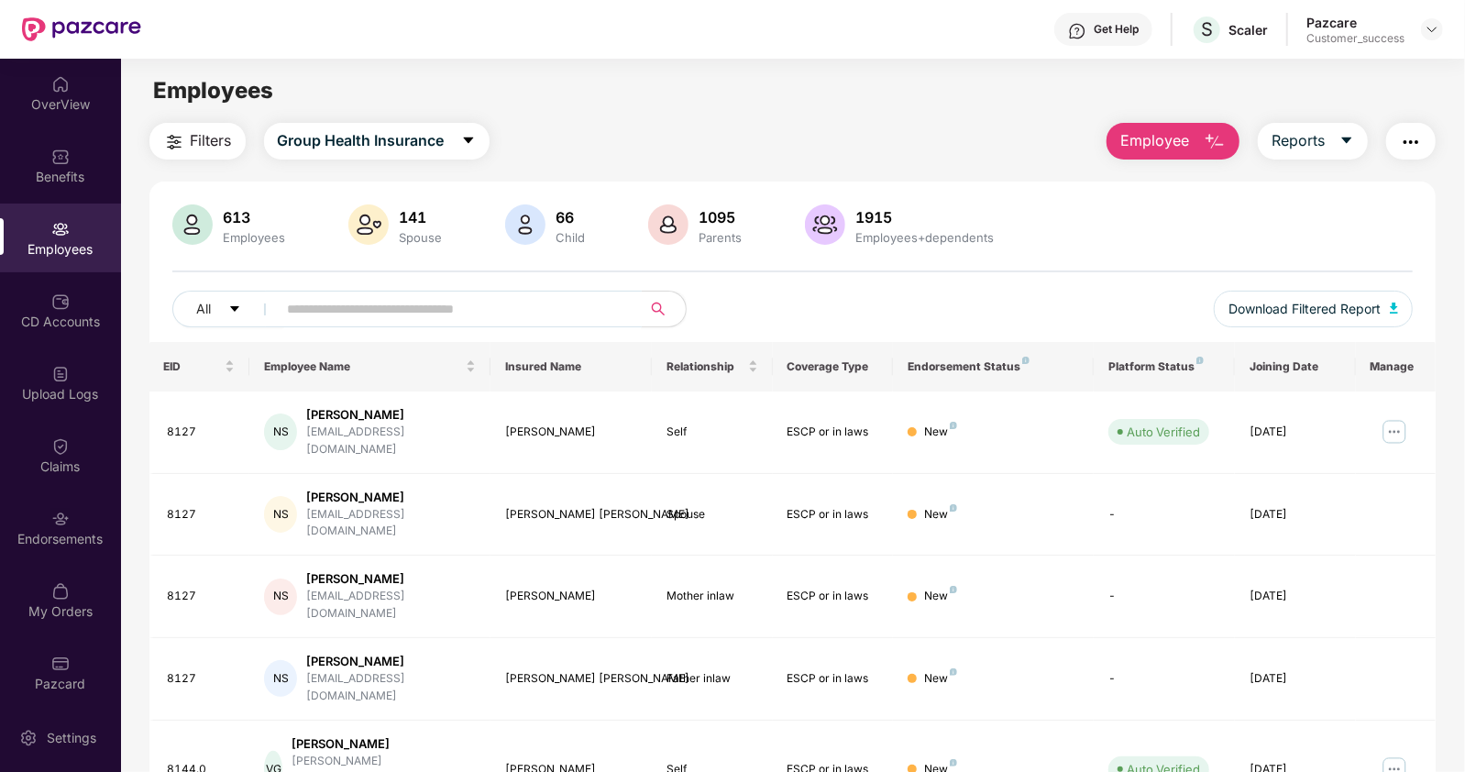
click at [308, 314] on input "text" at bounding box center [452, 309] width 329 height 28
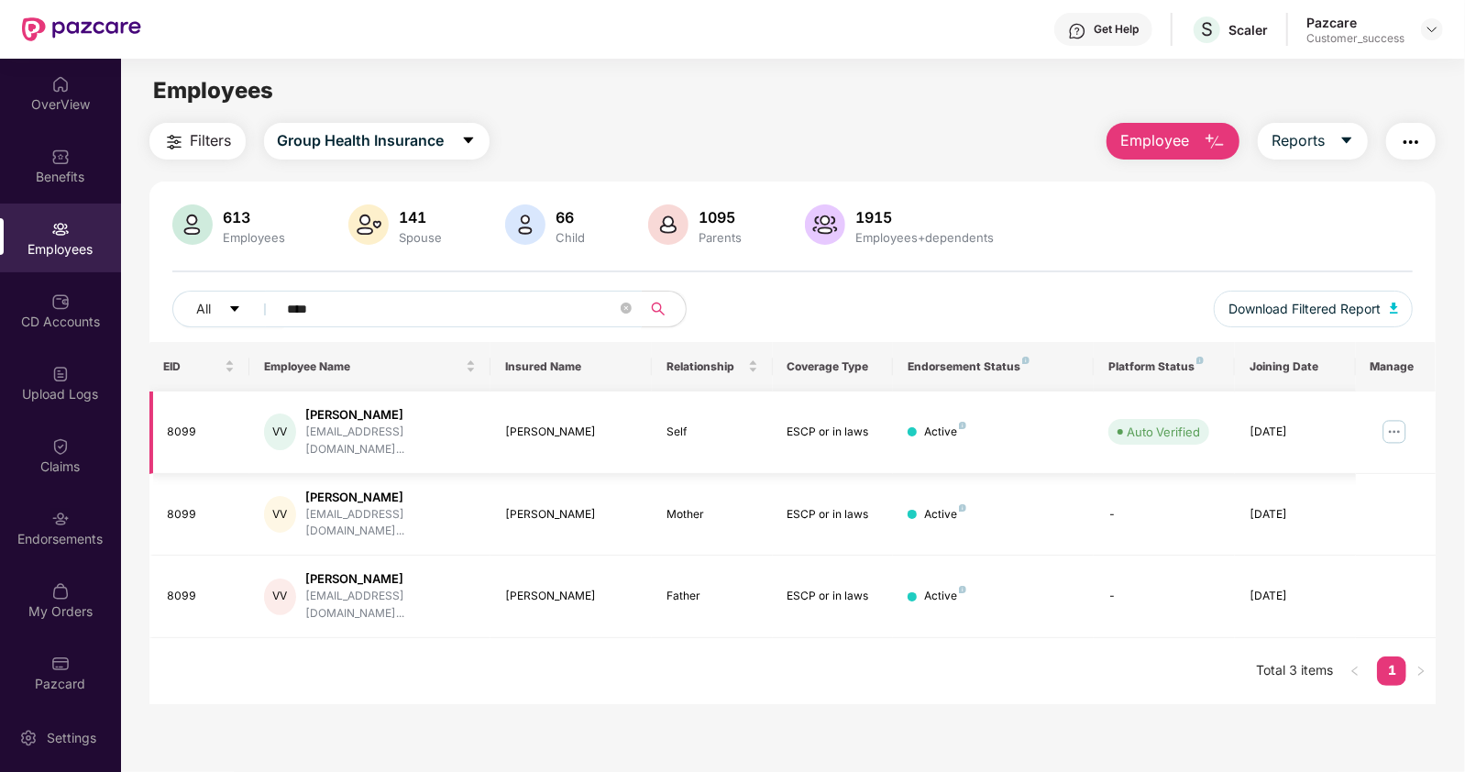
type input "****"
click at [1389, 417] on img at bounding box center [1394, 431] width 29 height 29
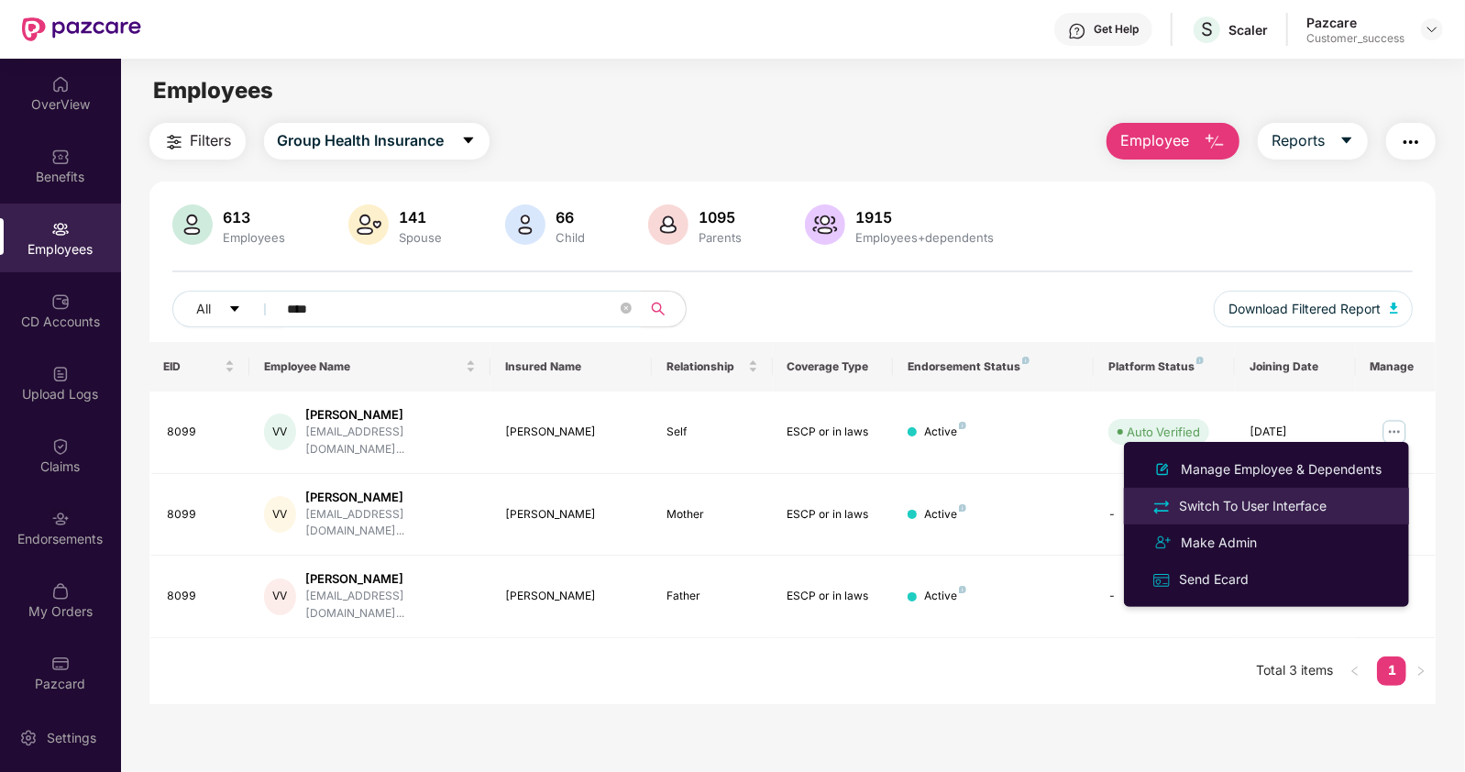
click at [1253, 501] on div "Switch To User Interface" at bounding box center [1252, 506] width 155 height 20
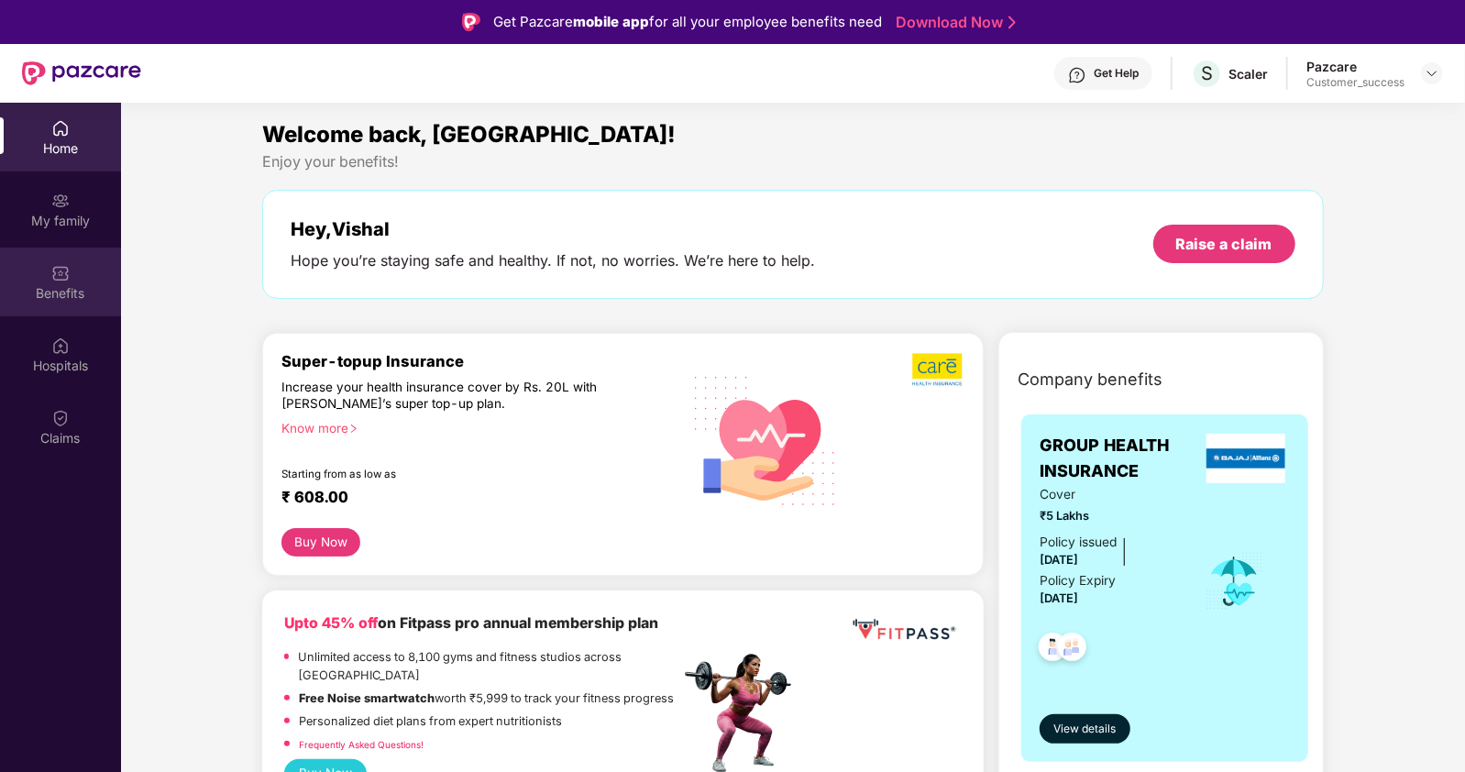
click at [65, 286] on div "Benefits" at bounding box center [60, 293] width 121 height 18
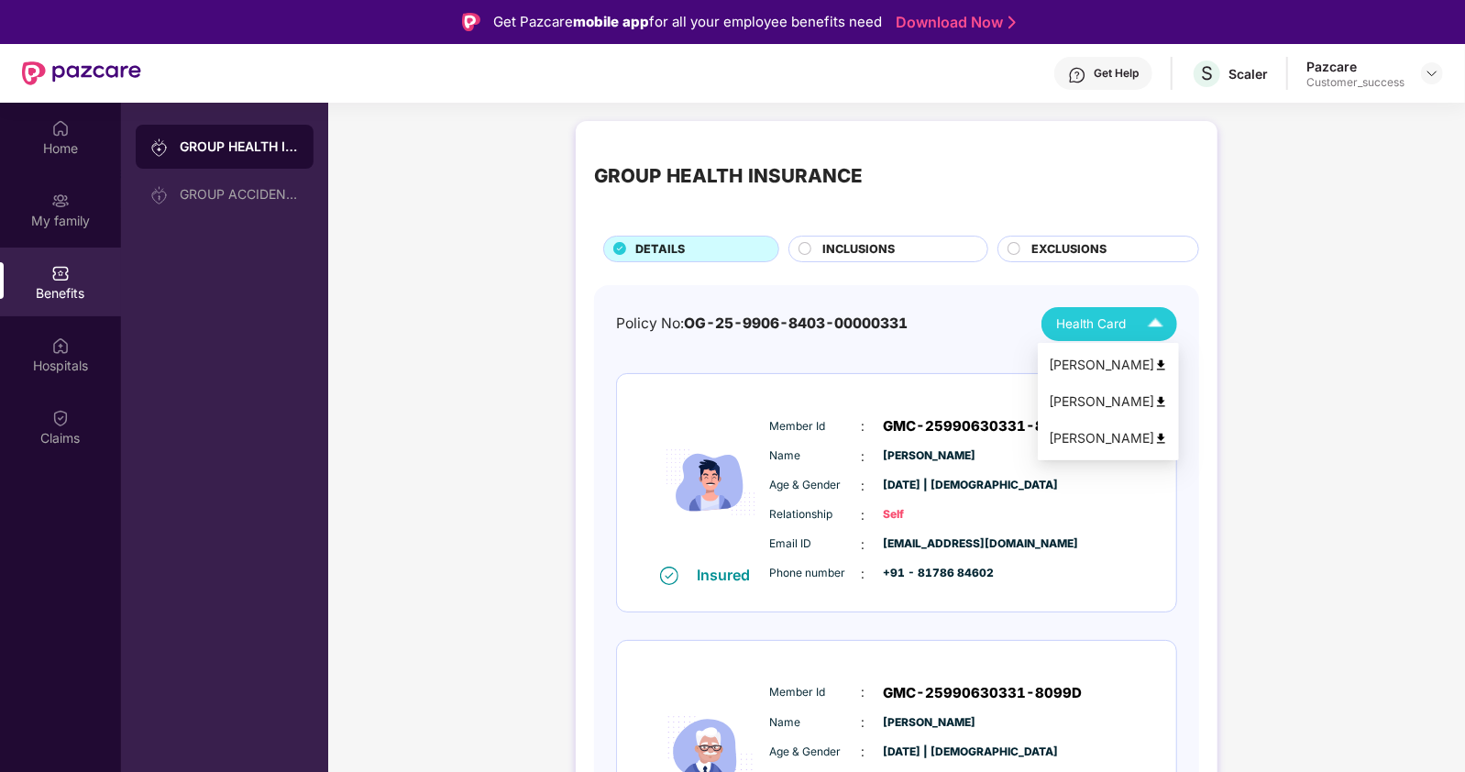
click at [1118, 320] on span "Health Card" at bounding box center [1091, 323] width 70 height 19
click at [1110, 433] on div "Meena Verma" at bounding box center [1108, 438] width 119 height 20
